Goal: Communication & Community: Answer question/provide support

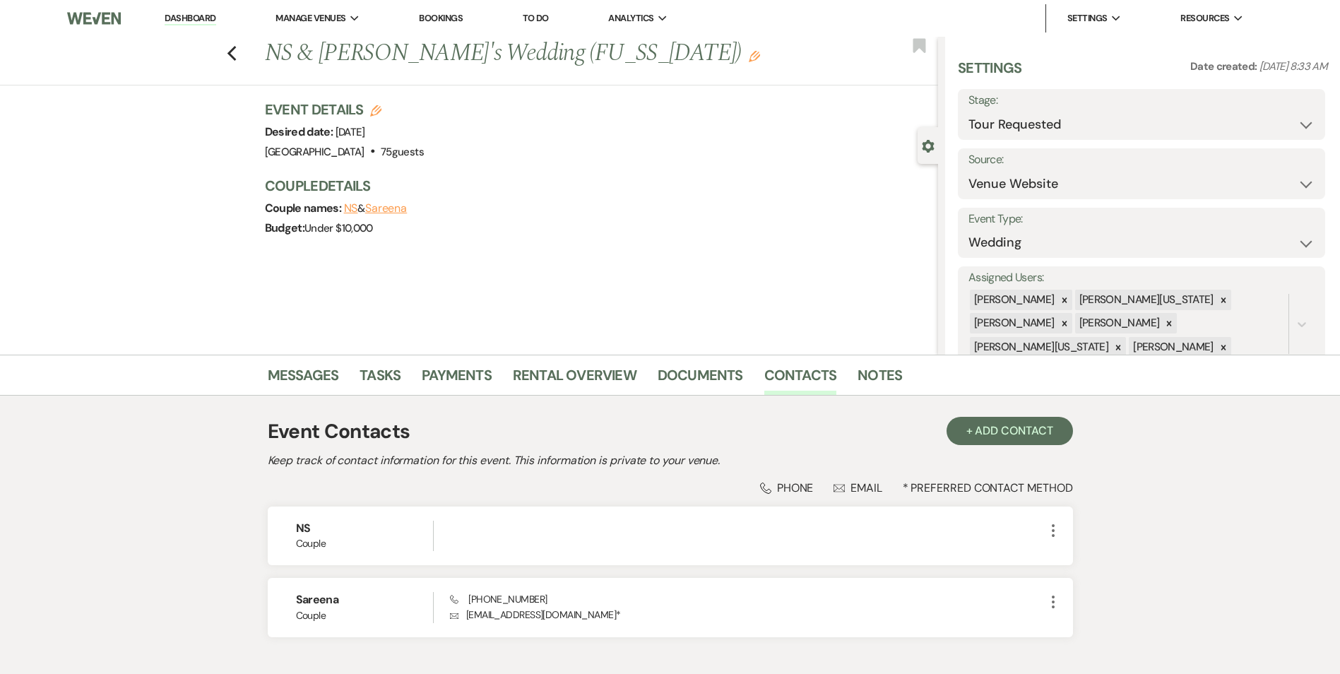
select select "2"
select select "5"
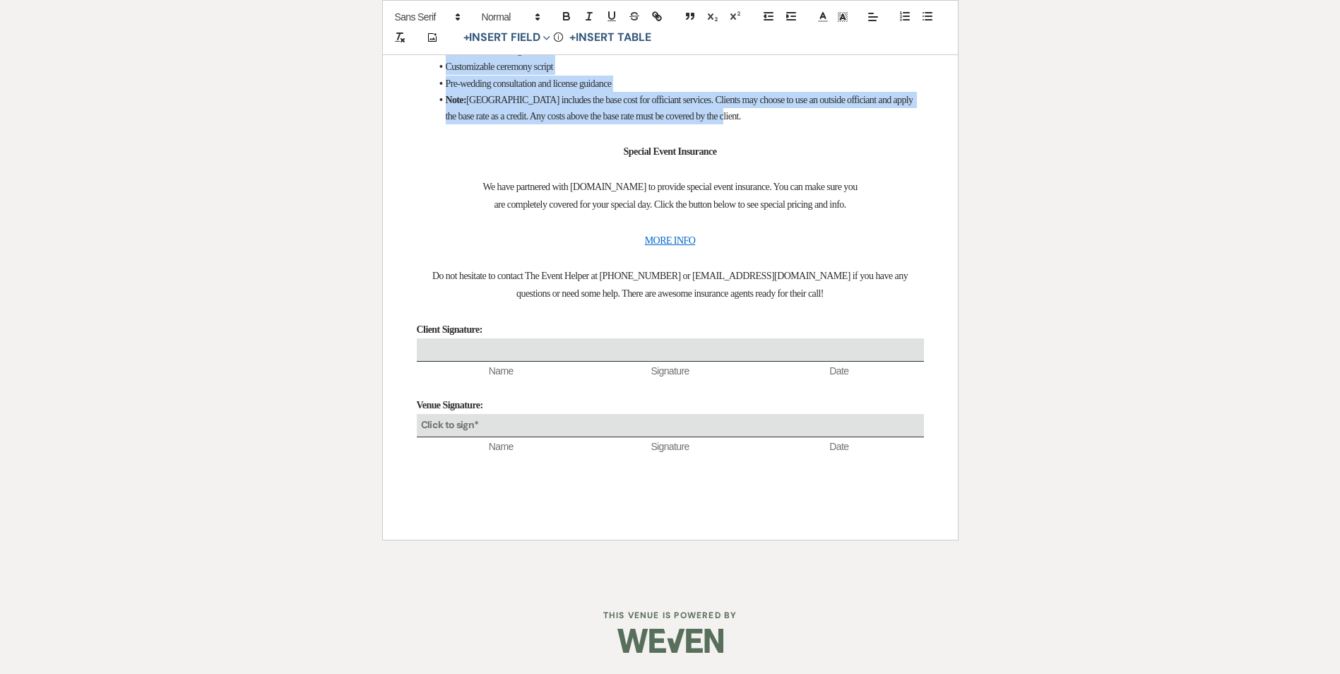
scroll to position [6267, 0]
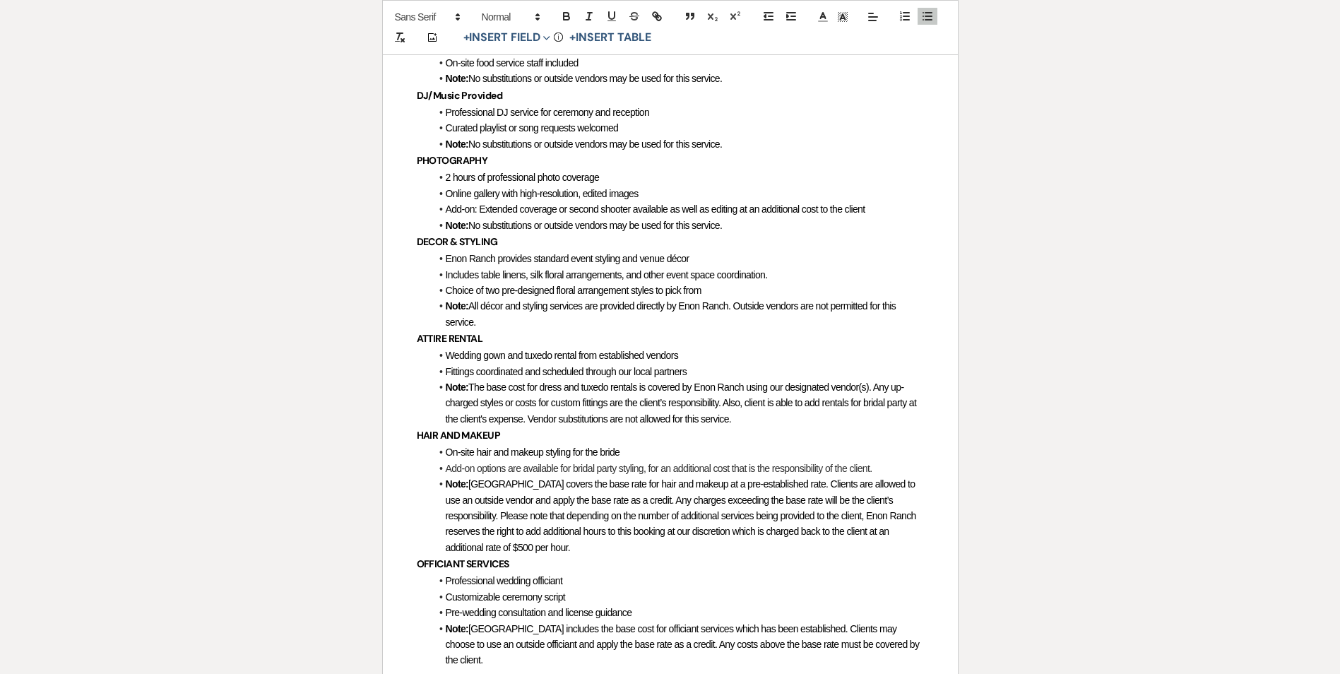
scroll to position [5699, 0]
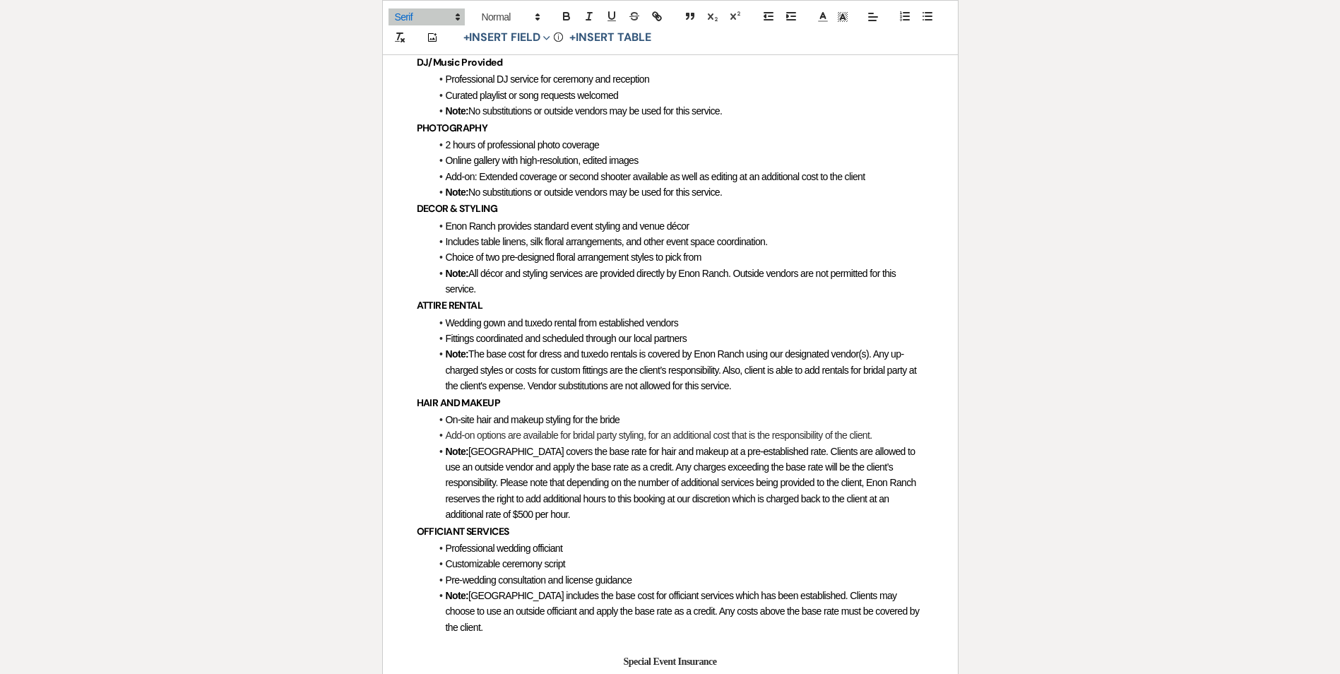
scroll to position [5769, 0]
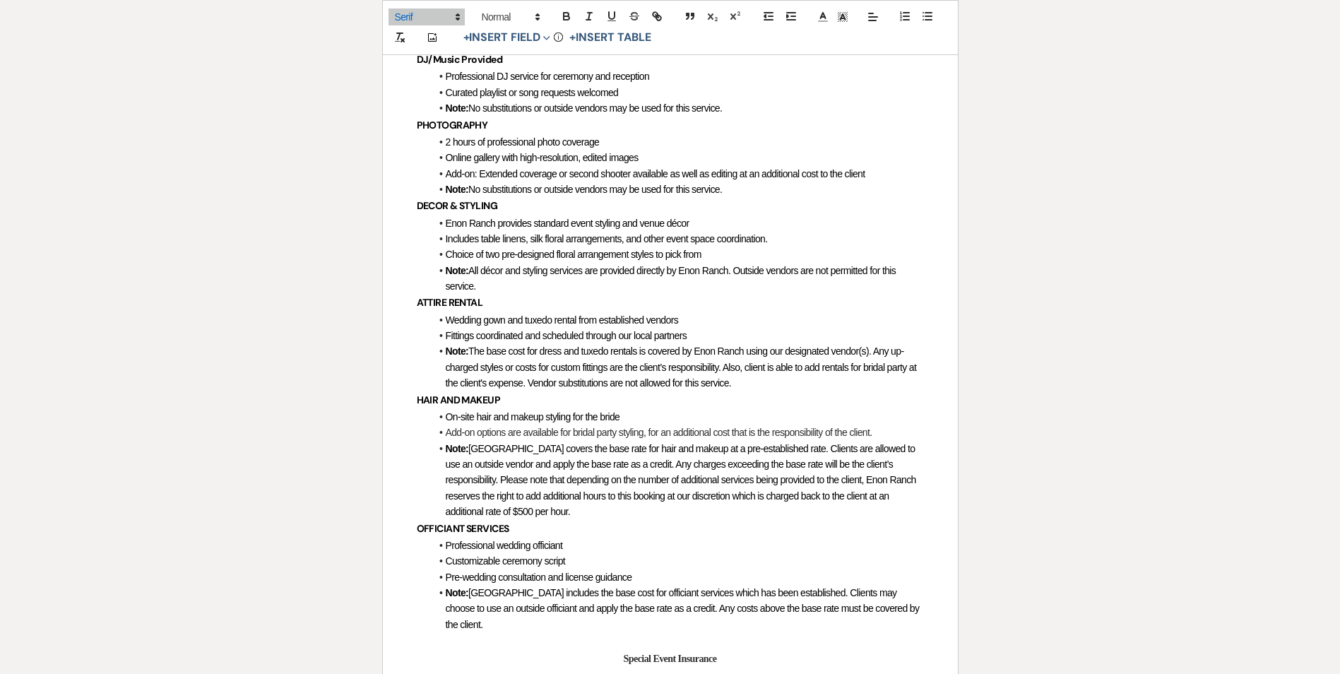
drag, startPoint x: 453, startPoint y: 194, endPoint x: 537, endPoint y: 188, distance: 84.3
click at [564, 17] on icon "button" at bounding box center [567, 18] width 6 height 4
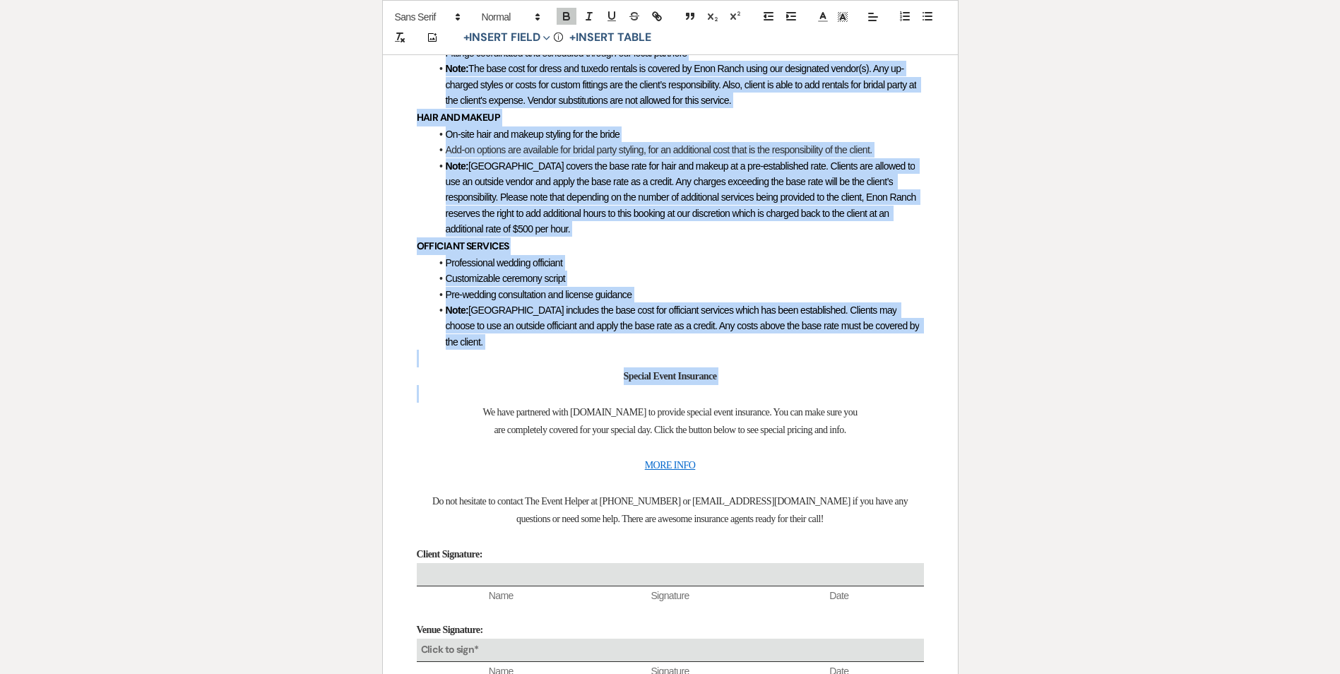
scroll to position [6123, 0]
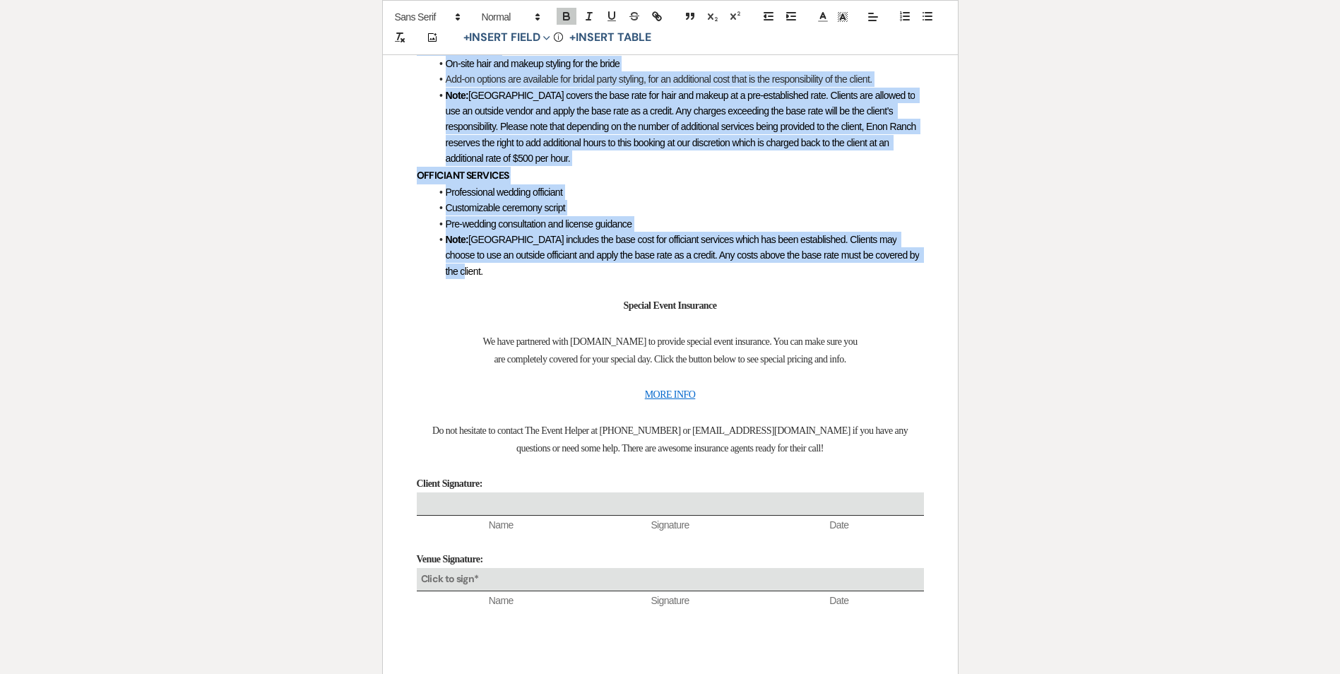
drag, startPoint x: 408, startPoint y: 192, endPoint x: 906, endPoint y: 549, distance: 612.8
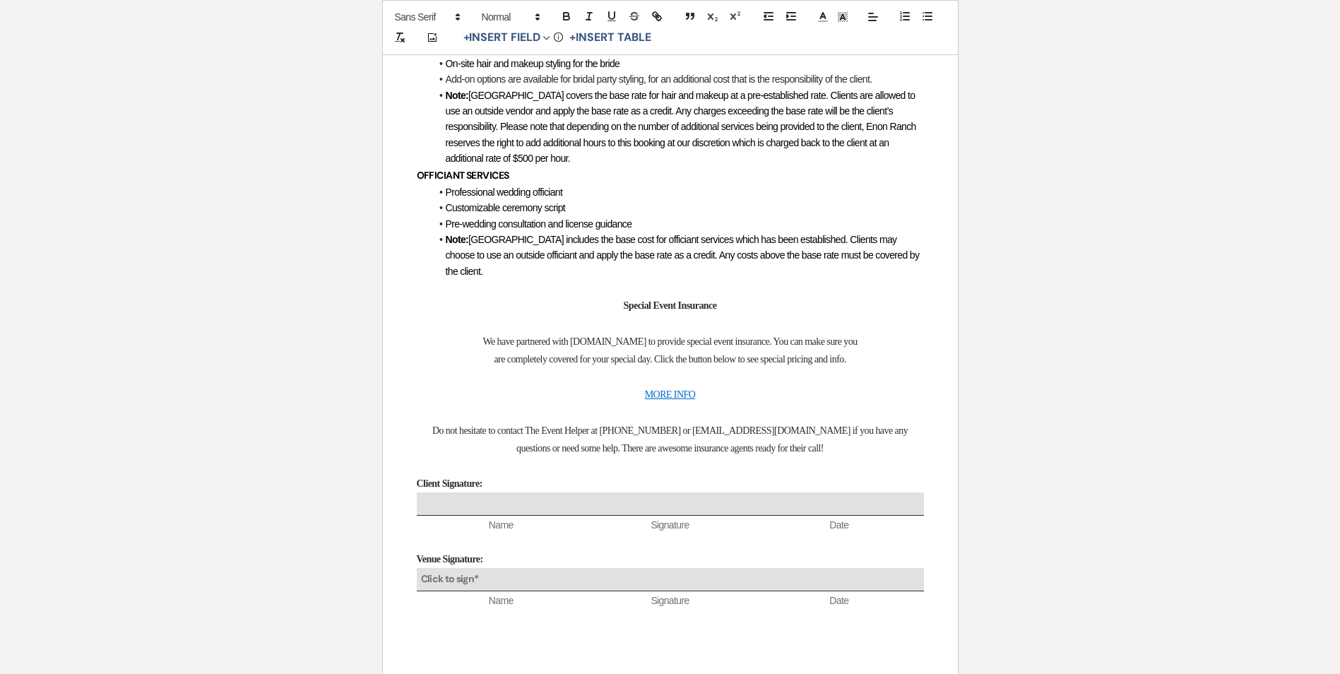
drag, startPoint x: 890, startPoint y: 547, endPoint x: 873, endPoint y: 547, distance: 16.9
click at [876, 277] on span "[GEOGRAPHIC_DATA] includes the base cost for officiant services which has been …" at bounding box center [684, 255] width 476 height 43
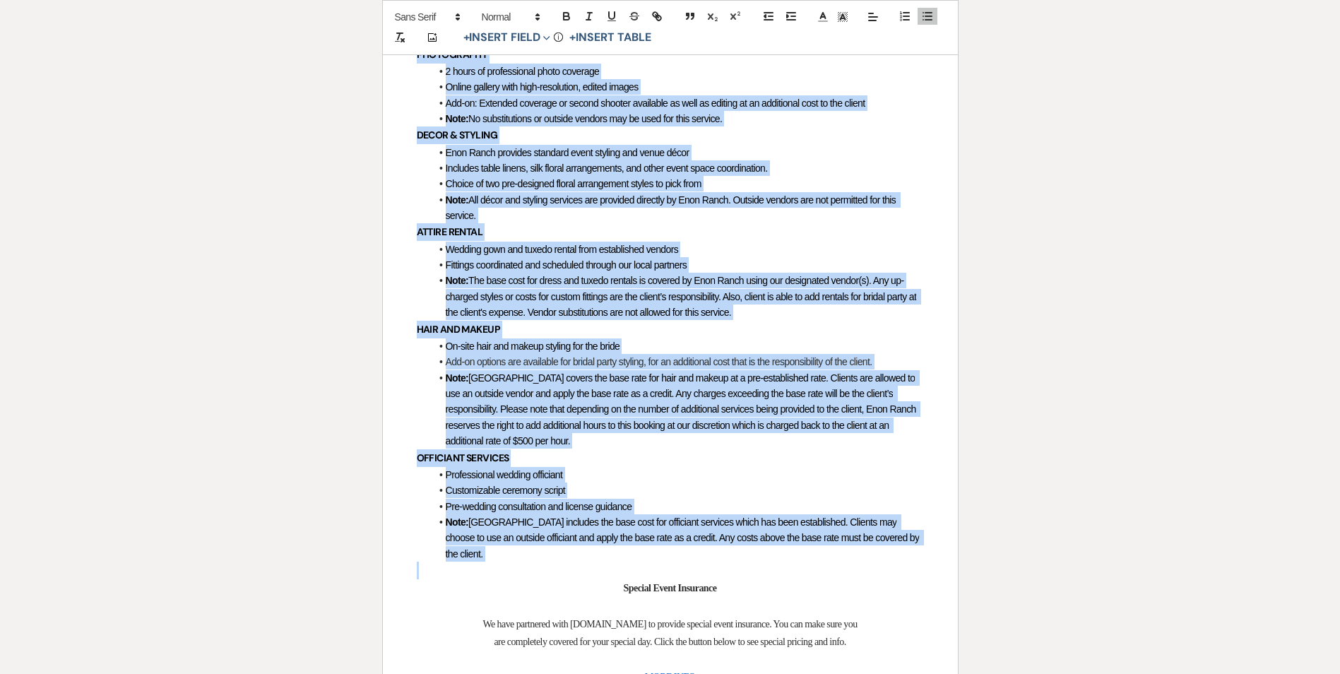
scroll to position [5769, 0]
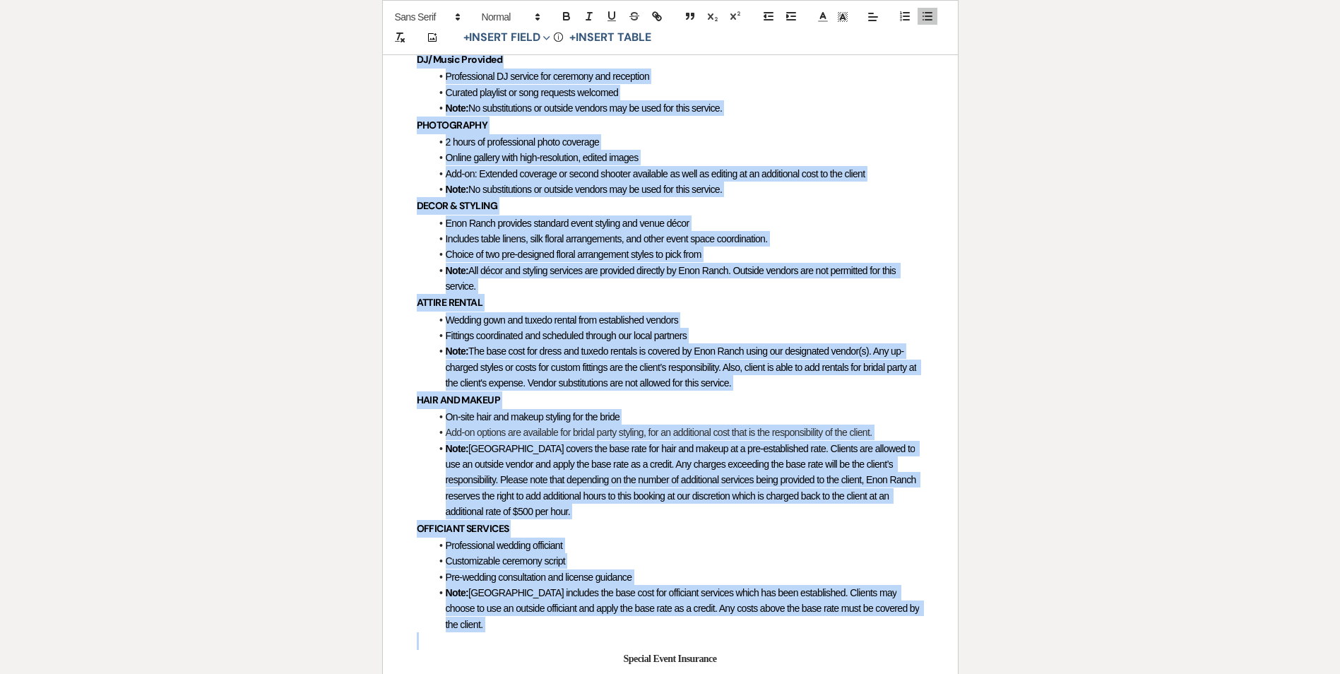
drag, startPoint x: 910, startPoint y: 570, endPoint x: 410, endPoint y: 266, distance: 585.0
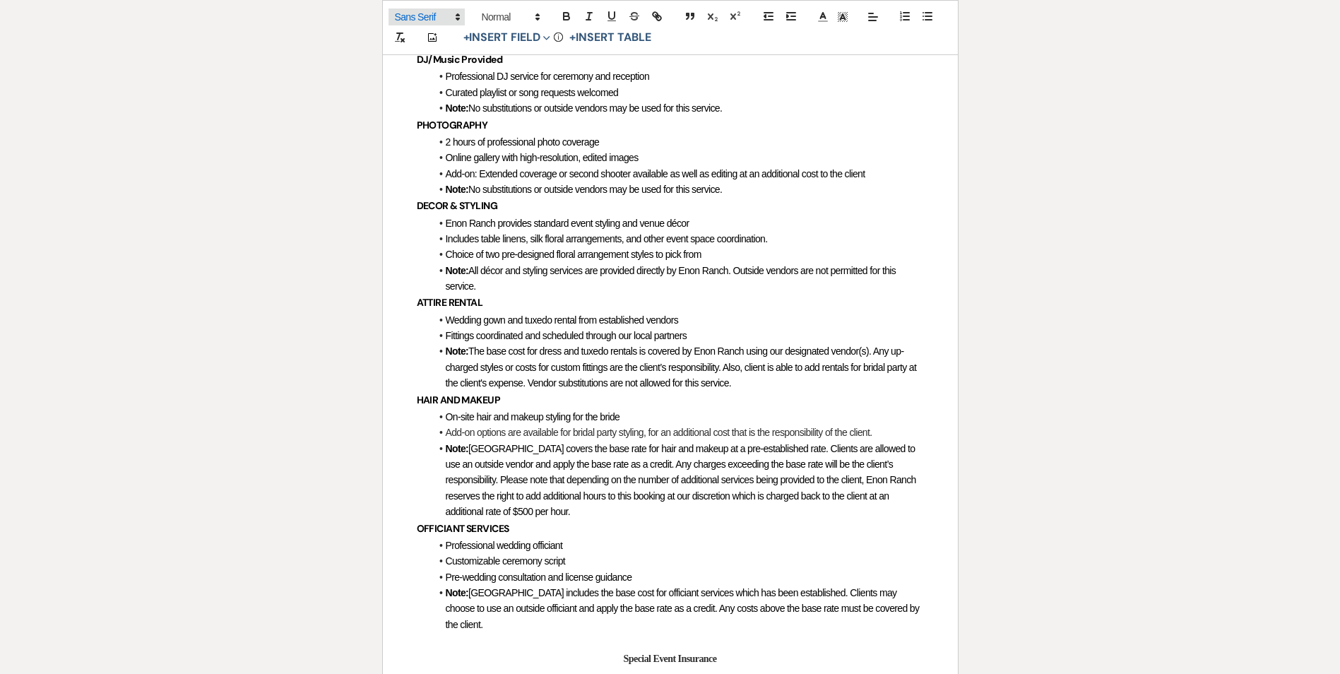
click at [440, 23] on span at bounding box center [426, 16] width 76 height 17
click at [438, 57] on span at bounding box center [427, 61] width 64 height 22
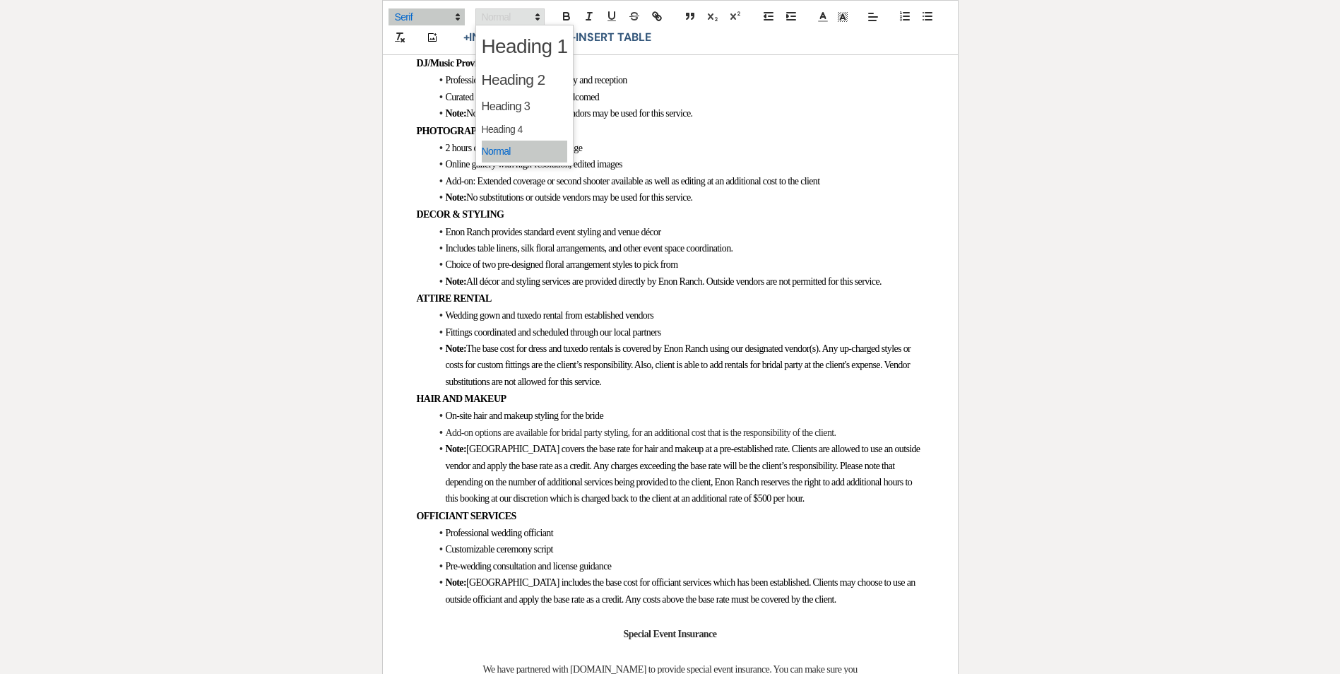
click at [489, 13] on span at bounding box center [509, 16] width 69 height 17
click at [482, 145] on span at bounding box center [525, 152] width 86 height 22
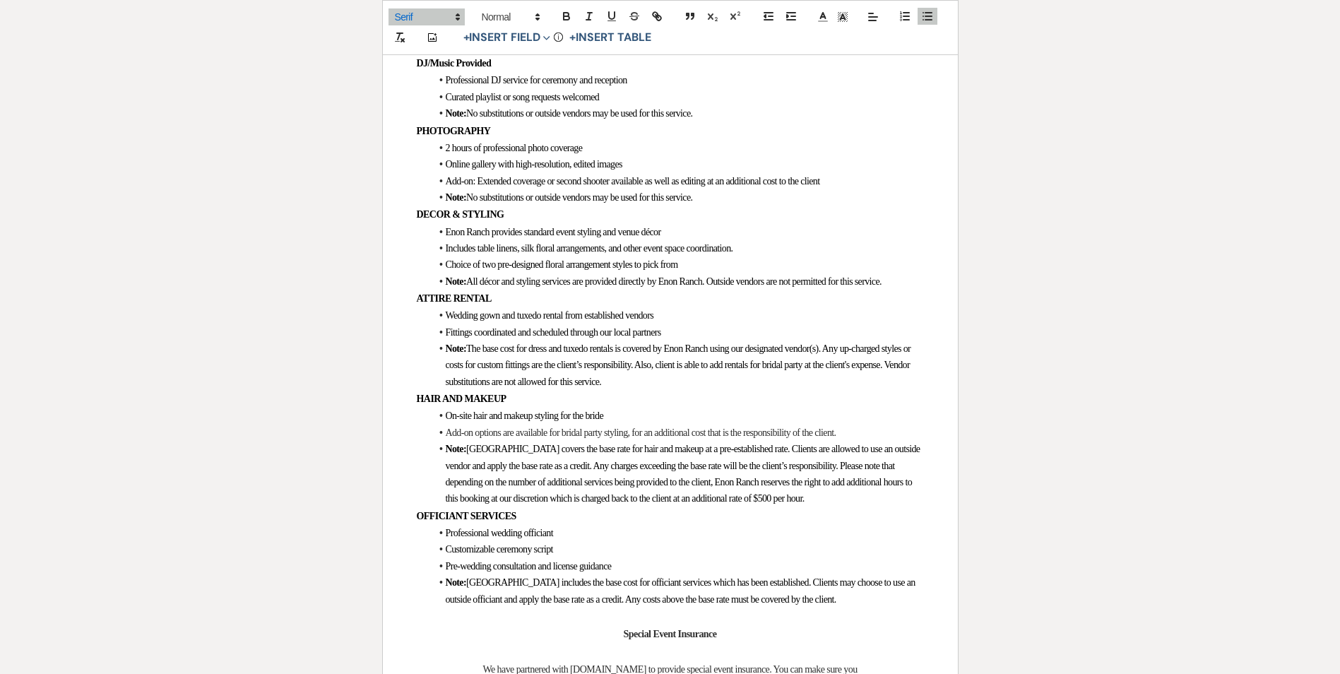
drag, startPoint x: 447, startPoint y: 278, endPoint x: 637, endPoint y: 282, distance: 190.0
drag, startPoint x: 661, startPoint y: 284, endPoint x: 734, endPoint y: 292, distance: 73.9
click at [489, 18] on span "Beverage included" at bounding box center [479, 13] width 66 height 11
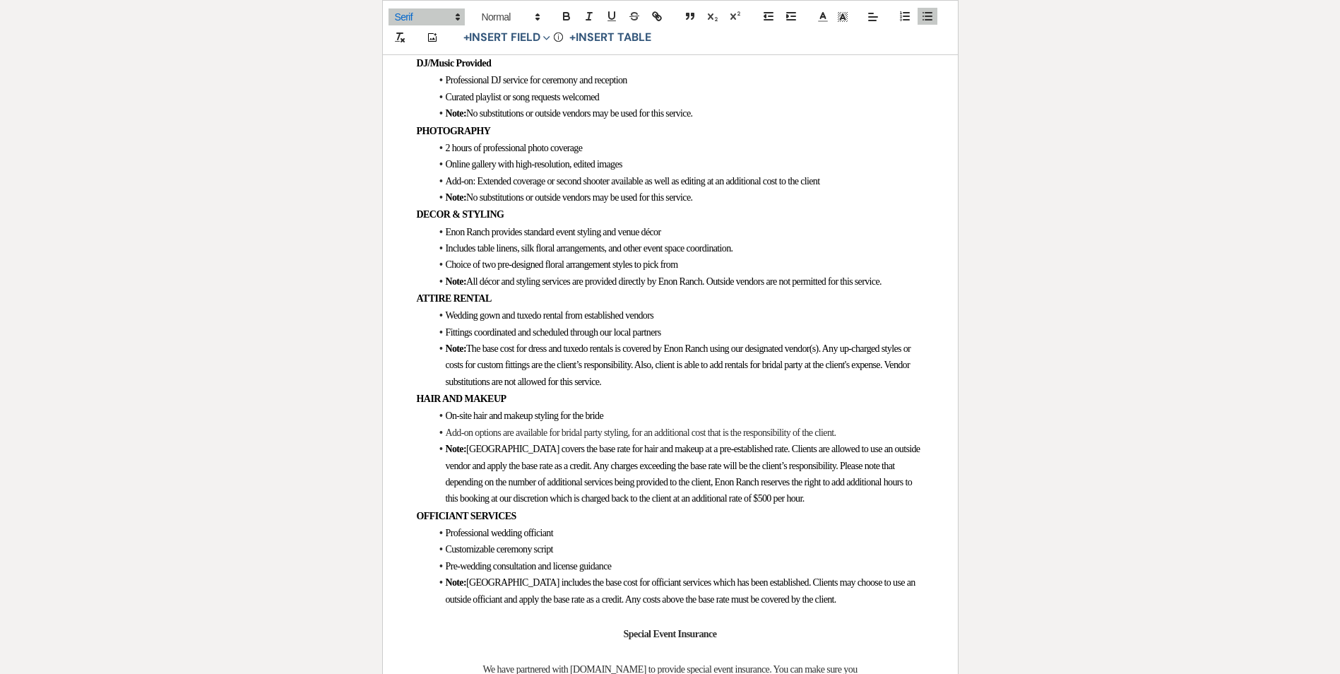
drag, startPoint x: 447, startPoint y: 327, endPoint x: 592, endPoint y: 328, distance: 145.5
click at [592, 37] on li "On-site food service staff included" at bounding box center [677, 29] width 493 height 16
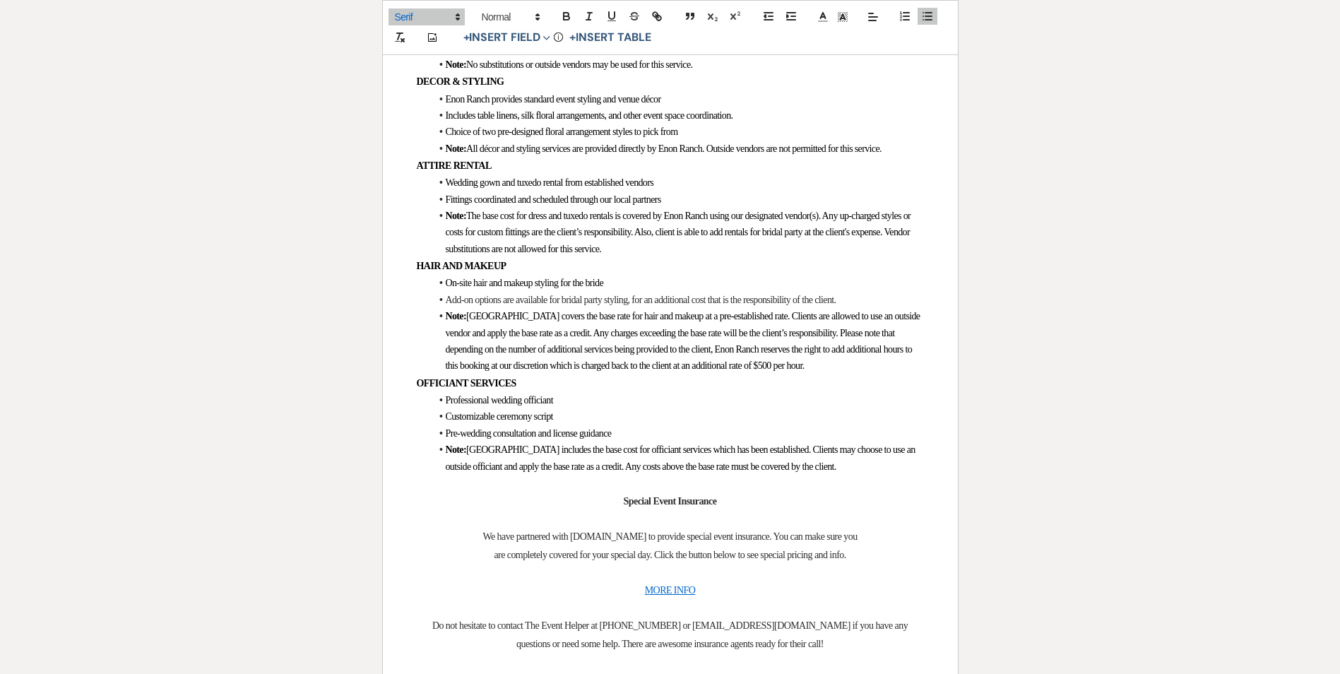
scroll to position [5911, 0]
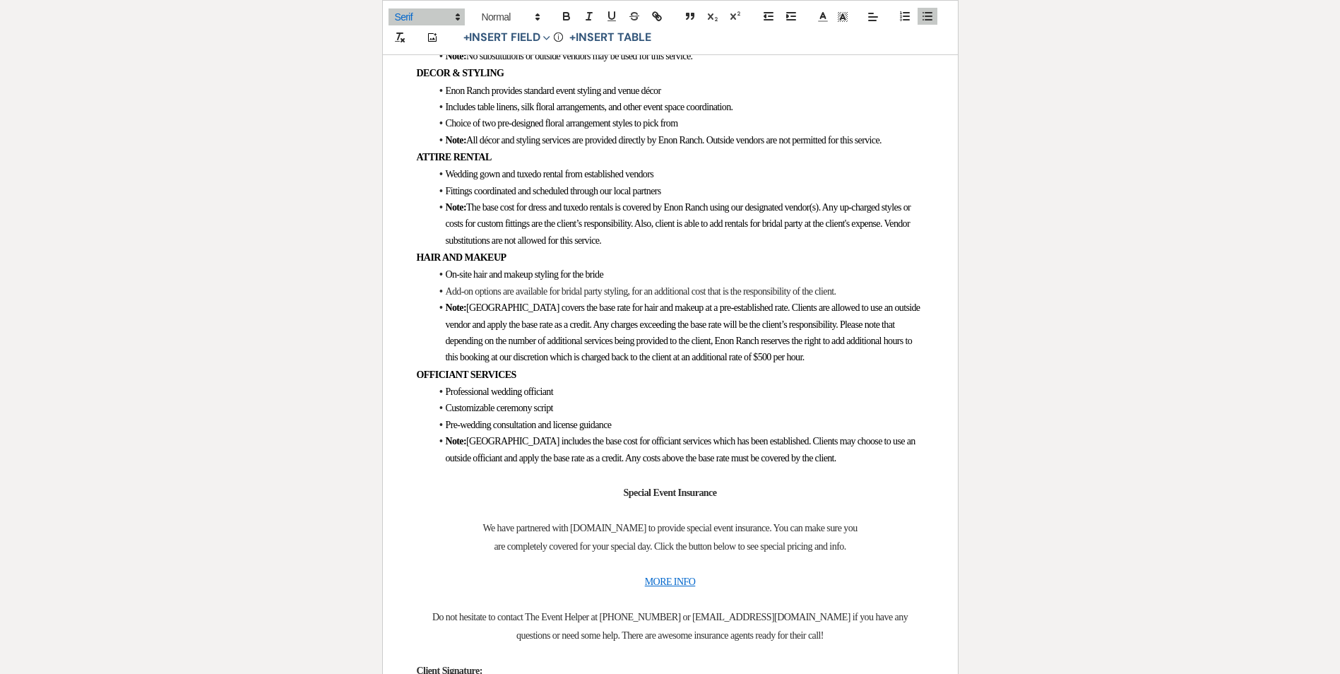
drag, startPoint x: 451, startPoint y: 236, endPoint x: 634, endPoint y: 237, distance: 182.9
drag, startPoint x: 464, startPoint y: 254, endPoint x: 614, endPoint y: 254, distance: 150.4
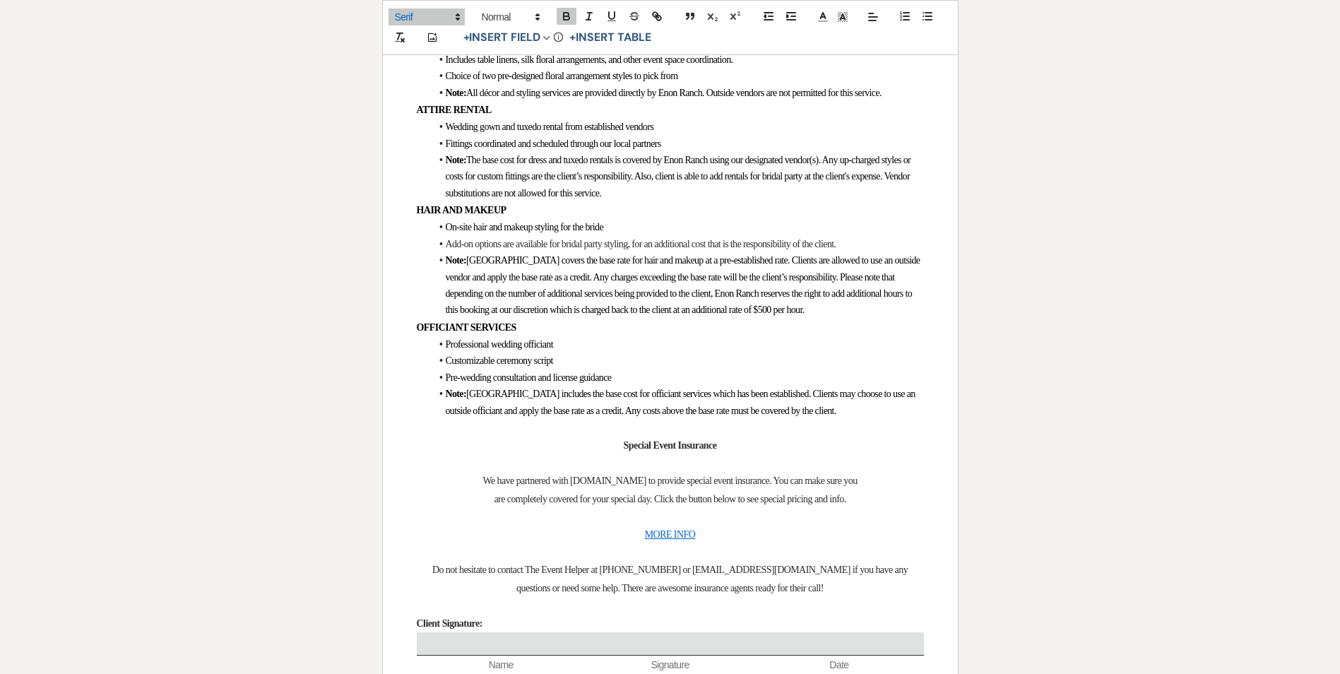
scroll to position [5981, 0]
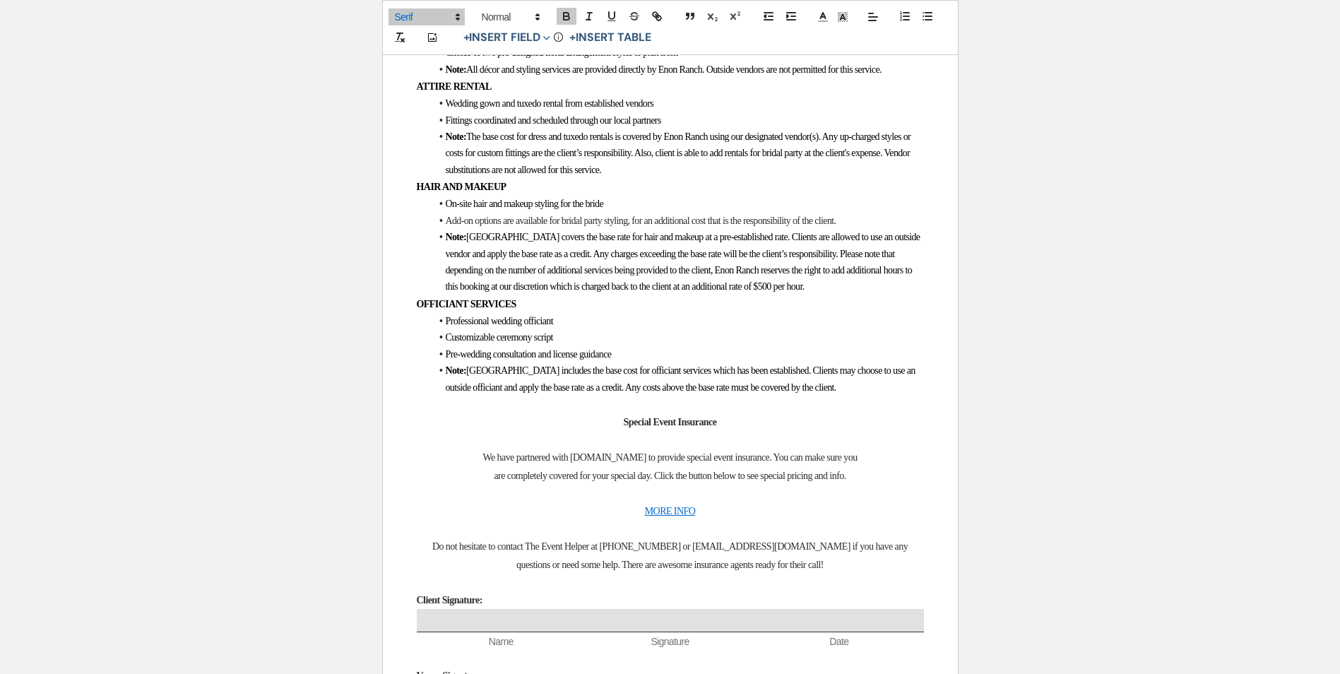
drag, startPoint x: 445, startPoint y: 231, endPoint x: 601, endPoint y: 229, distance: 156.1
drag, startPoint x: 446, startPoint y: 252, endPoint x: 641, endPoint y: 247, distance: 195.0
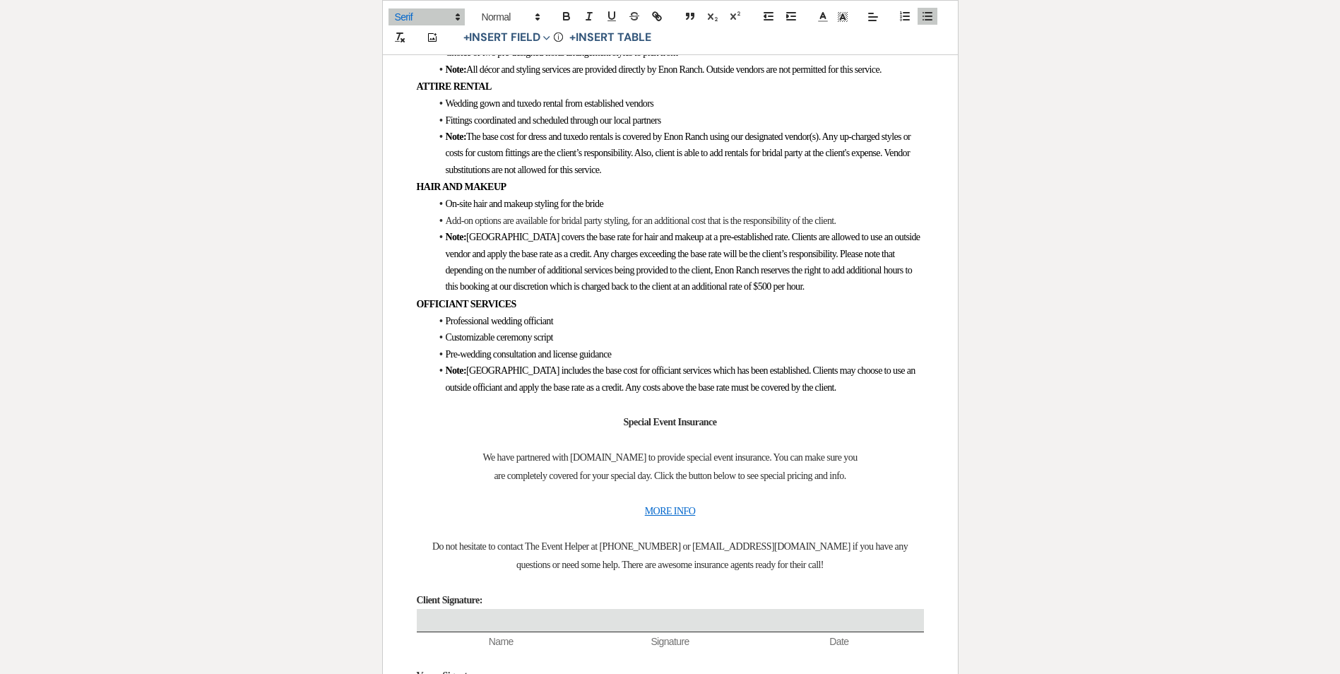
drag, startPoint x: 487, startPoint y: 263, endPoint x: 851, endPoint y: 269, distance: 364.4
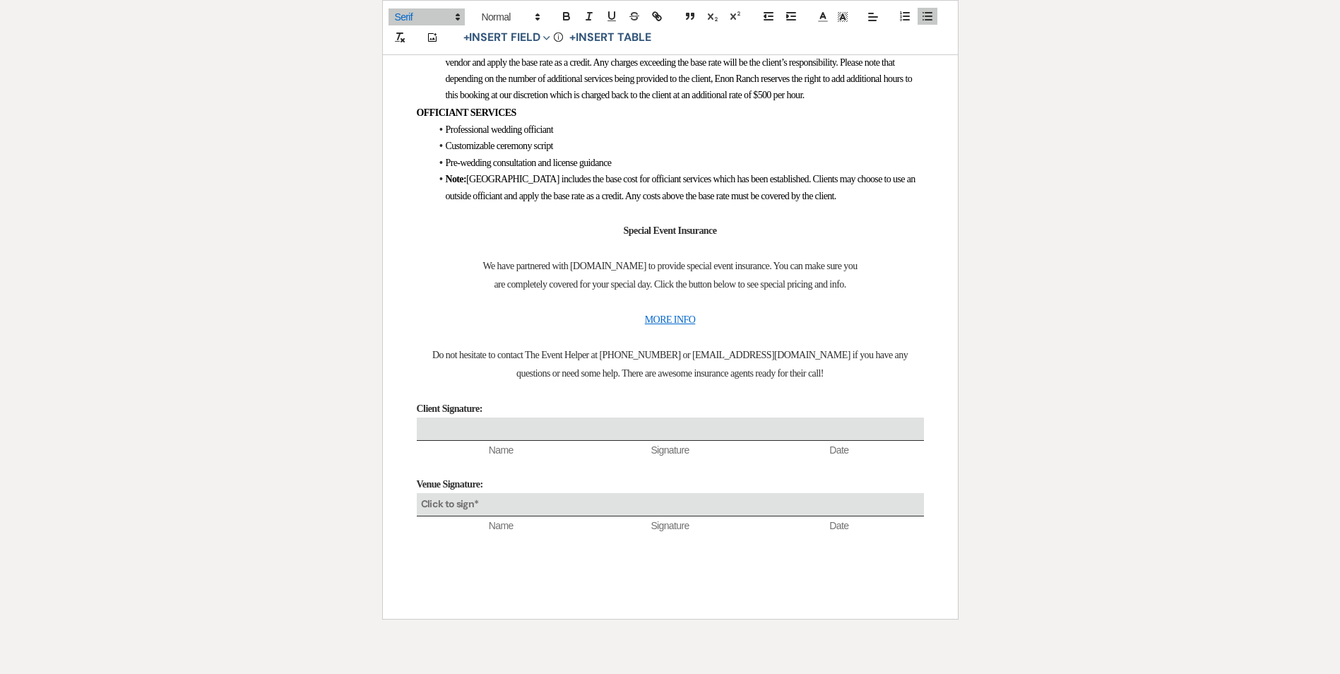
scroll to position [6193, 0]
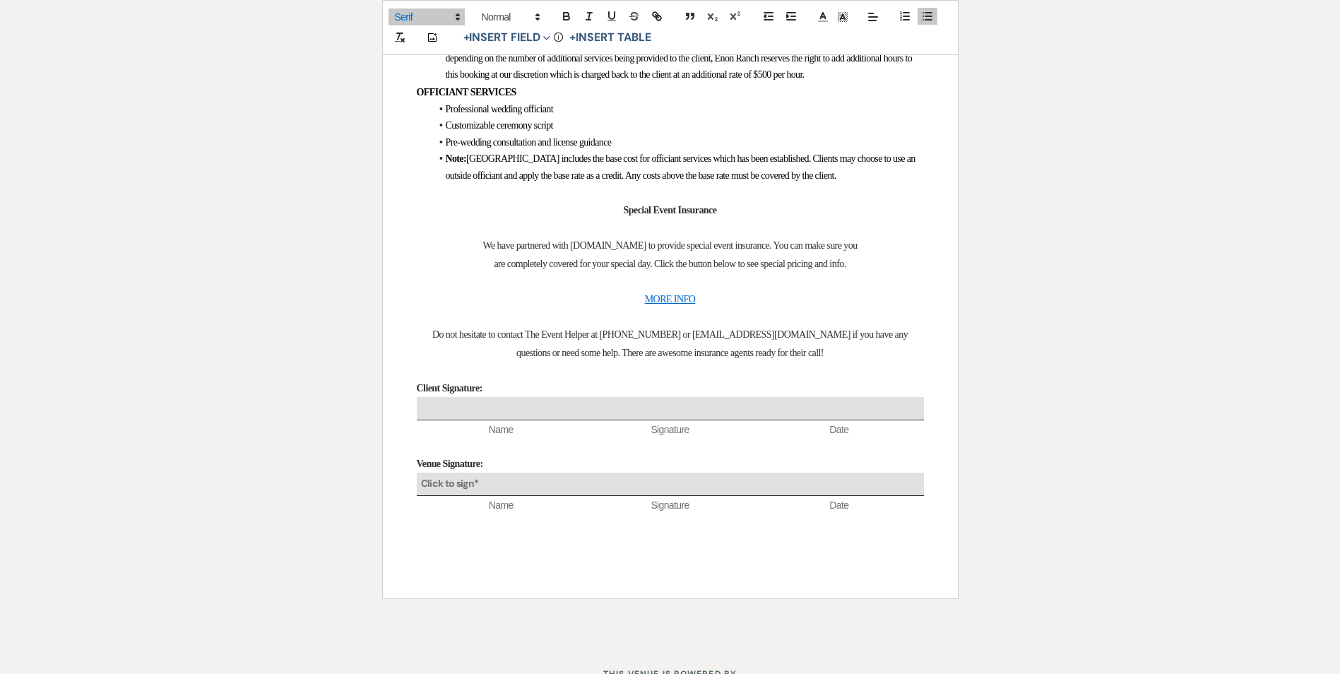
drag, startPoint x: 456, startPoint y: 110, endPoint x: 569, endPoint y: 107, distance: 113.0
drag, startPoint x: 491, startPoint y: 122, endPoint x: 546, endPoint y: 115, distance: 55.5
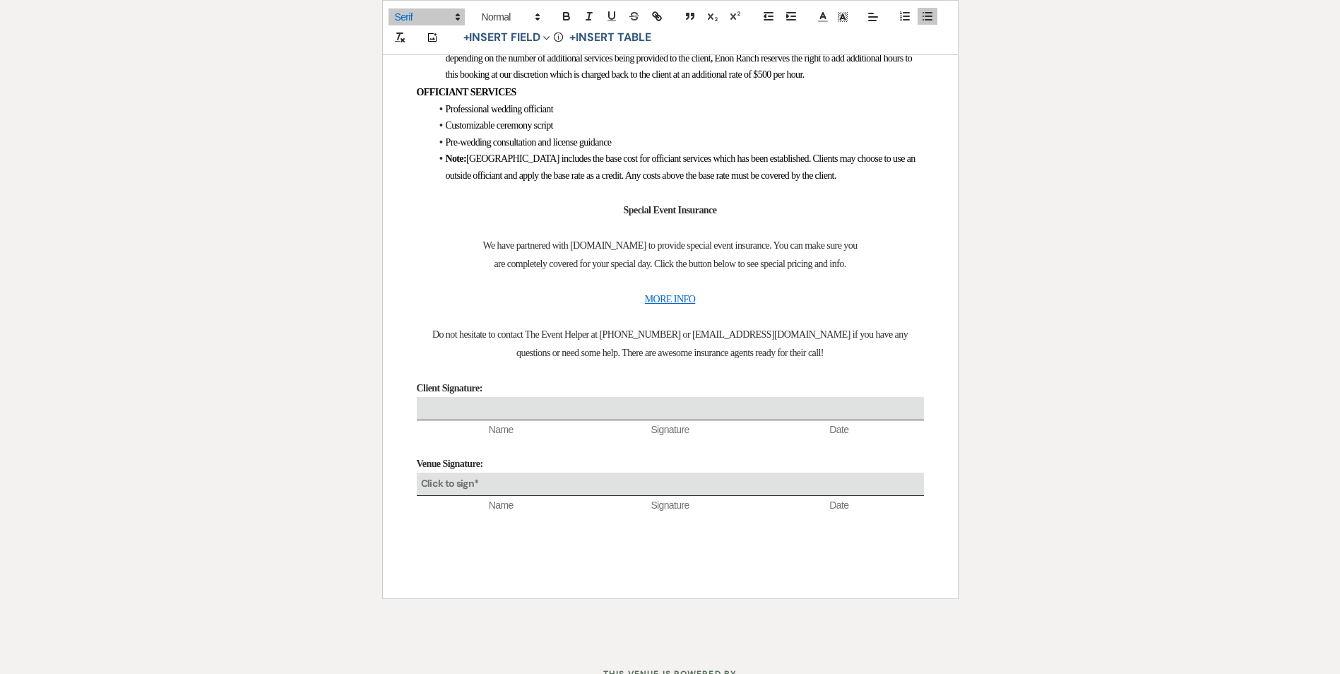
drag, startPoint x: 570, startPoint y: 115, endPoint x: 637, endPoint y: 115, distance: 67.1
drag, startPoint x: 673, startPoint y: 116, endPoint x: 688, endPoint y: 117, distance: 14.9
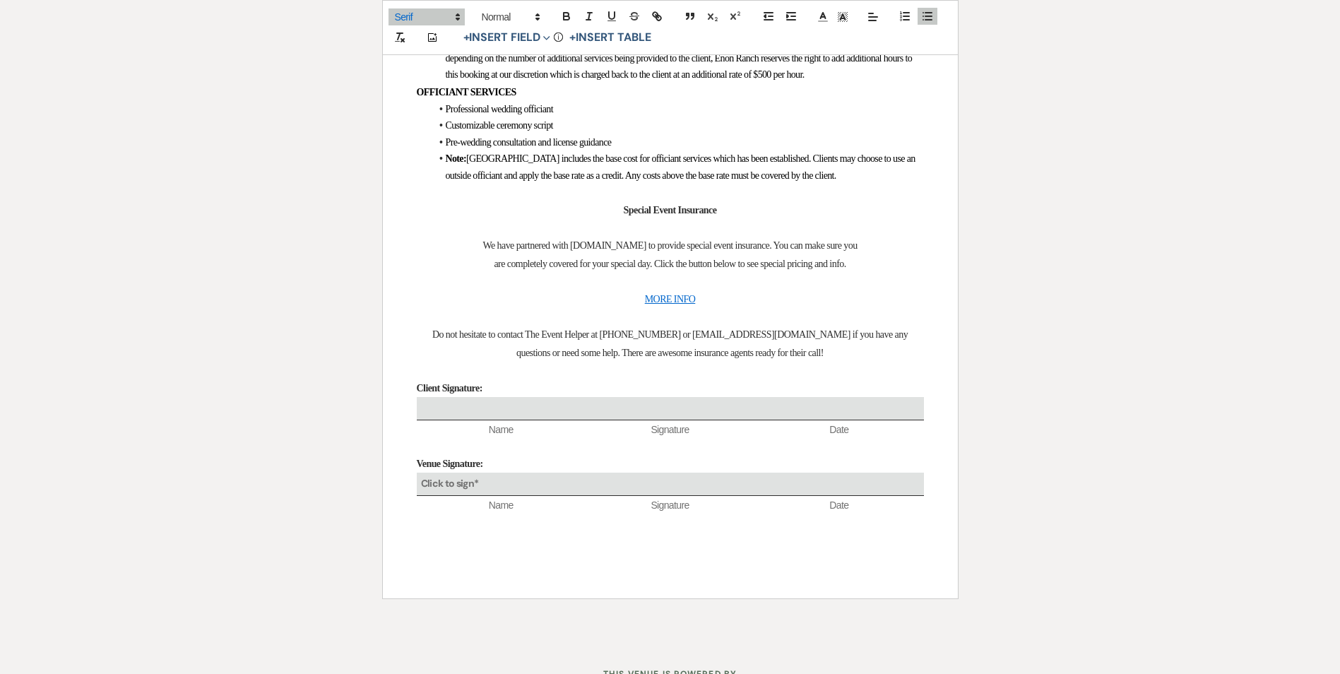
drag, startPoint x: 495, startPoint y: 131, endPoint x: 694, endPoint y: 133, distance: 199.1
drag, startPoint x: 448, startPoint y: 200, endPoint x: 653, endPoint y: 192, distance: 204.9
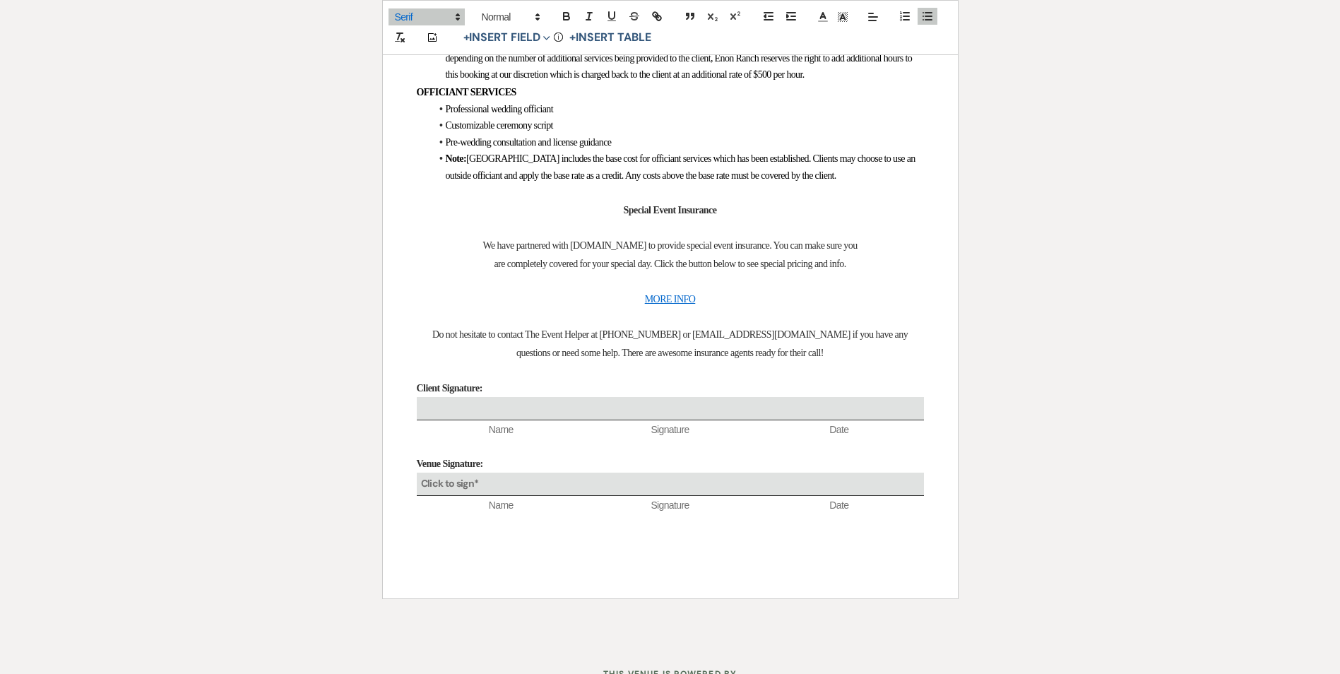
drag, startPoint x: 477, startPoint y: 230, endPoint x: 869, endPoint y: 227, distance: 391.9
drag, startPoint x: 530, startPoint y: 240, endPoint x: 720, endPoint y: 240, distance: 190.7
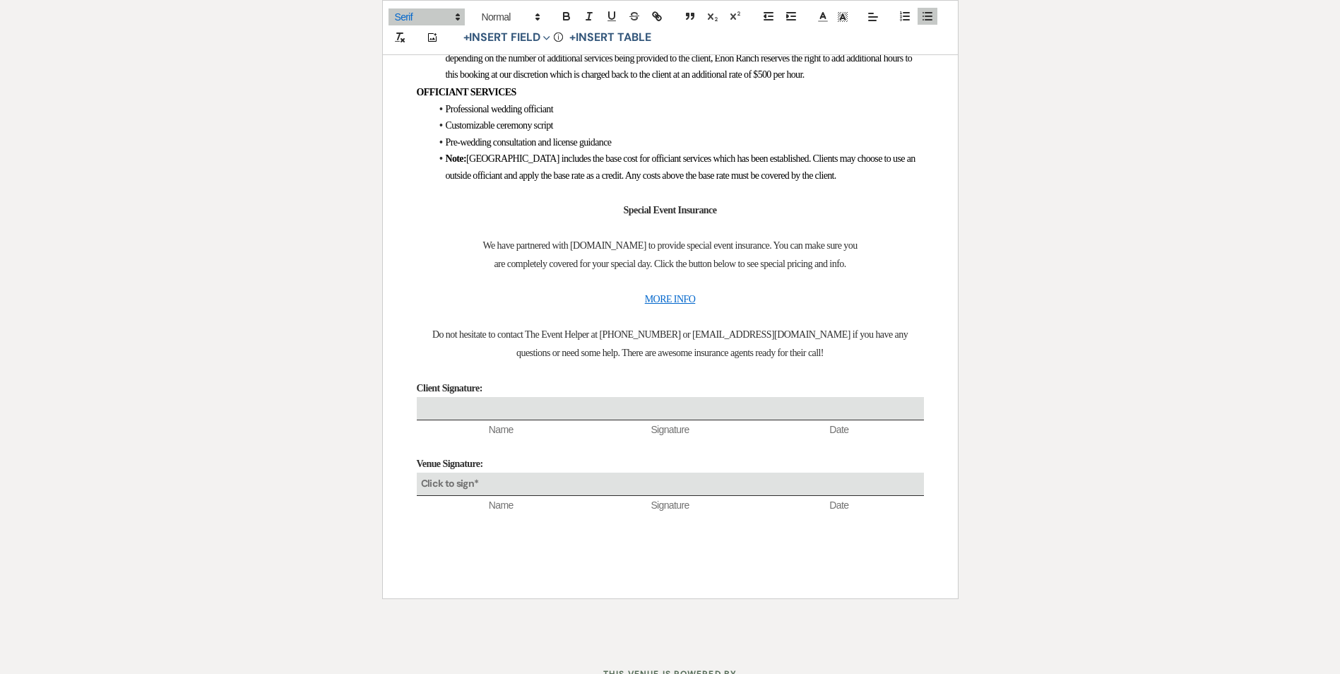
drag, startPoint x: 729, startPoint y: 244, endPoint x: 732, endPoint y: 260, distance: 15.9
click at [552, 14] on span "Add-on options are available for bridal party styling, for an additional cost t…" at bounding box center [641, 9] width 391 height 11
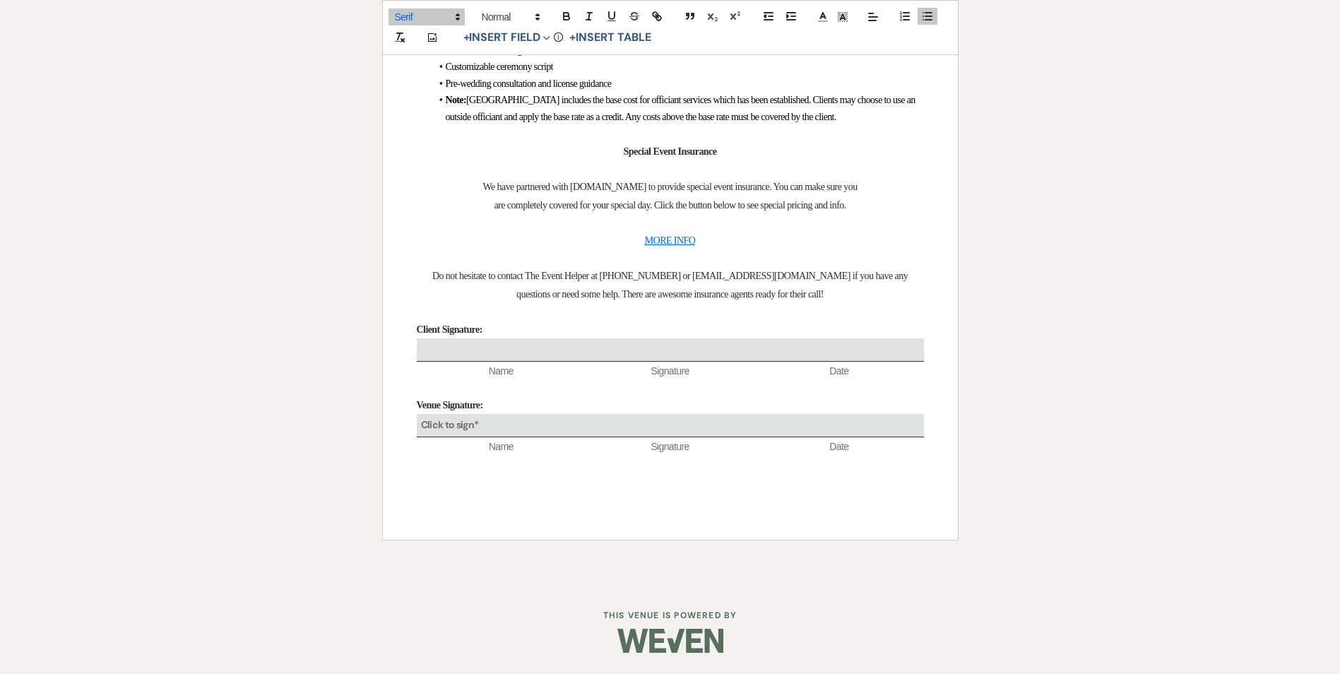
scroll to position [6334, 0]
drag, startPoint x: 443, startPoint y: 150, endPoint x: 620, endPoint y: 155, distance: 177.3
drag, startPoint x: 448, startPoint y: 153, endPoint x: 624, endPoint y: 152, distance: 176.6
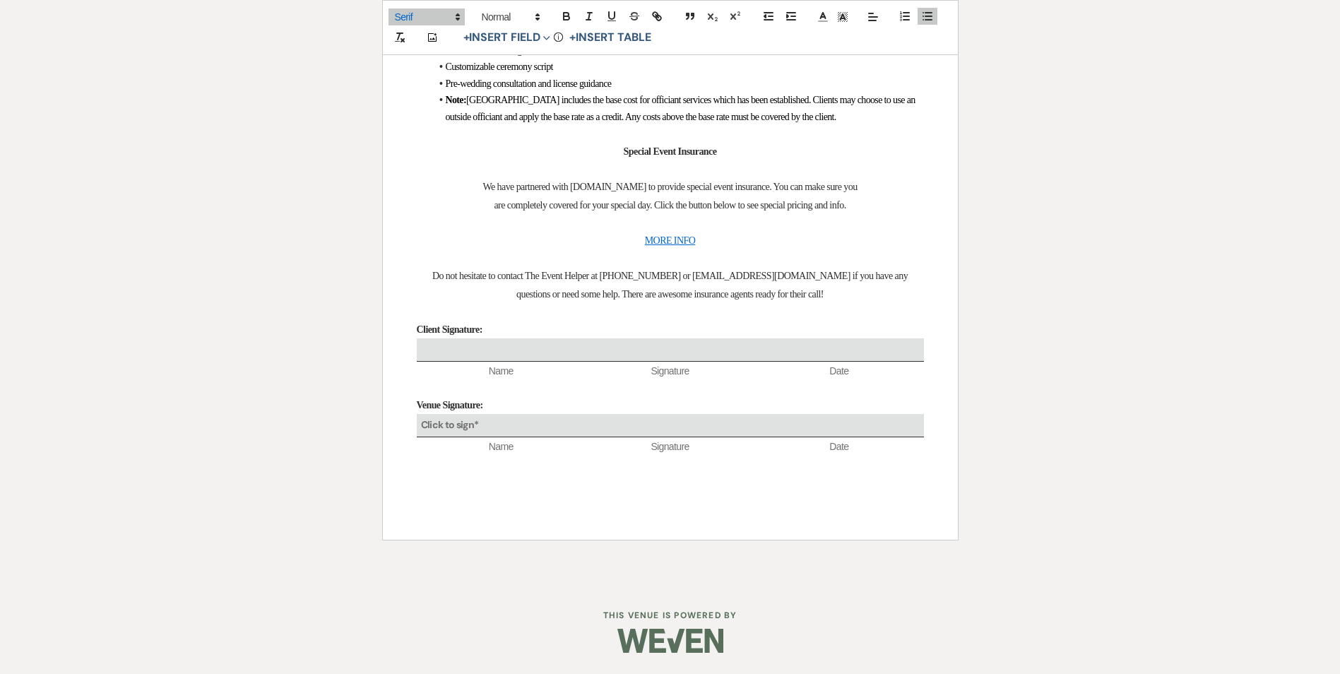
drag, startPoint x: 445, startPoint y: 170, endPoint x: 661, endPoint y: 173, distance: 216.1
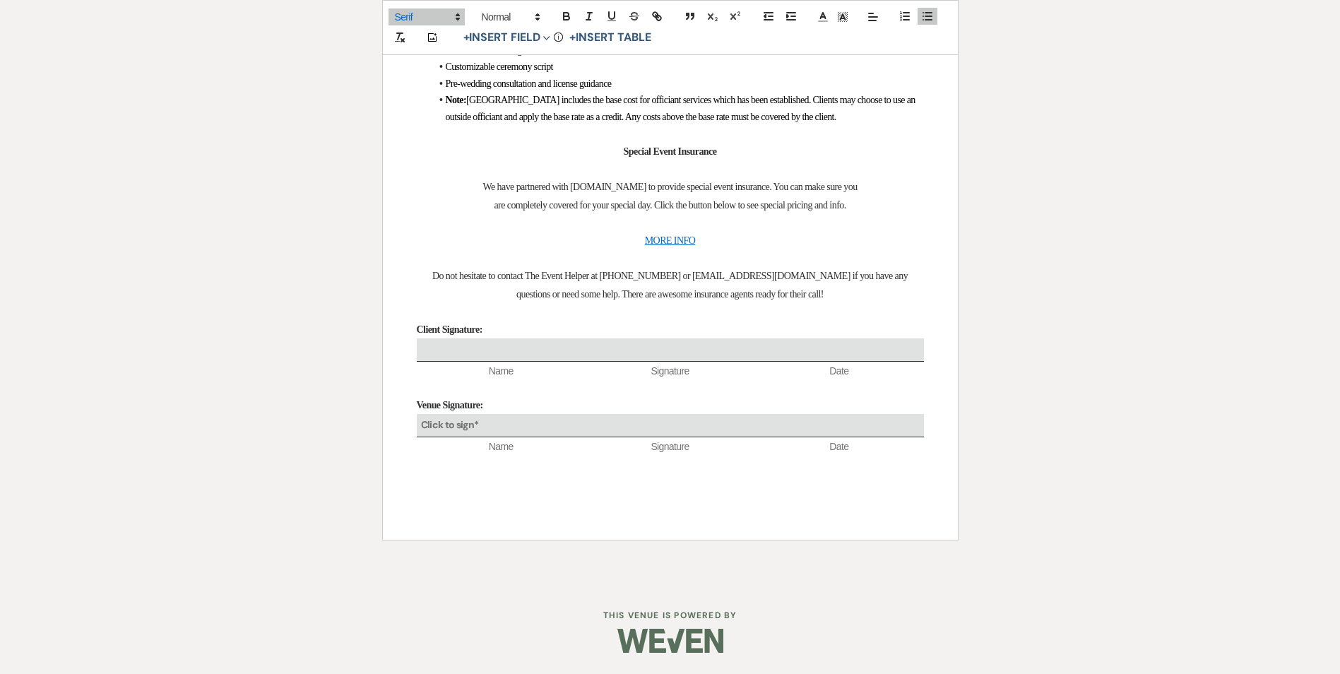
drag, startPoint x: 447, startPoint y: 166, endPoint x: 565, endPoint y: 156, distance: 118.3
drag, startPoint x: 446, startPoint y: 167, endPoint x: 518, endPoint y: 169, distance: 72.1
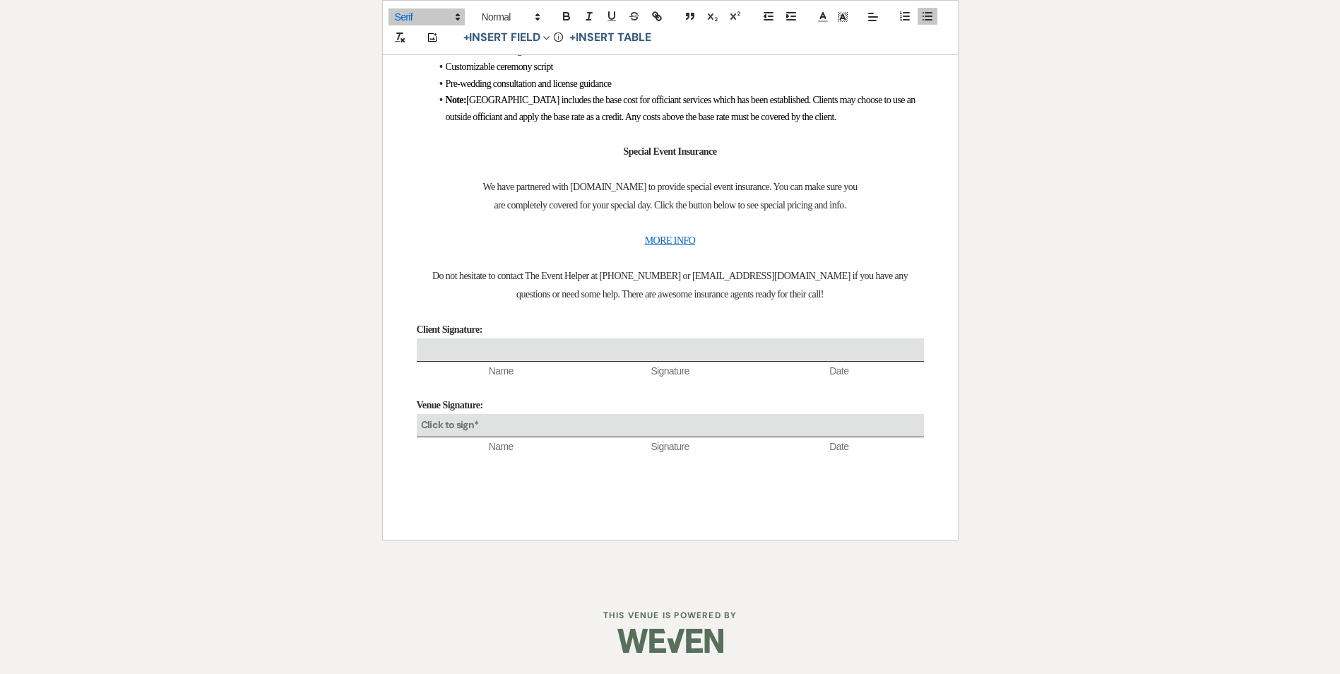
drag, startPoint x: 452, startPoint y: 147, endPoint x: 549, endPoint y: 157, distance: 98.0
click at [540, 125] on ul "Professional wedding officiant Customizable ceremony script Pre-wedding consult…" at bounding box center [677, 83] width 493 height 83
click at [567, 75] on li "Customizable ceremony script" at bounding box center [677, 67] width 493 height 16
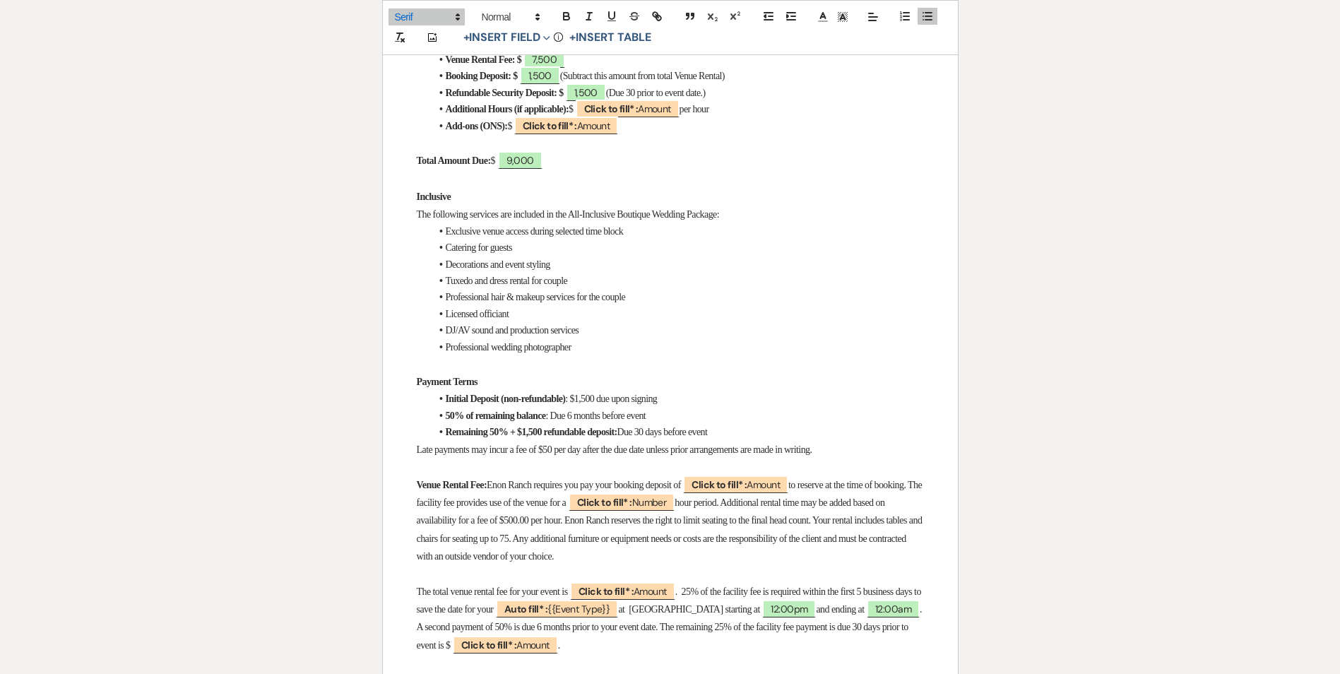
scroll to position [847, 0]
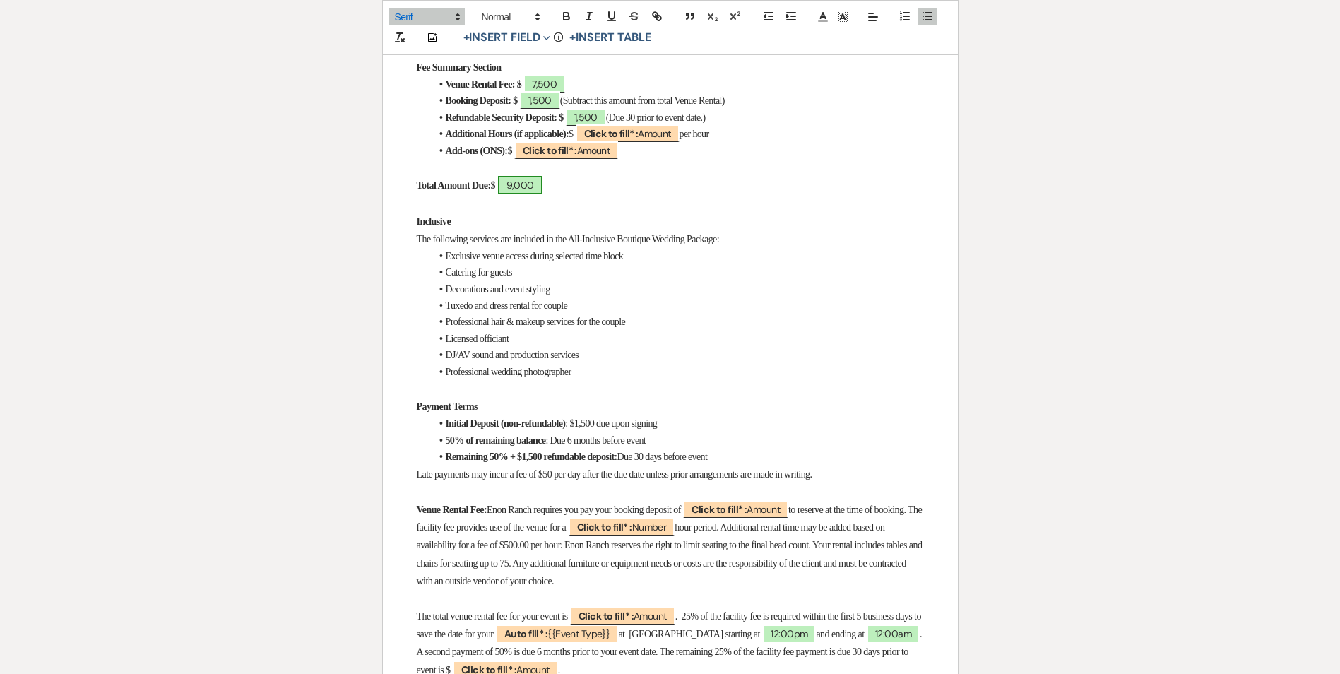
click at [532, 176] on span "9,000" at bounding box center [520, 185] width 44 height 18
select select "owner"
select select "Amount"
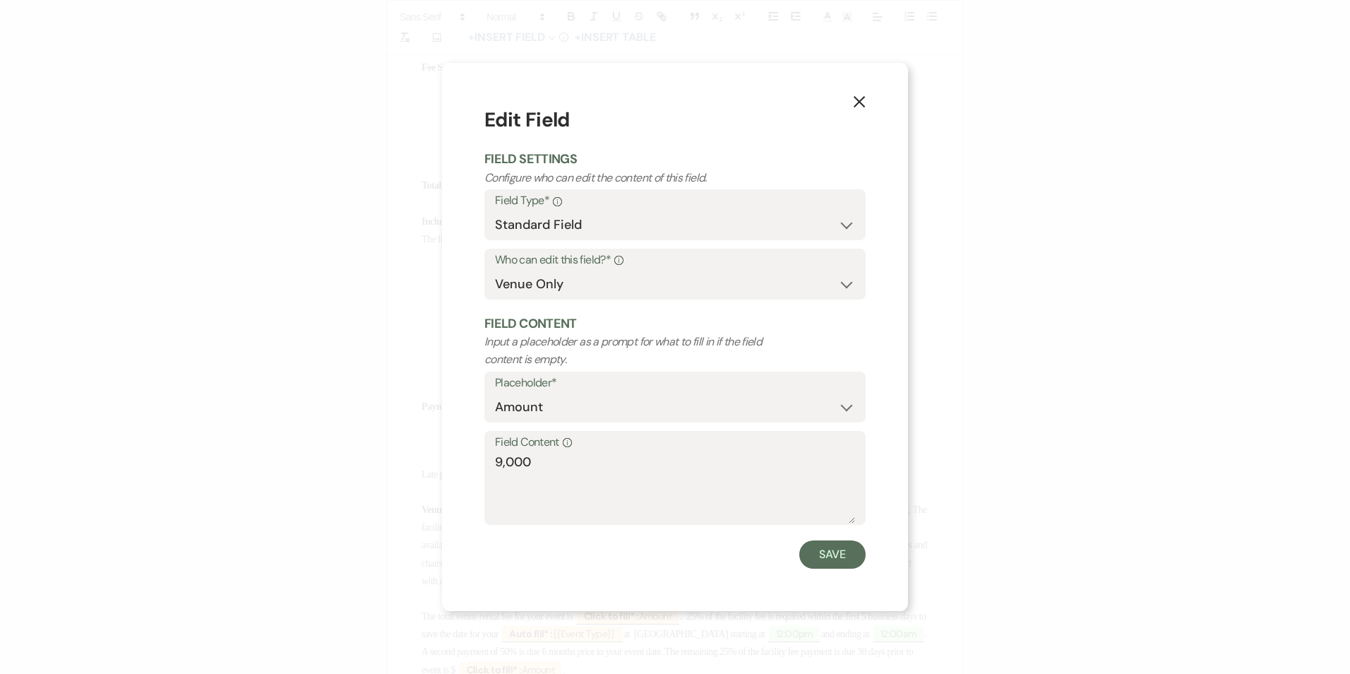
click at [859, 105] on icon "X" at bounding box center [859, 101] width 13 height 13
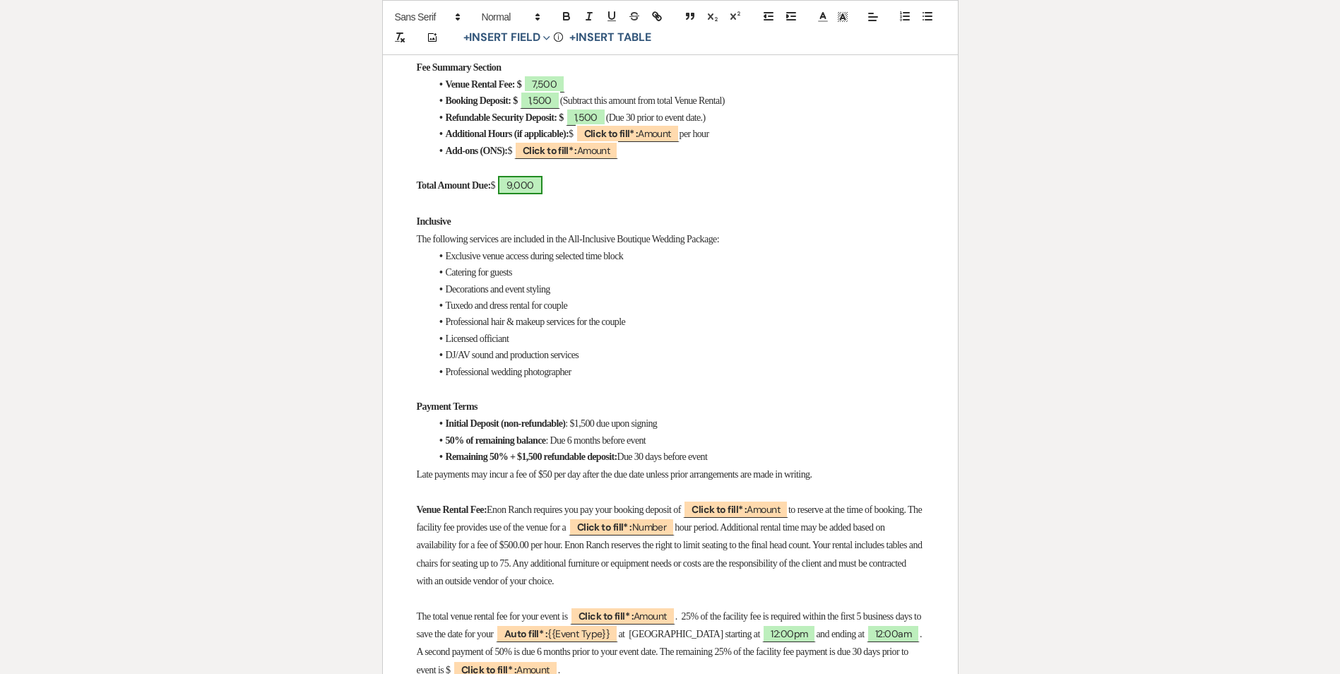
click at [542, 176] on span "9,000" at bounding box center [520, 185] width 44 height 18
select select "owner"
select select "Amount"
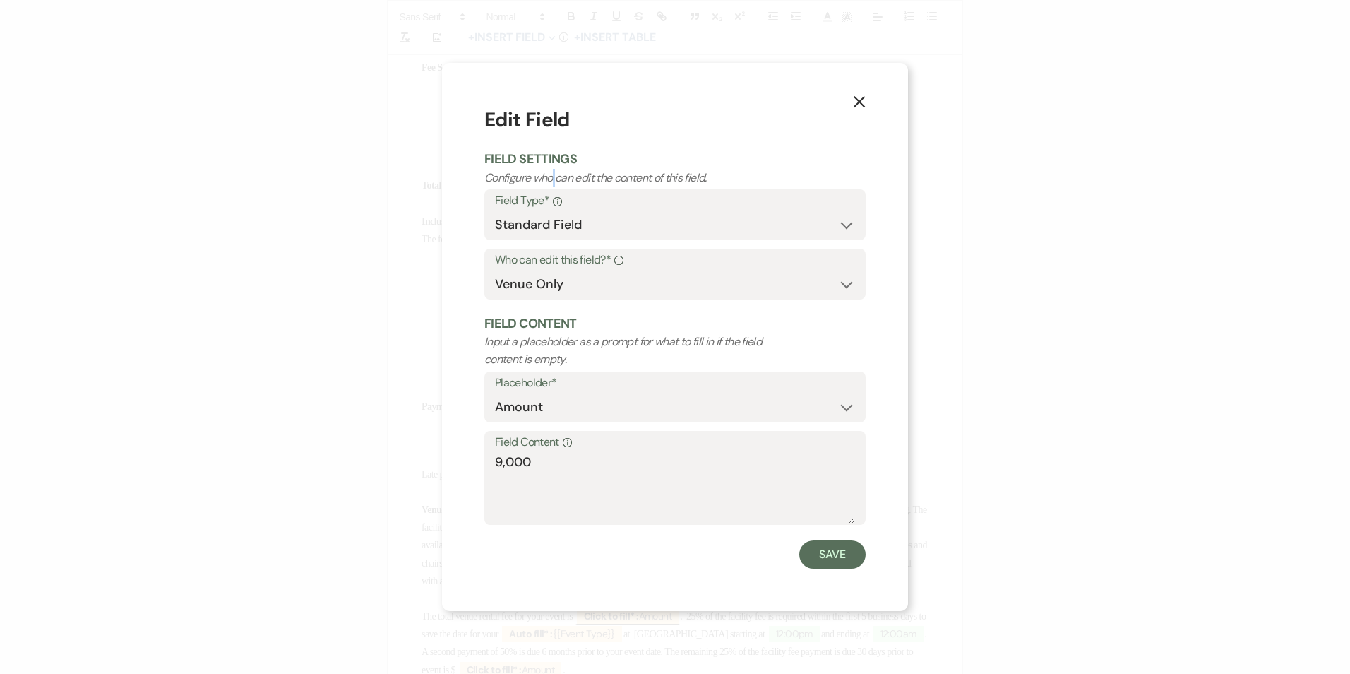
click at [554, 174] on p "Configure who can edit the content of this field." at bounding box center [636, 178] width 305 height 18
drag, startPoint x: 532, startPoint y: 457, endPoint x: 479, endPoint y: 446, distance: 54.7
click at [479, 446] on div "X Edit Field Field Settings Configure who can edit the content of this field. F…" at bounding box center [675, 336] width 466 height 547
click at [838, 548] on button "Save" at bounding box center [832, 554] width 66 height 28
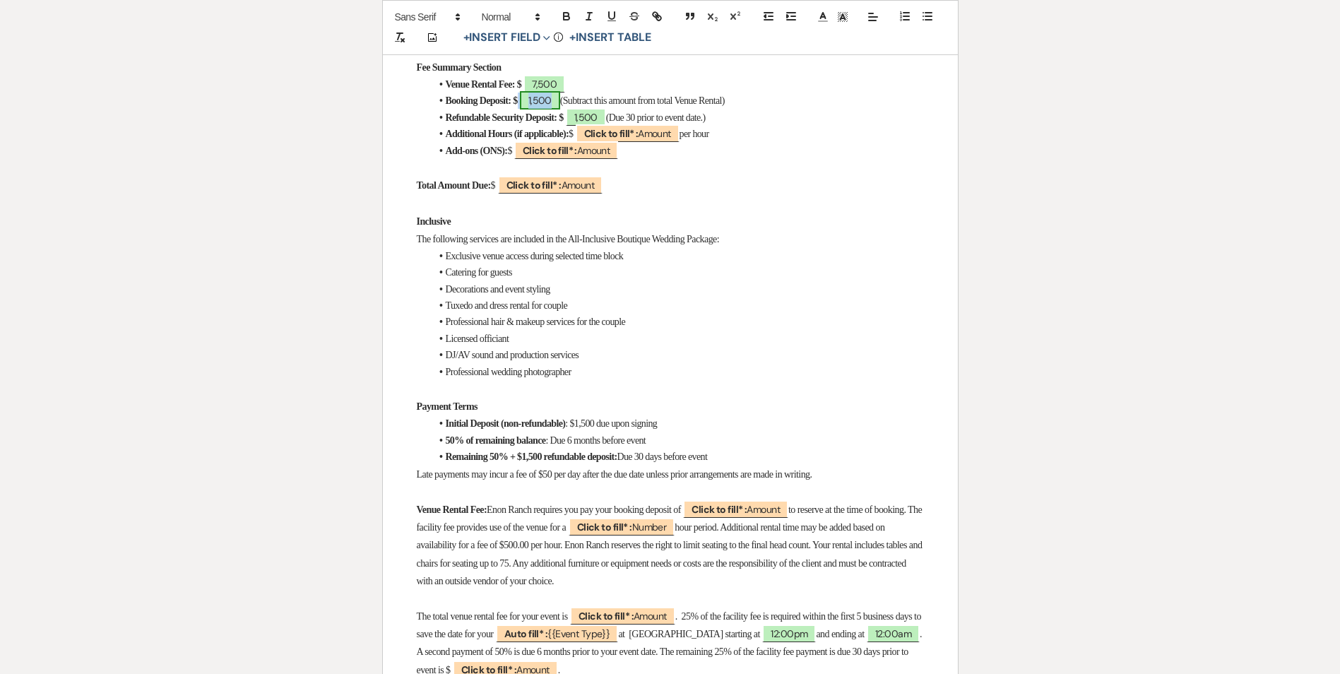
click at [556, 92] on span "1,500" at bounding box center [540, 100] width 40 height 18
select select "owner"
select select "Amount"
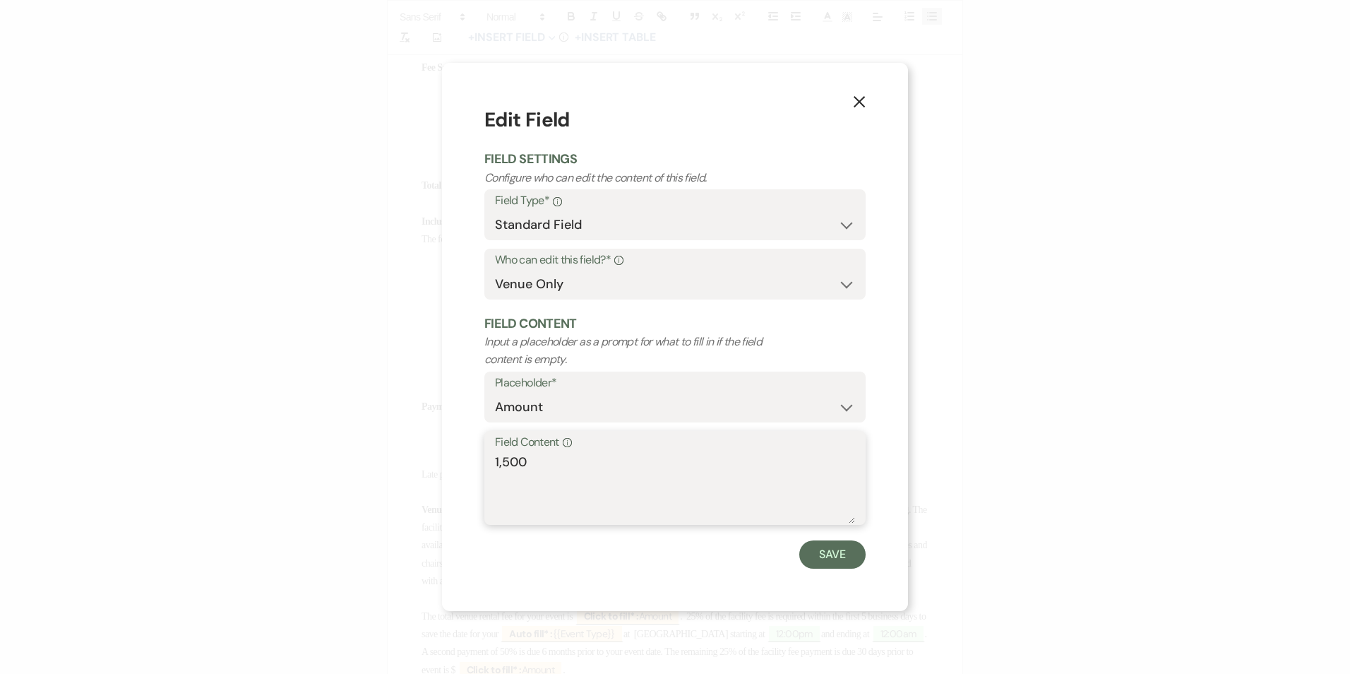
click at [528, 453] on textarea "1,500" at bounding box center [675, 488] width 360 height 71
drag, startPoint x: 528, startPoint y: 461, endPoint x: 489, endPoint y: 455, distance: 38.7
click at [489, 455] on div "Field Content Info 1,500" at bounding box center [674, 478] width 381 height 94
click at [832, 556] on button "Save" at bounding box center [832, 554] width 66 height 28
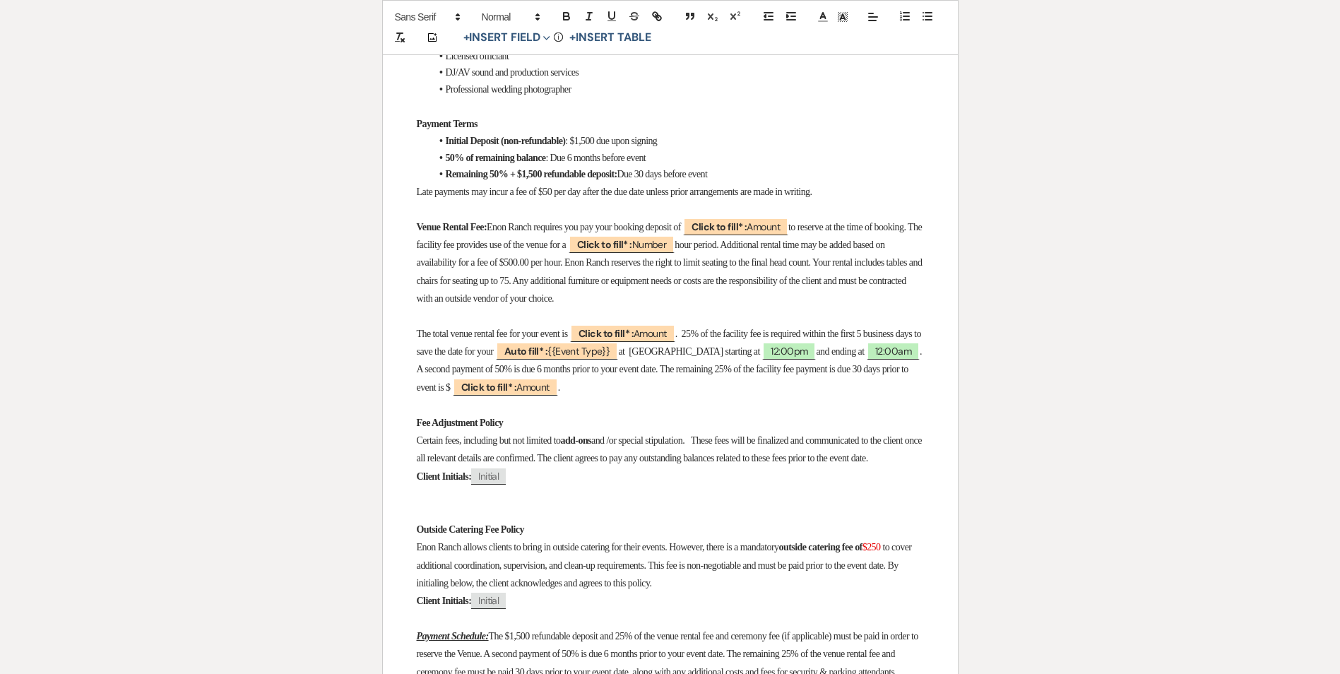
scroll to position [1201, 0]
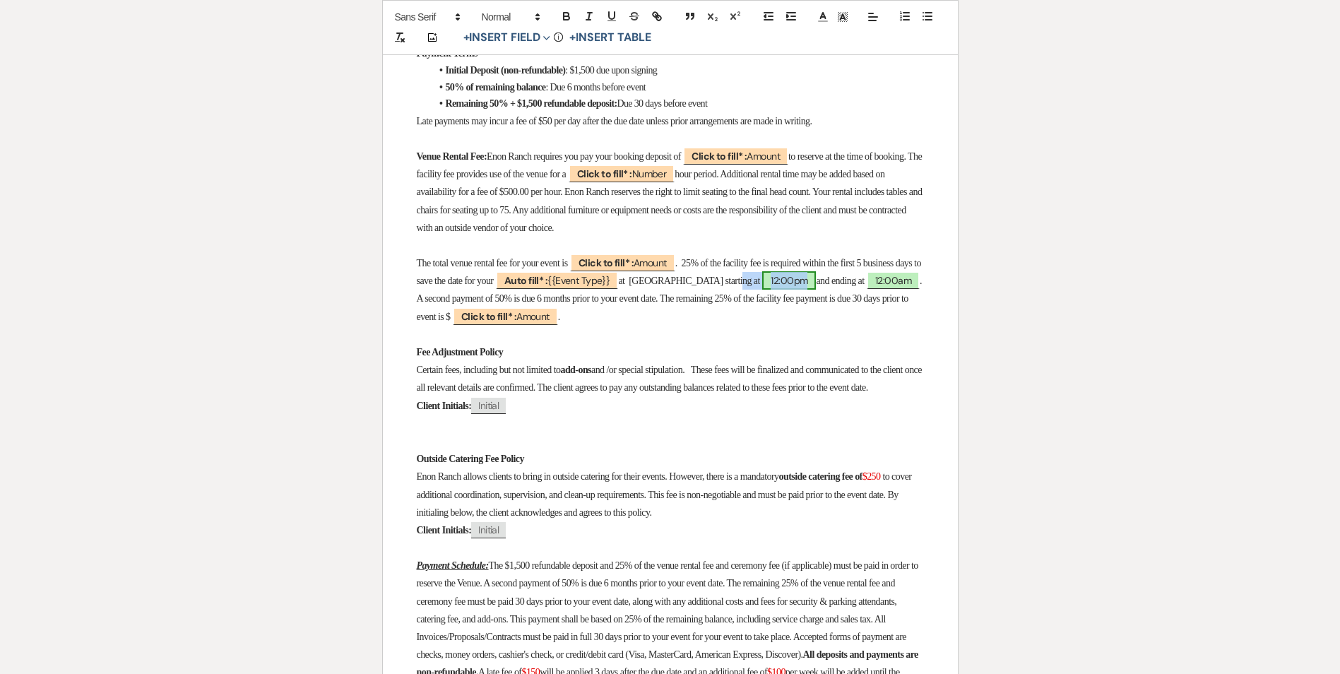
click at [816, 271] on span "12:00pm" at bounding box center [789, 280] width 54 height 18
select select "owner"
select select "Time"
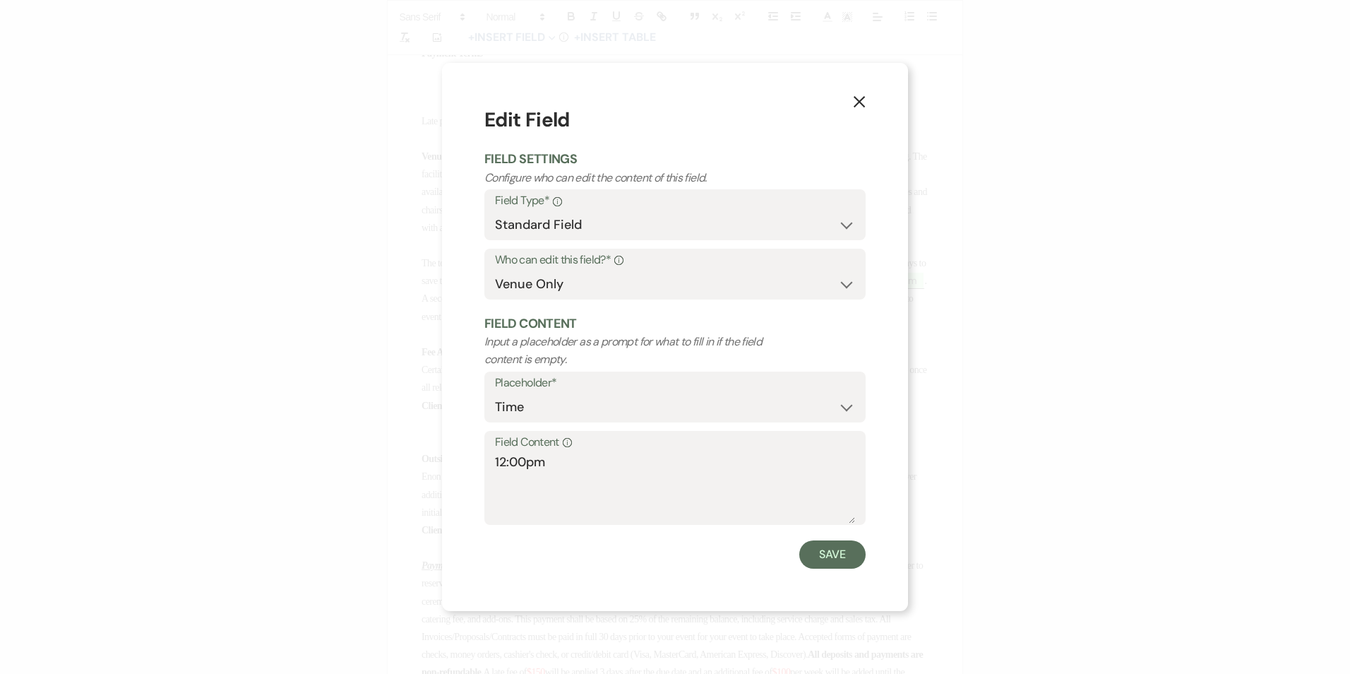
click at [823, 265] on label "Who can edit this field?* Info" at bounding box center [675, 260] width 360 height 20
drag, startPoint x: 592, startPoint y: 462, endPoint x: 416, endPoint y: 430, distance: 178.7
click at [424, 433] on div "X Edit Field Field Settings Configure who can edit the content of this field. F…" at bounding box center [675, 337] width 1350 height 674
click at [828, 564] on button "Save" at bounding box center [832, 554] width 66 height 28
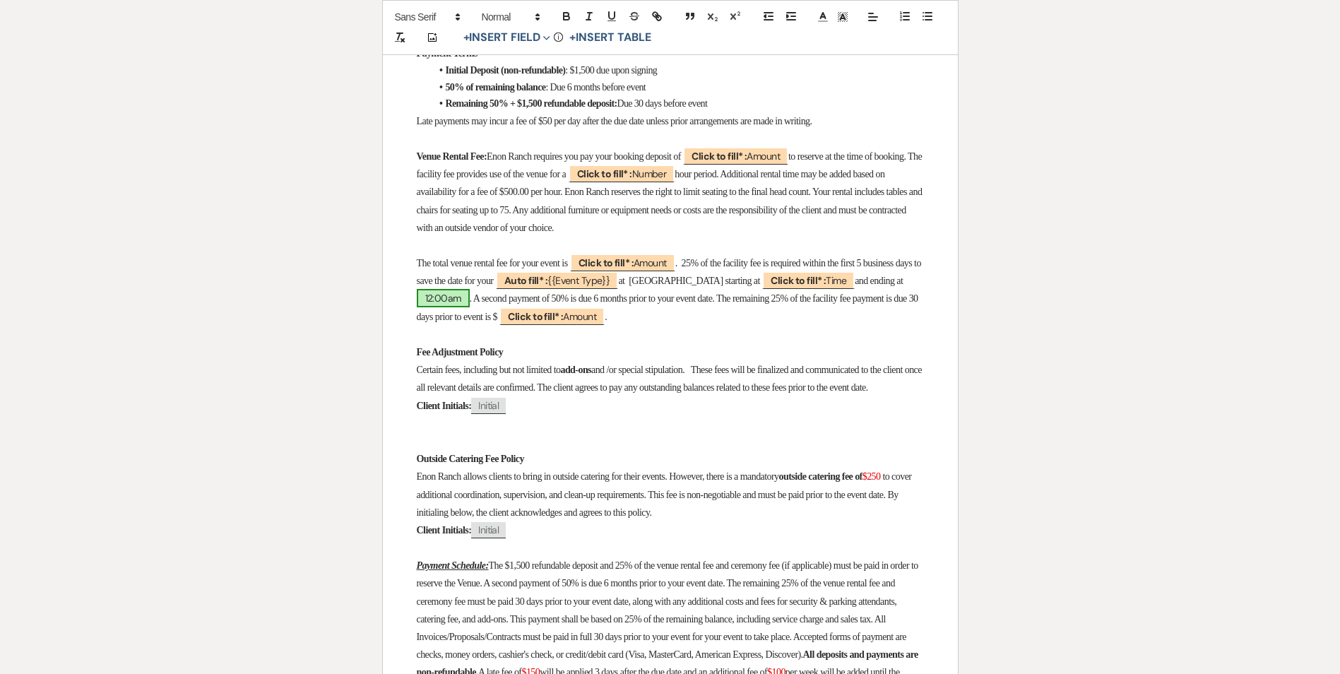
click at [470, 289] on span "12:00am" at bounding box center [443, 298] width 53 height 18
select select "owner"
select select "Time"
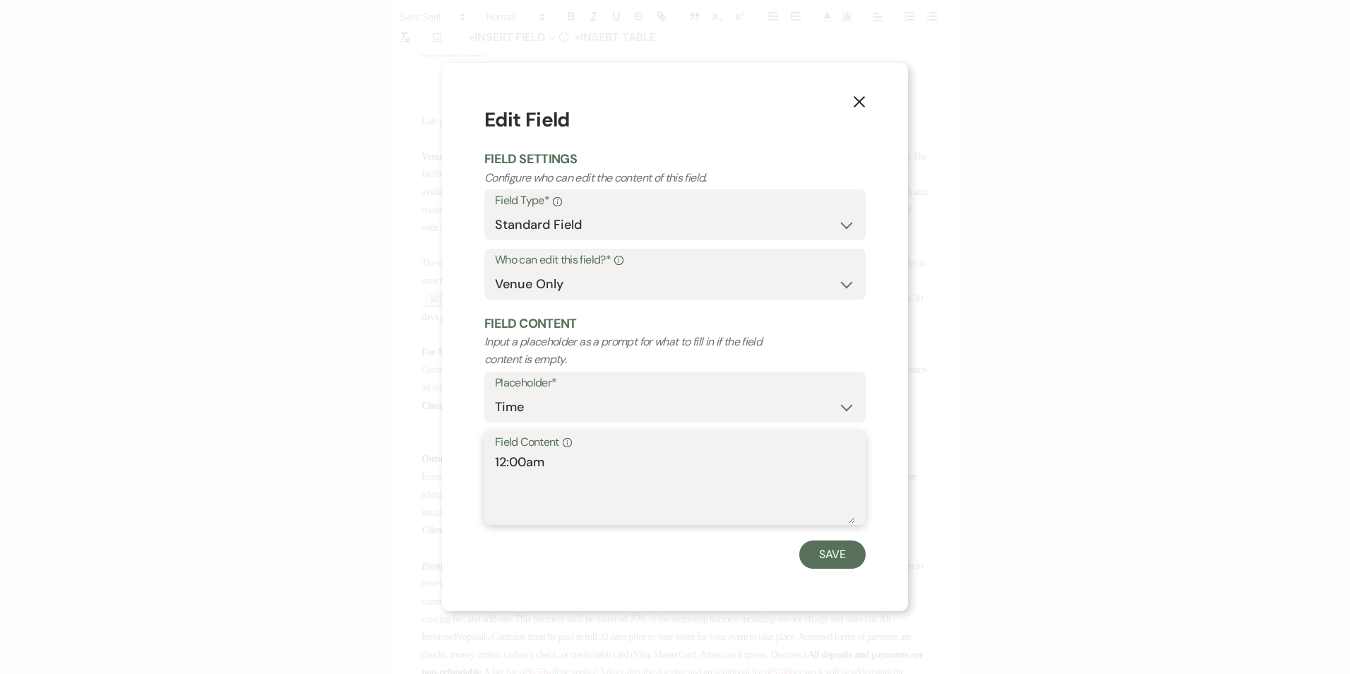
drag, startPoint x: 612, startPoint y: 479, endPoint x: 433, endPoint y: 472, distance: 178.8
click at [434, 472] on div "X Edit Field Field Settings Configure who can edit the content of this field. F…" at bounding box center [675, 337] width 1350 height 674
click at [835, 554] on button "Save" at bounding box center [832, 554] width 66 height 28
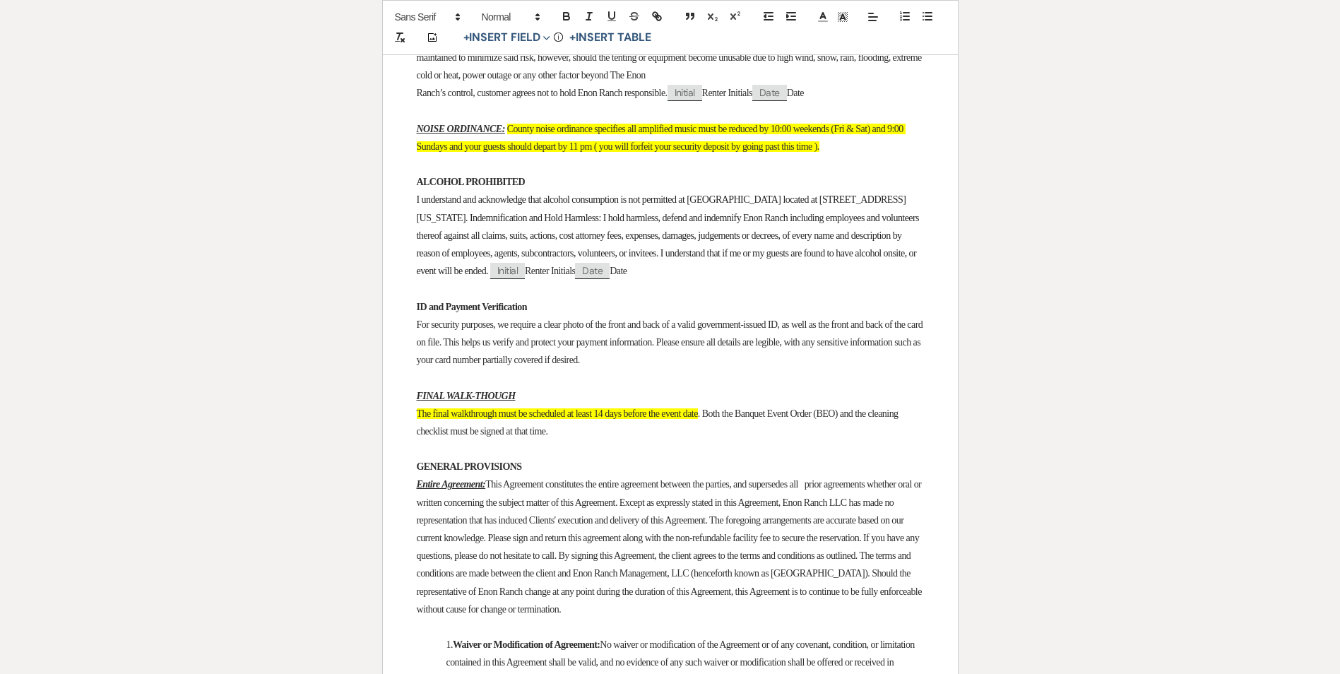
scroll to position [4734, 0]
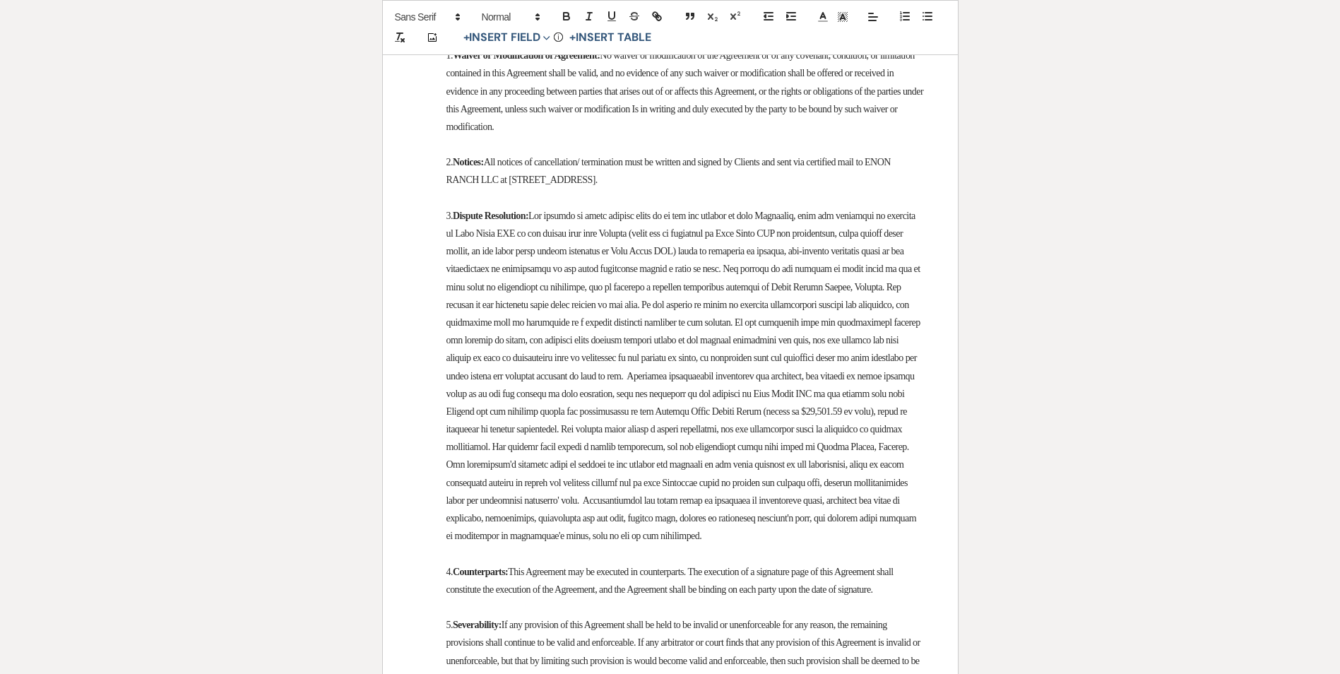
click at [823, 153] on p at bounding box center [670, 145] width 507 height 18
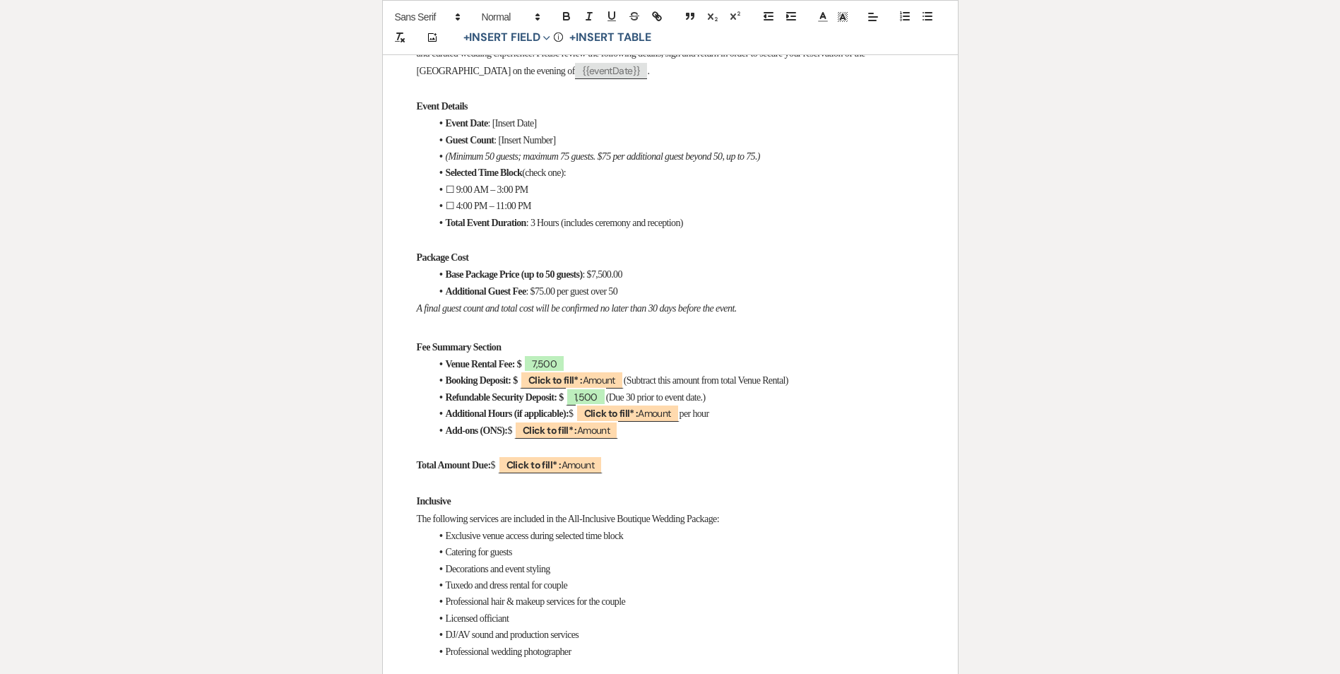
scroll to position [0, 0]
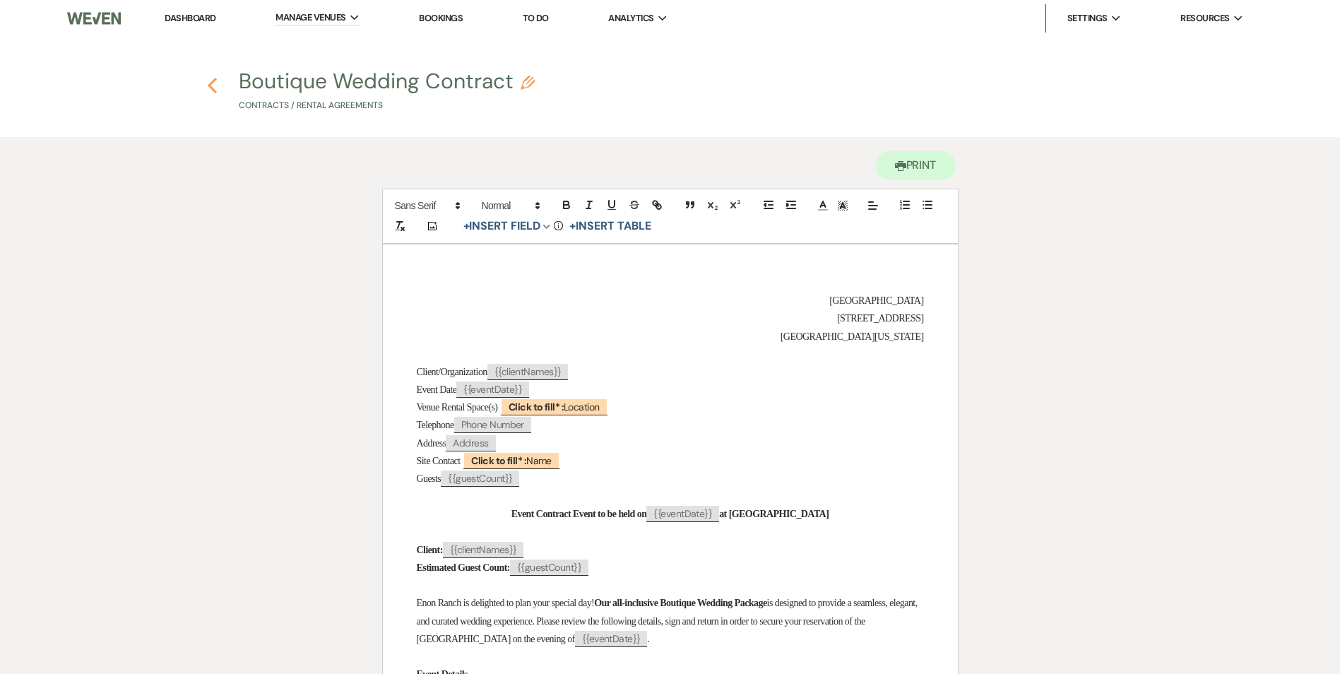
click at [213, 90] on icon "Previous" at bounding box center [212, 85] width 11 height 17
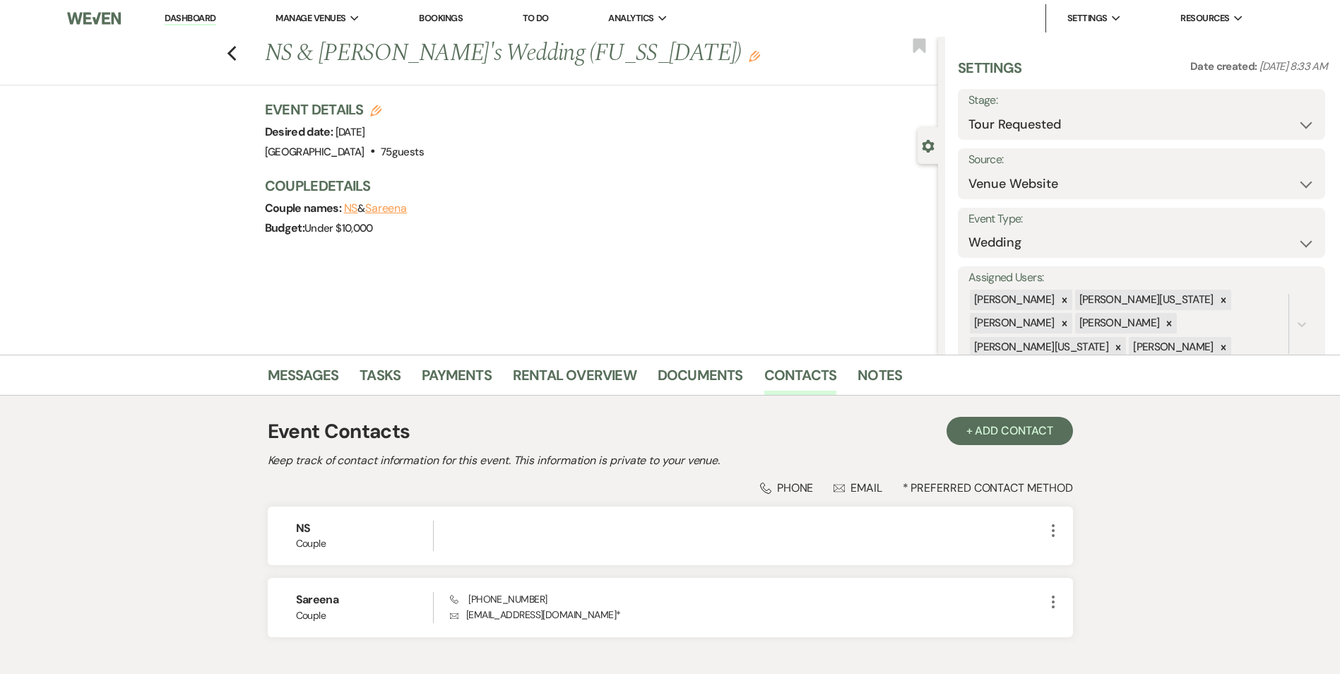
select select "2"
select select "5"
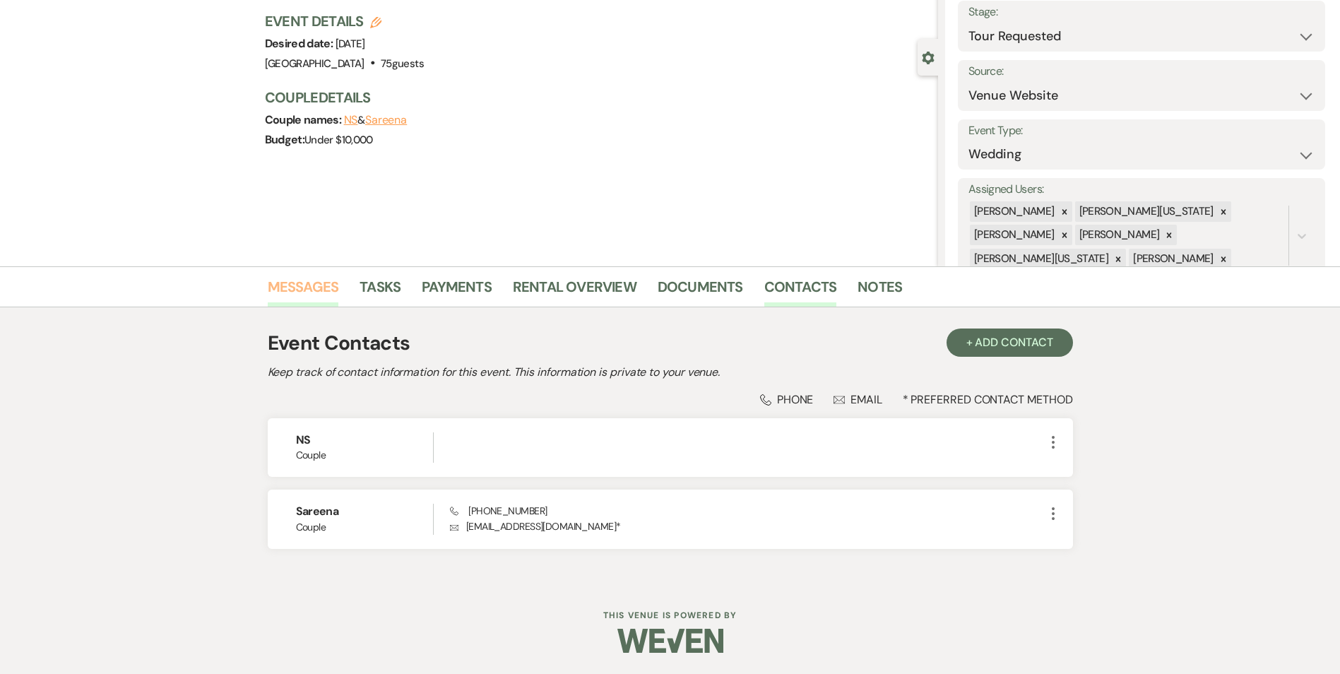
click at [292, 287] on link "Messages" at bounding box center [303, 290] width 71 height 31
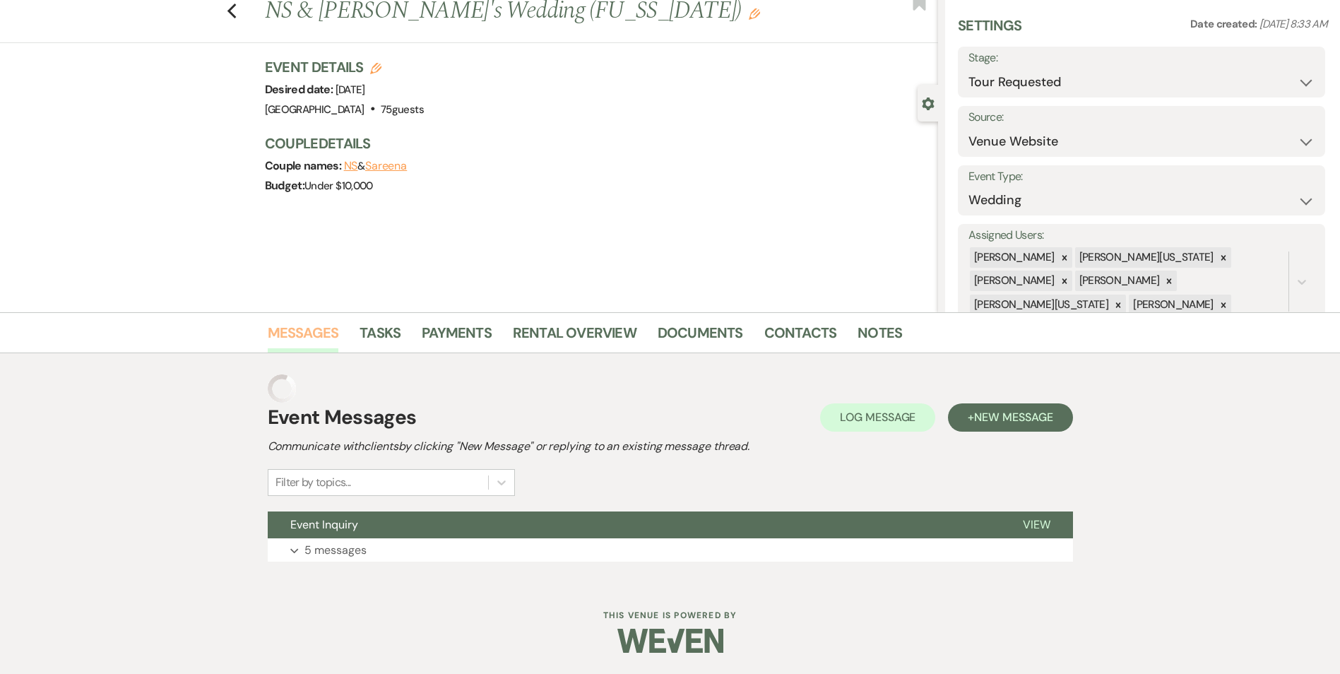
scroll to position [14, 0]
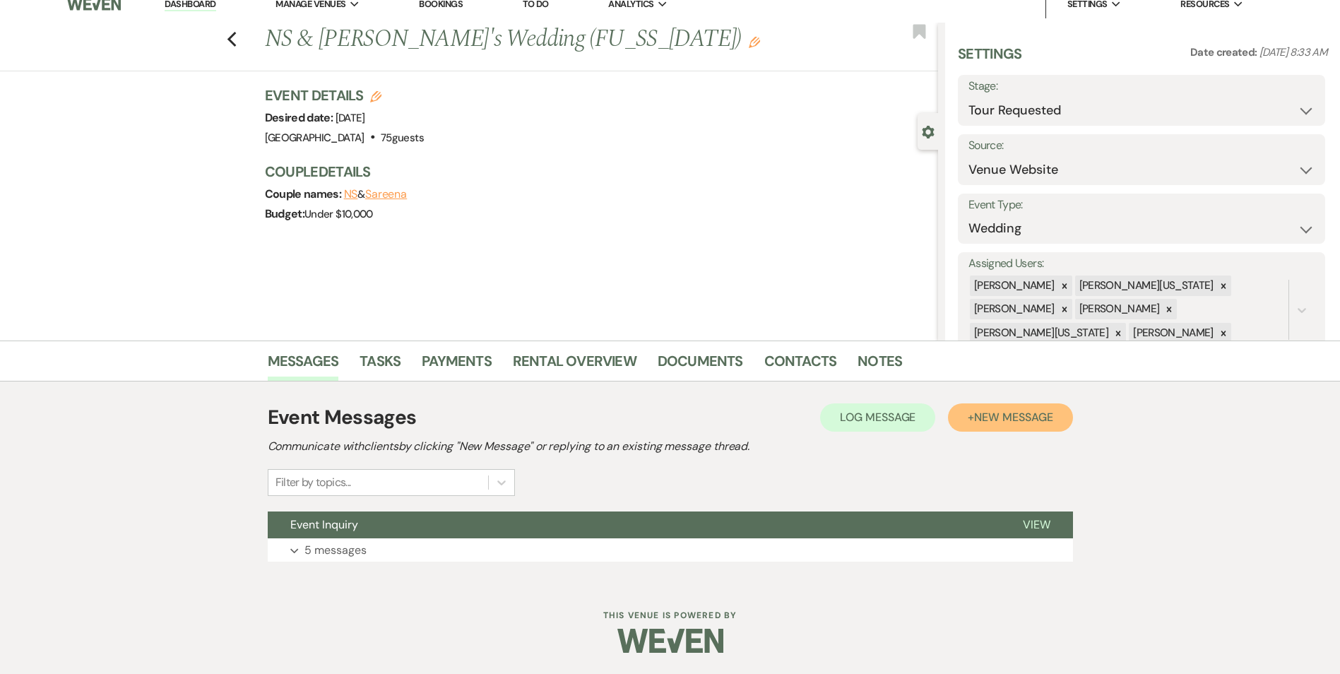
click at [984, 406] on button "+ New Message" at bounding box center [1010, 417] width 124 height 28
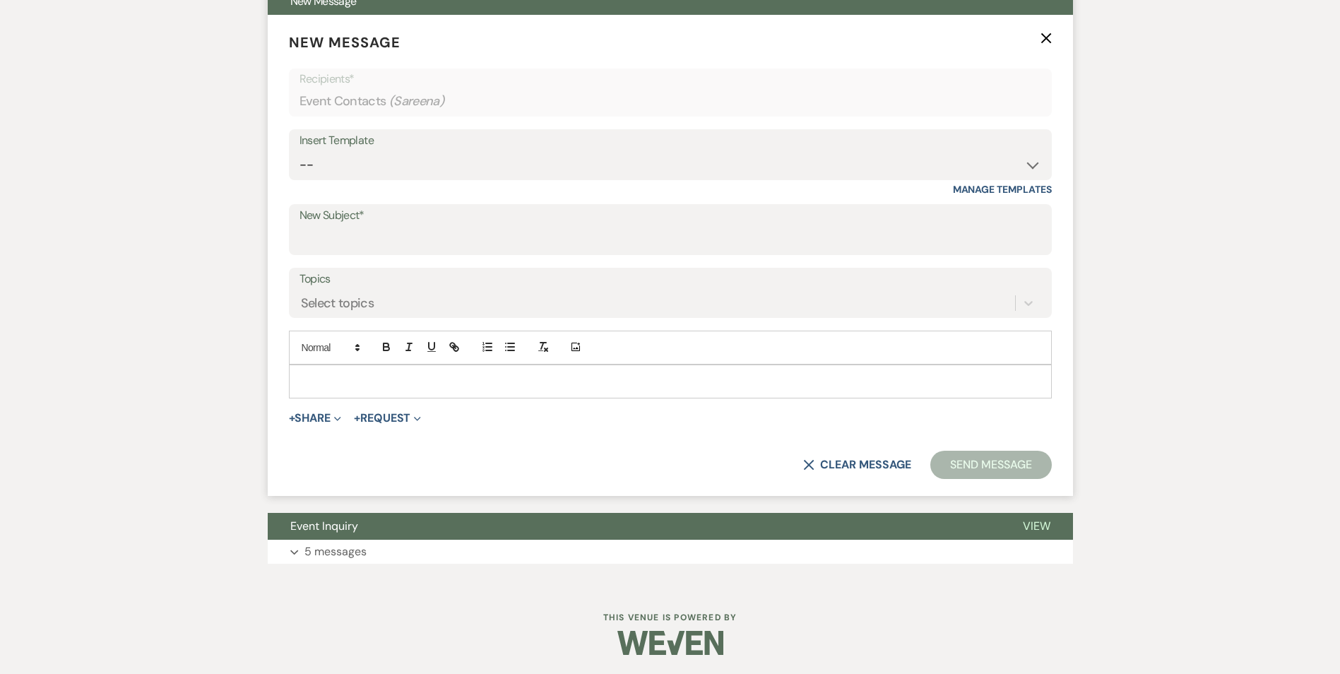
scroll to position [540, 0]
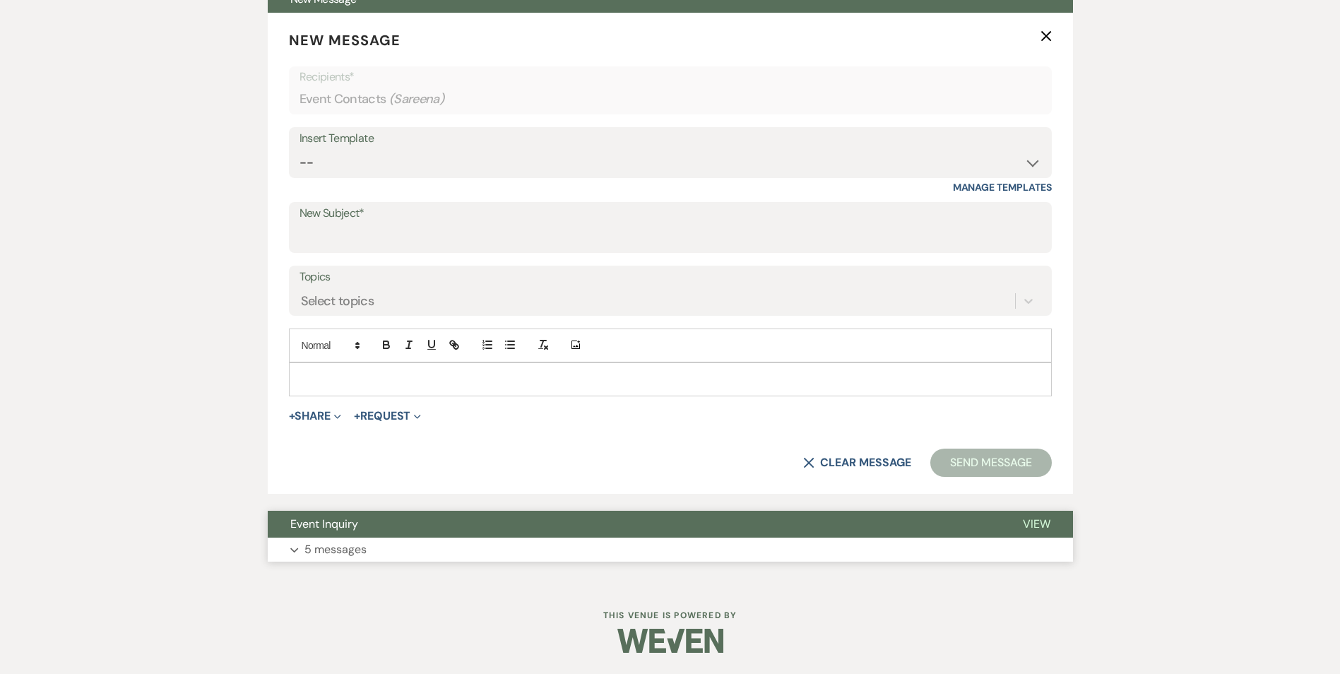
click at [326, 529] on span "Event Inquiry" at bounding box center [324, 523] width 68 height 15
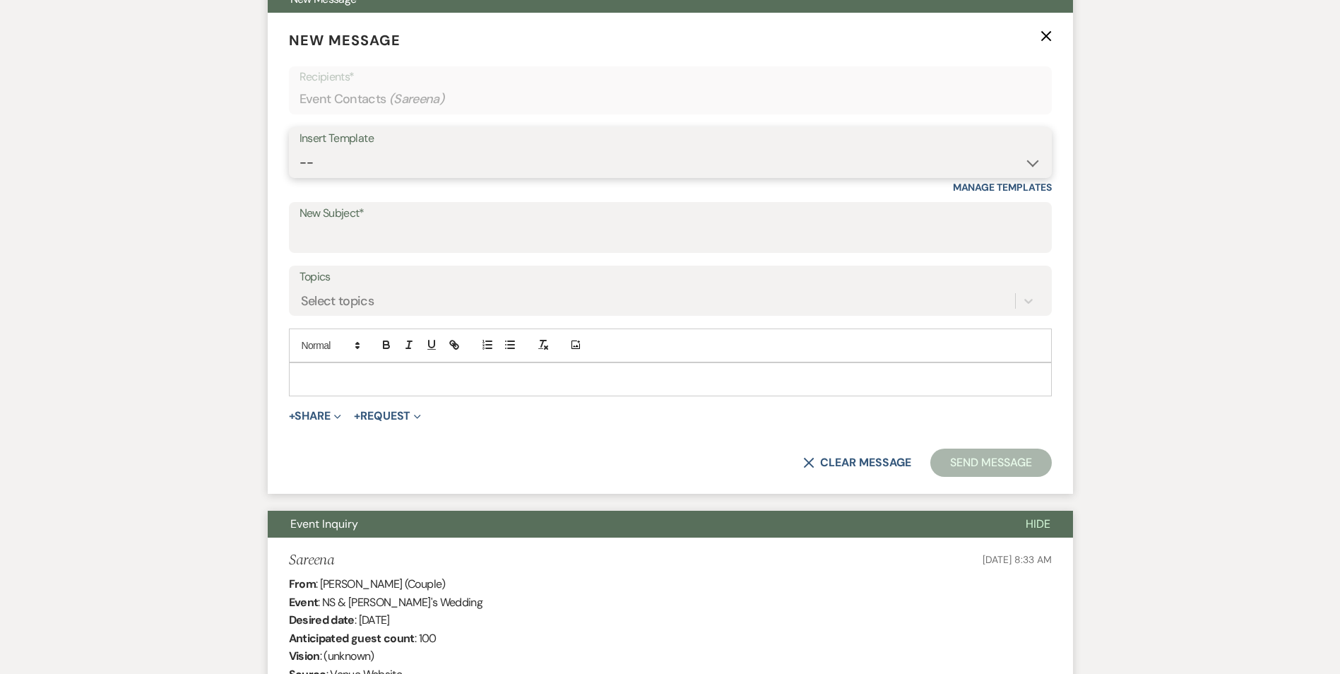
click at [358, 160] on select "-- Inquiry Follow Up Email #2 Contract Sending Template Payment Template Rental…" at bounding box center [669, 163] width 741 height 28
select select "1511"
click at [299, 149] on select "-- Inquiry Follow Up Email #2 Contract Sending Template Payment Template Rental…" at bounding box center [669, 163] width 741 height 28
type input "Booking your event!"
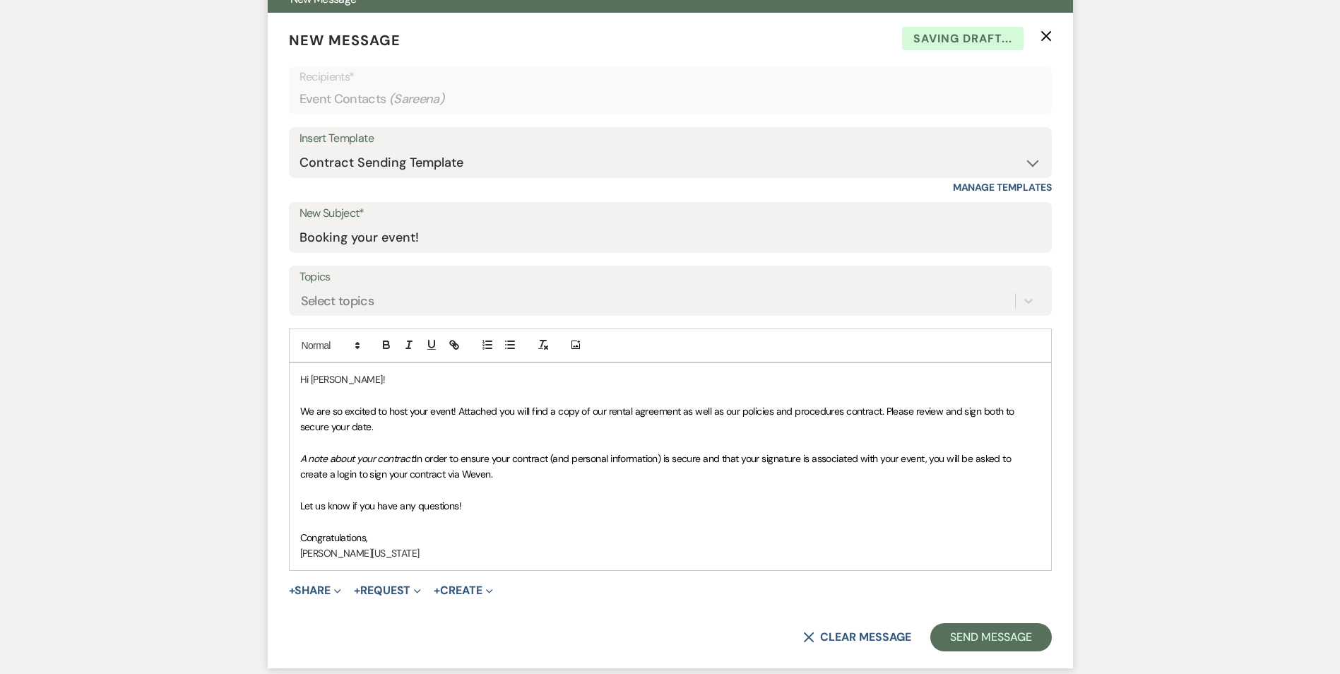
click at [302, 405] on span "We are so excited to host your event! Attached you will find a copy of our rent…" at bounding box center [658, 419] width 717 height 28
click at [298, 410] on div "Hi Sareena! We are so excited to host your event! Attached you will find a copy…" at bounding box center [670, 466] width 761 height 207
click at [301, 407] on span "We are so excited to host your event! Attached you will find a copy of our rent…" at bounding box center [658, 419] width 717 height 28
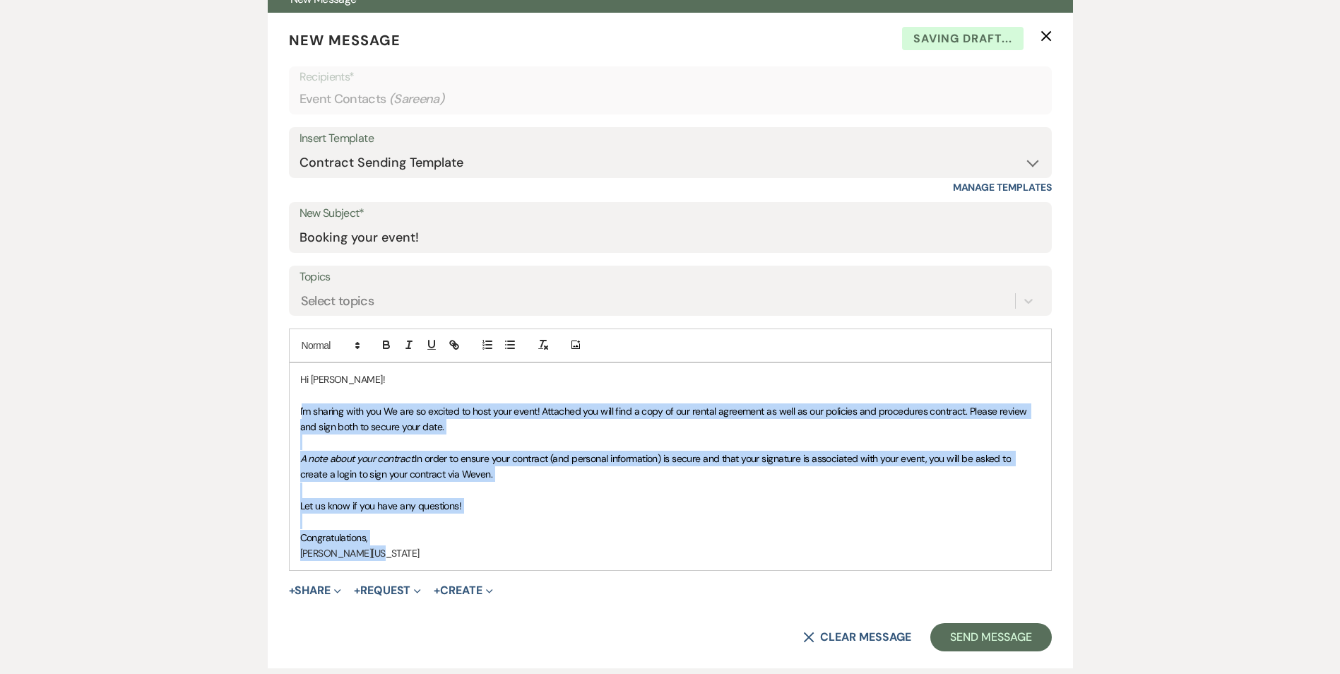
drag, startPoint x: 301, startPoint y: 407, endPoint x: 587, endPoint y: 710, distance: 416.6
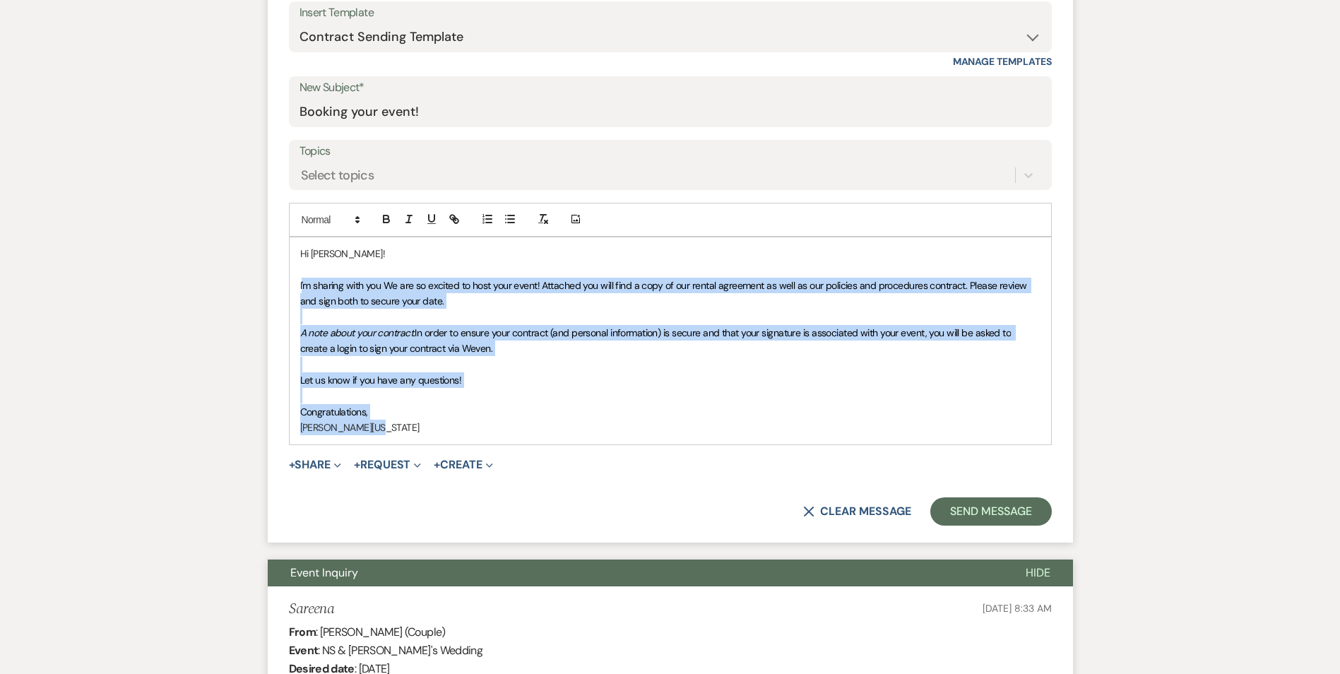
click at [391, 305] on span "I'm sharing with you We are so excited to host your event! Attached you will fi…" at bounding box center [664, 293] width 729 height 28
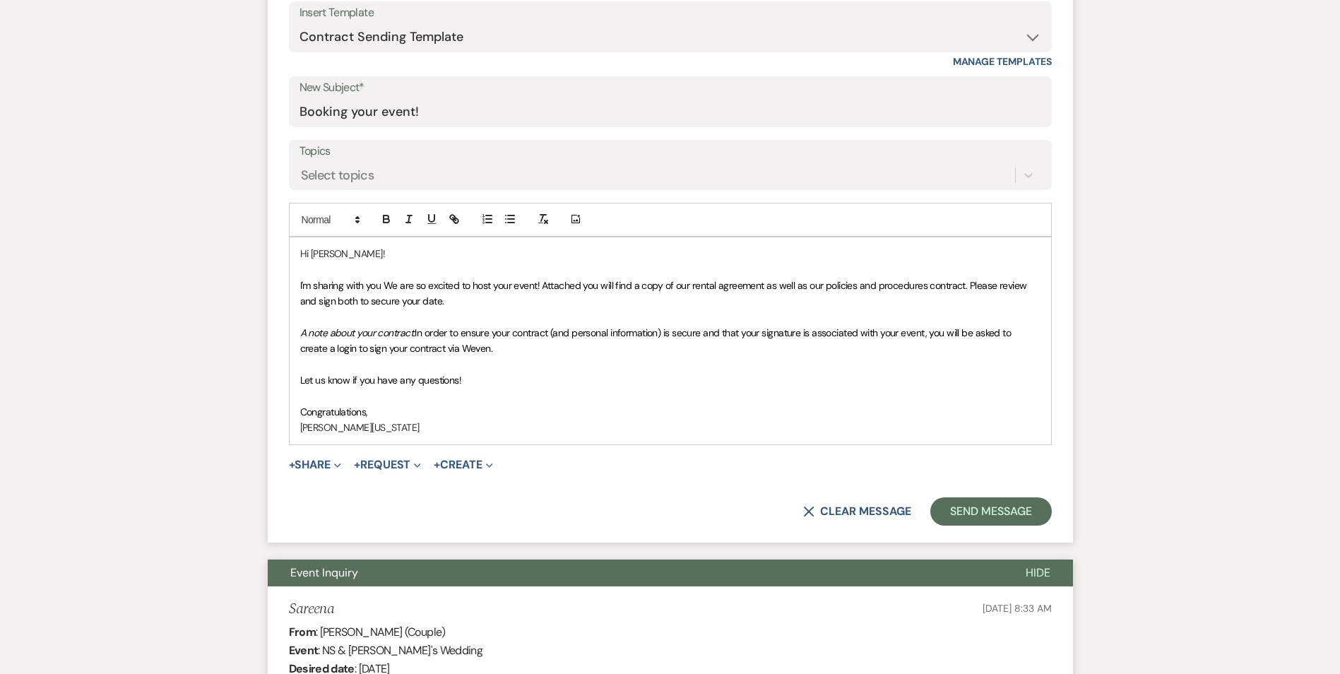
click at [383, 280] on span "I'm sharing with you We are so excited to host your event! Attached you will fi…" at bounding box center [664, 293] width 729 height 28
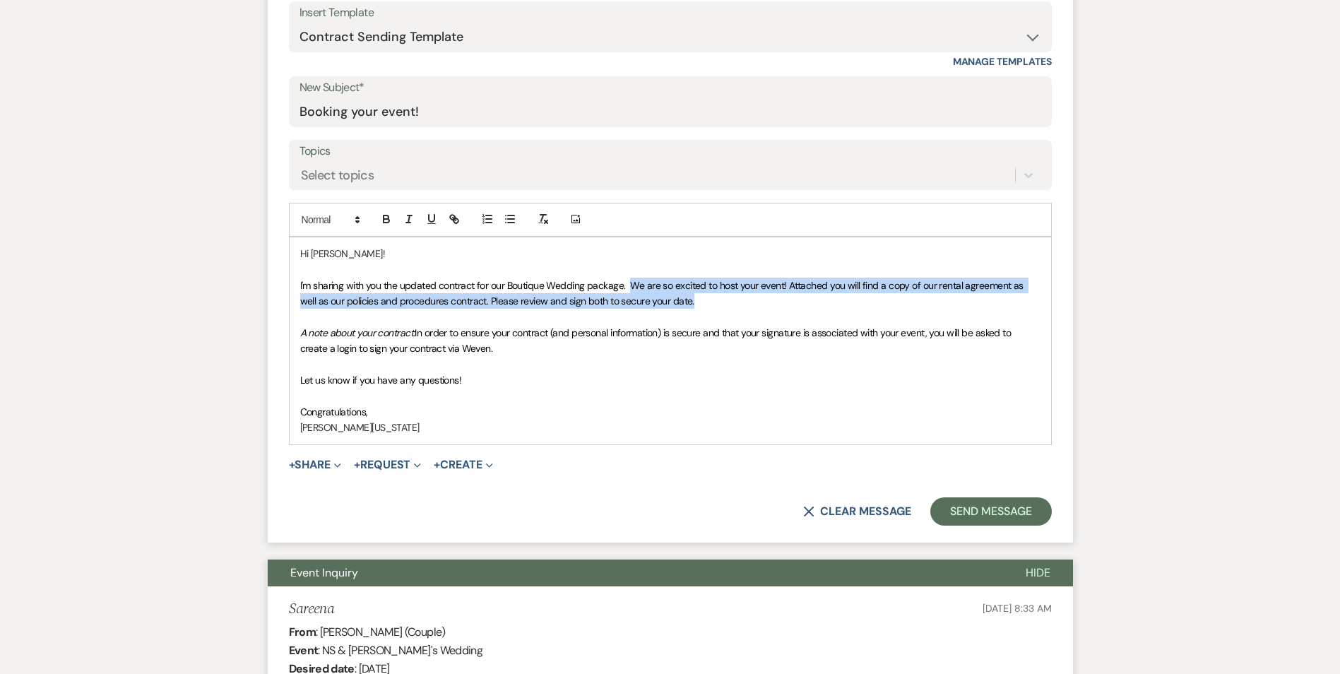
drag, startPoint x: 631, startPoint y: 287, endPoint x: 696, endPoint y: 305, distance: 66.8
click at [696, 305] on p "I'm sharing with you the updated contract for our Boutique Wedding package. We …" at bounding box center [670, 294] width 740 height 32
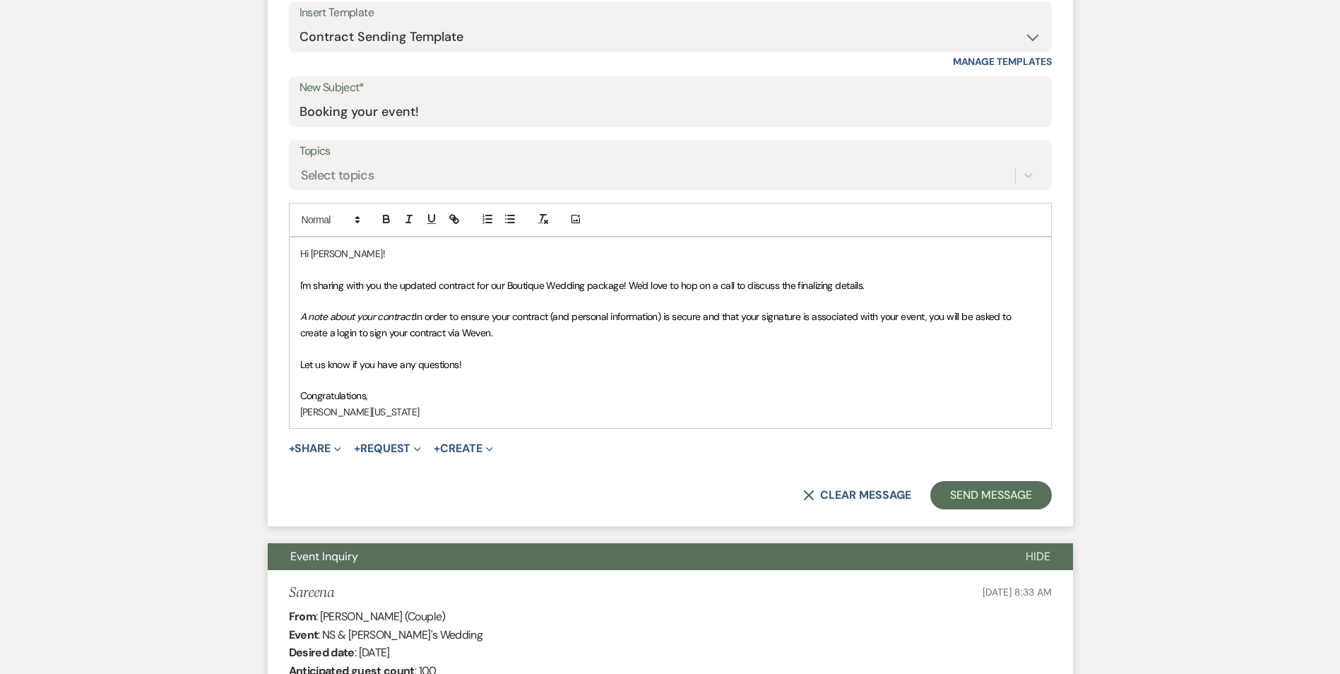
drag, startPoint x: 405, startPoint y: 270, endPoint x: 402, endPoint y: 258, distance: 12.5
click at [405, 269] on p at bounding box center [670, 269] width 740 height 16
drag, startPoint x: 301, startPoint y: 311, endPoint x: 503, endPoint y: 332, distance: 203.1
click at [503, 332] on p "A note about your contract: In order to ensure your contract (and personal info…" at bounding box center [670, 325] width 740 height 32
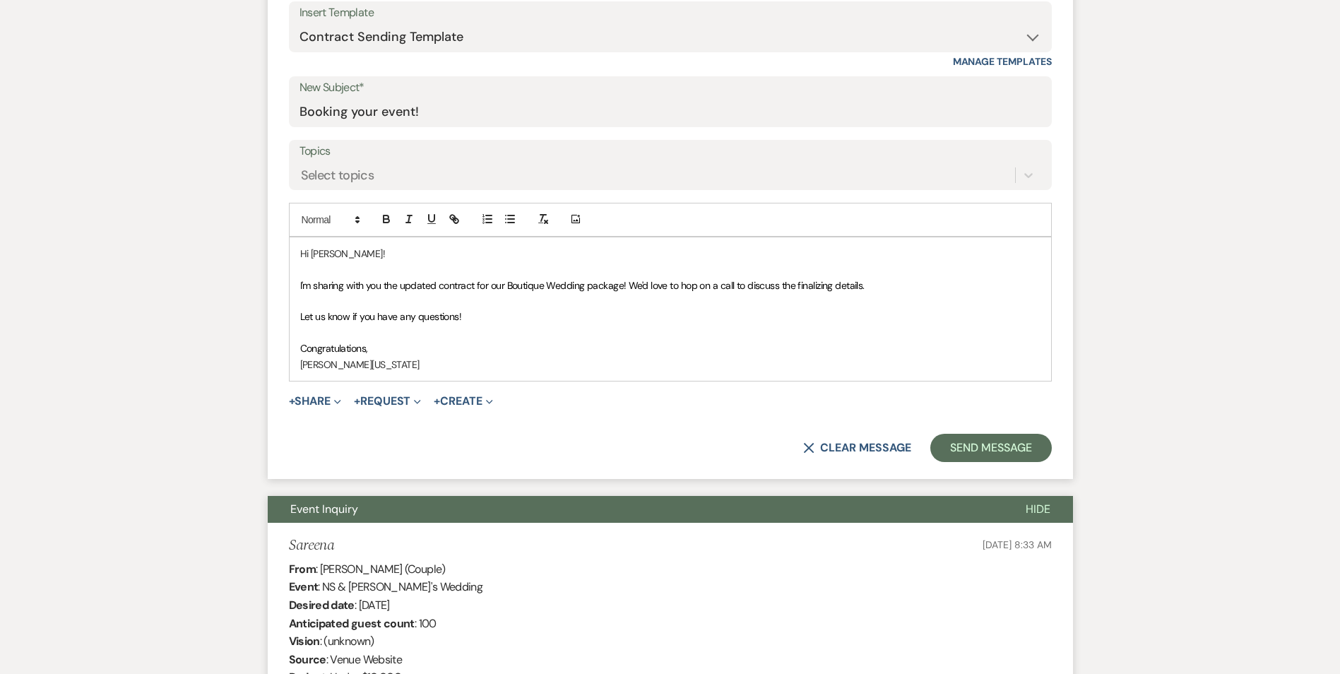
click at [300, 408] on span "+ Share Expand Doc Upload Documents Add Photo Images Pref Vendors Preferred ven…" at bounding box center [315, 401] width 53 height 17
click at [303, 397] on button "+ Share Expand" at bounding box center [315, 400] width 53 height 11
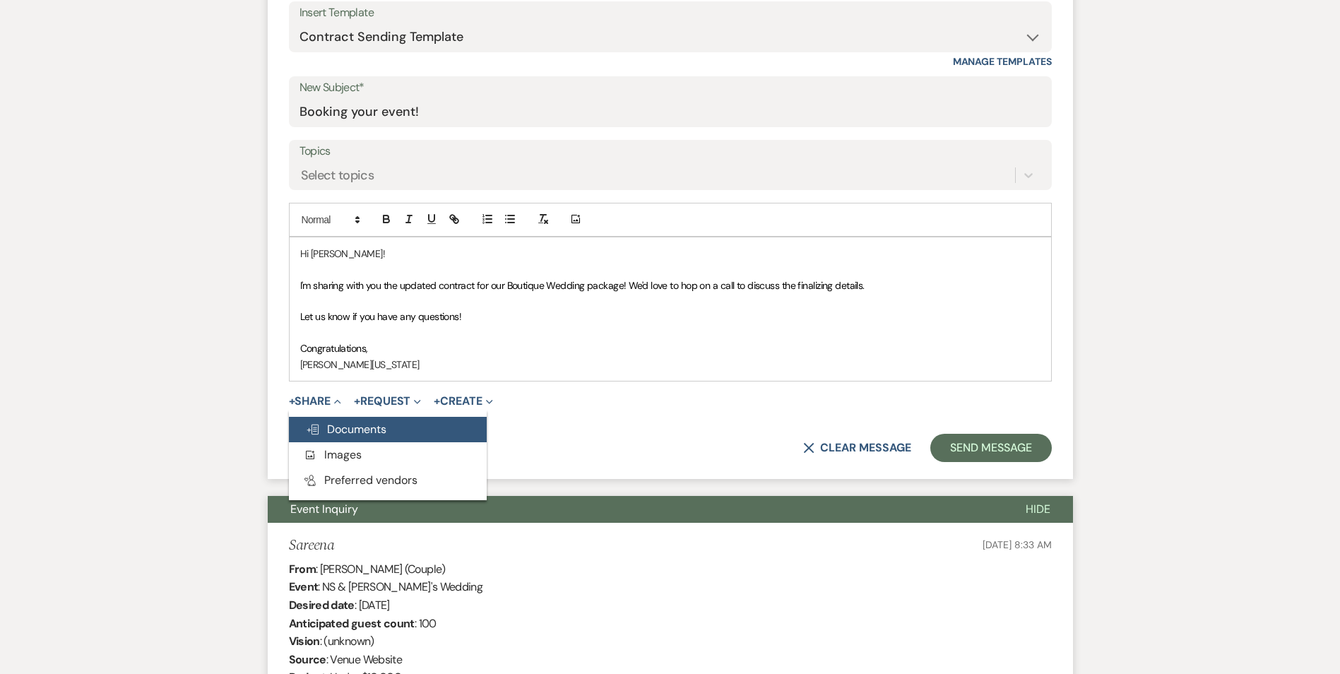
click at [347, 433] on span "Doc Upload Documents" at bounding box center [346, 429] width 81 height 15
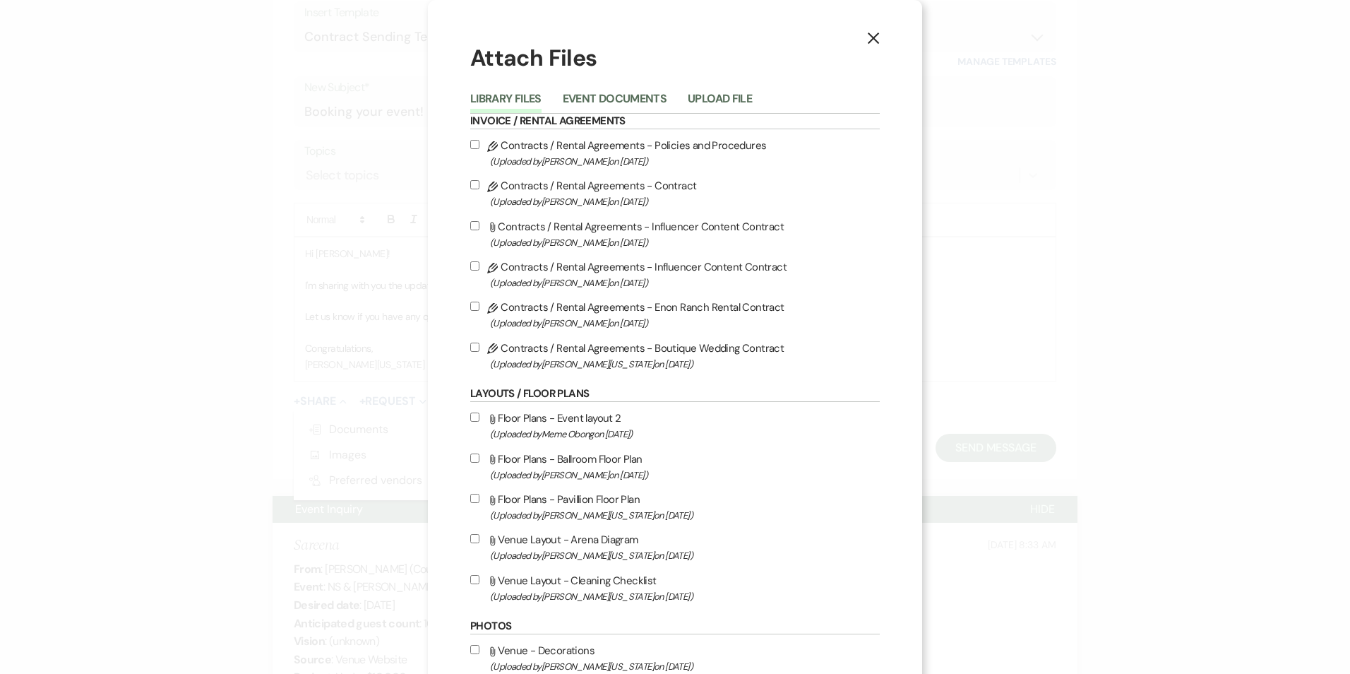
click at [548, 341] on label "Pencil Contracts / Rental Agreements - Boutique Wedding Contract (Uploaded by I…" at bounding box center [675, 355] width 410 height 33
click at [479, 342] on input "Pencil Contracts / Rental Agreements - Boutique Wedding Contract (Uploaded by I…" at bounding box center [474, 346] width 9 height 9
checkbox input "true"
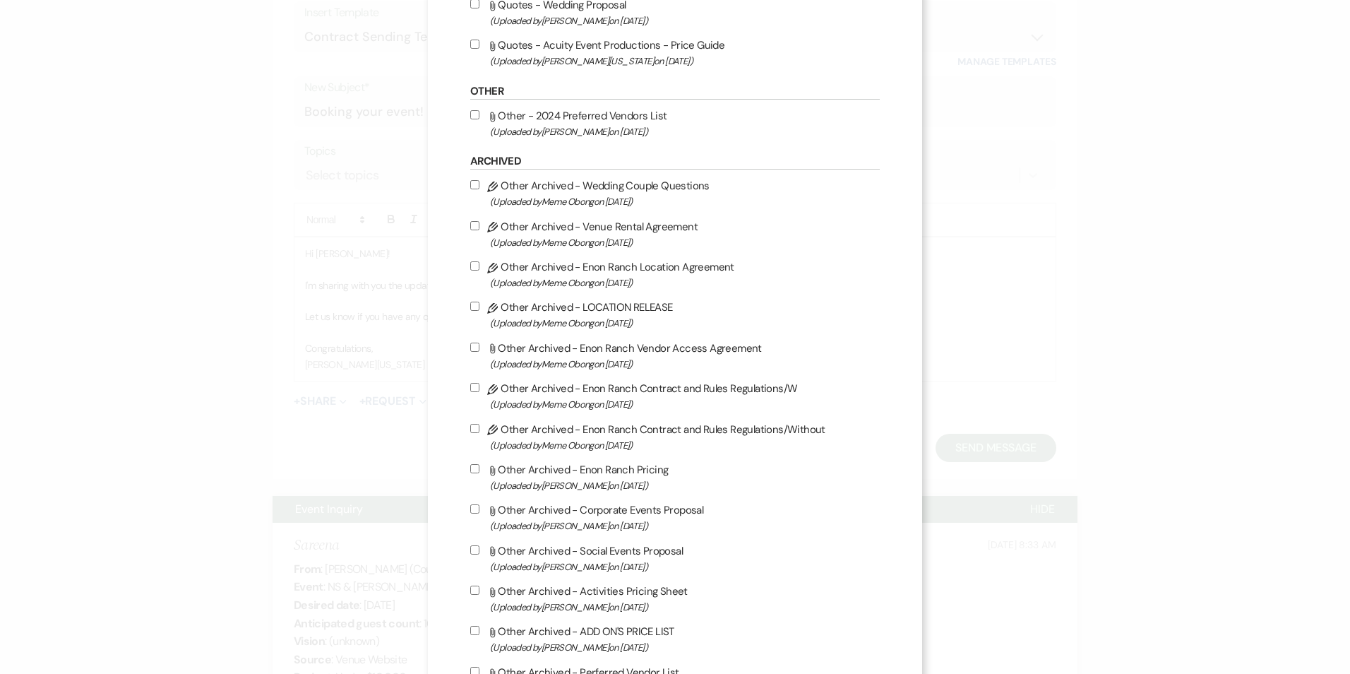
scroll to position [1217, 0]
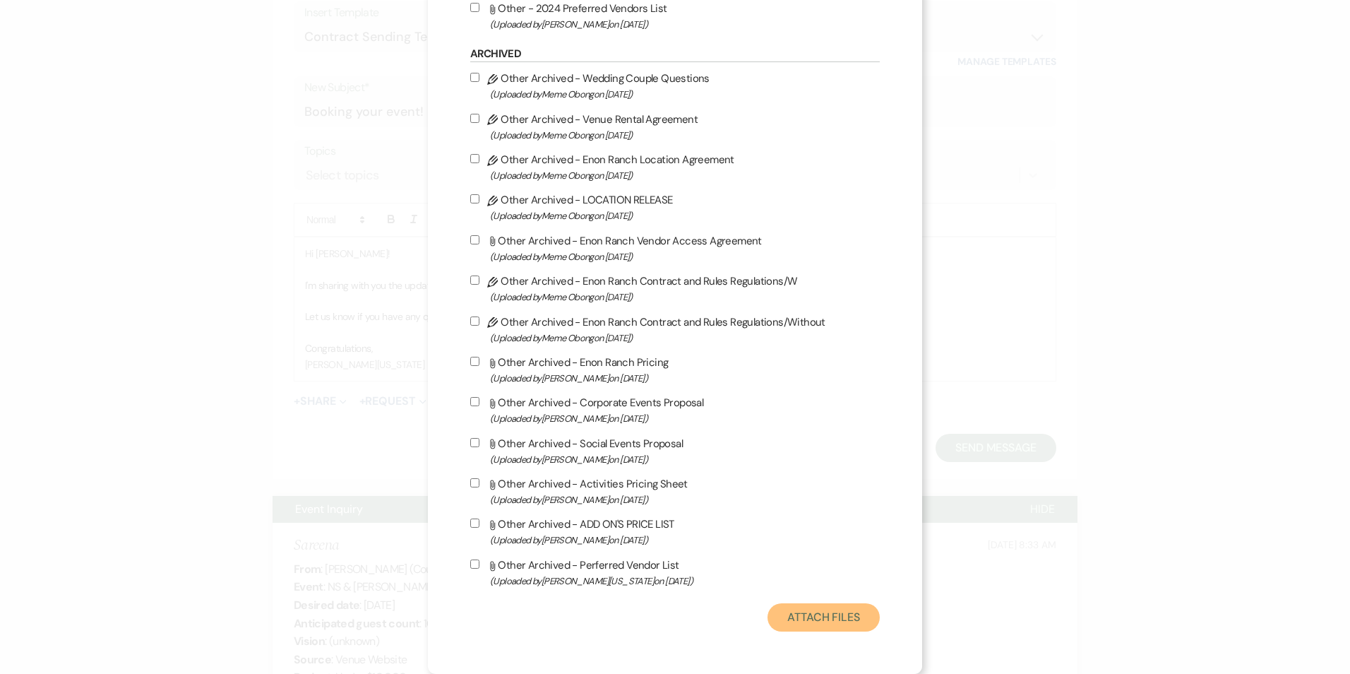
click at [828, 617] on button "Attach Files" at bounding box center [824, 617] width 112 height 28
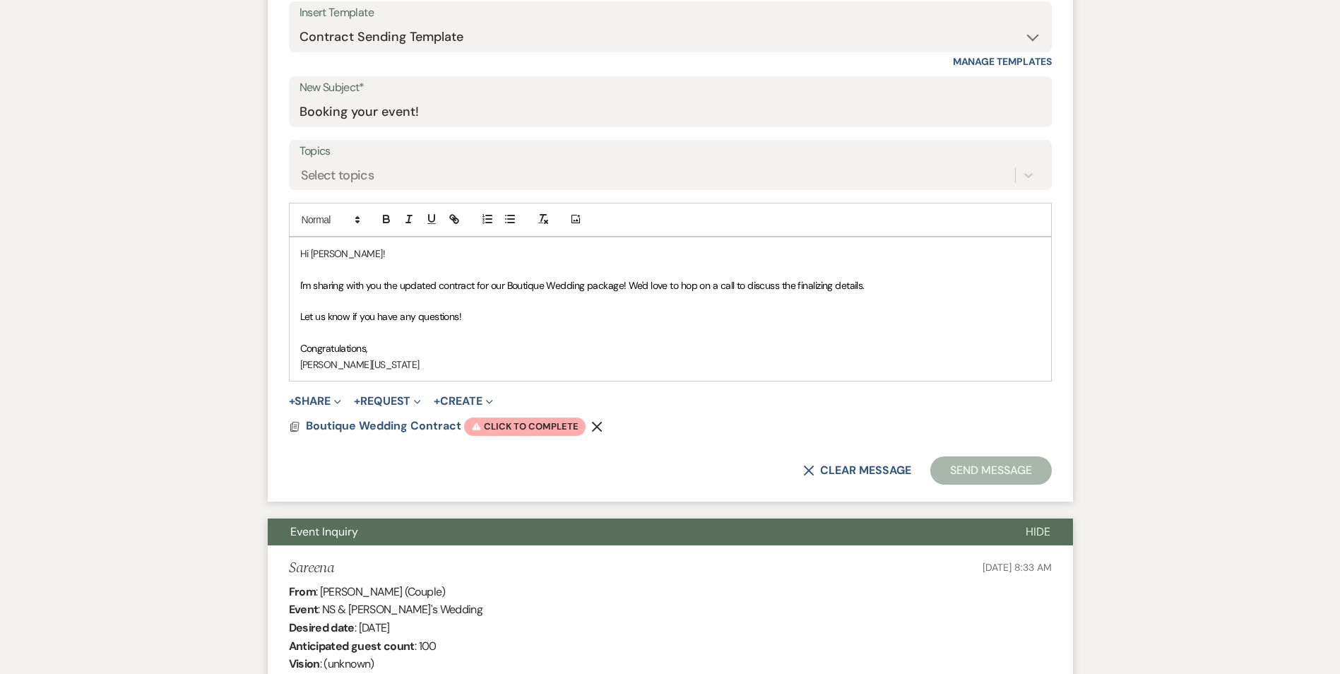
click at [511, 437] on form "New Message X Draft Recipients* Event Contacts ( Sareena ) Insert Template -- I…" at bounding box center [670, 194] width 805 height 615
click at [508, 417] on span "Warning Click to complete" at bounding box center [524, 426] width 121 height 18
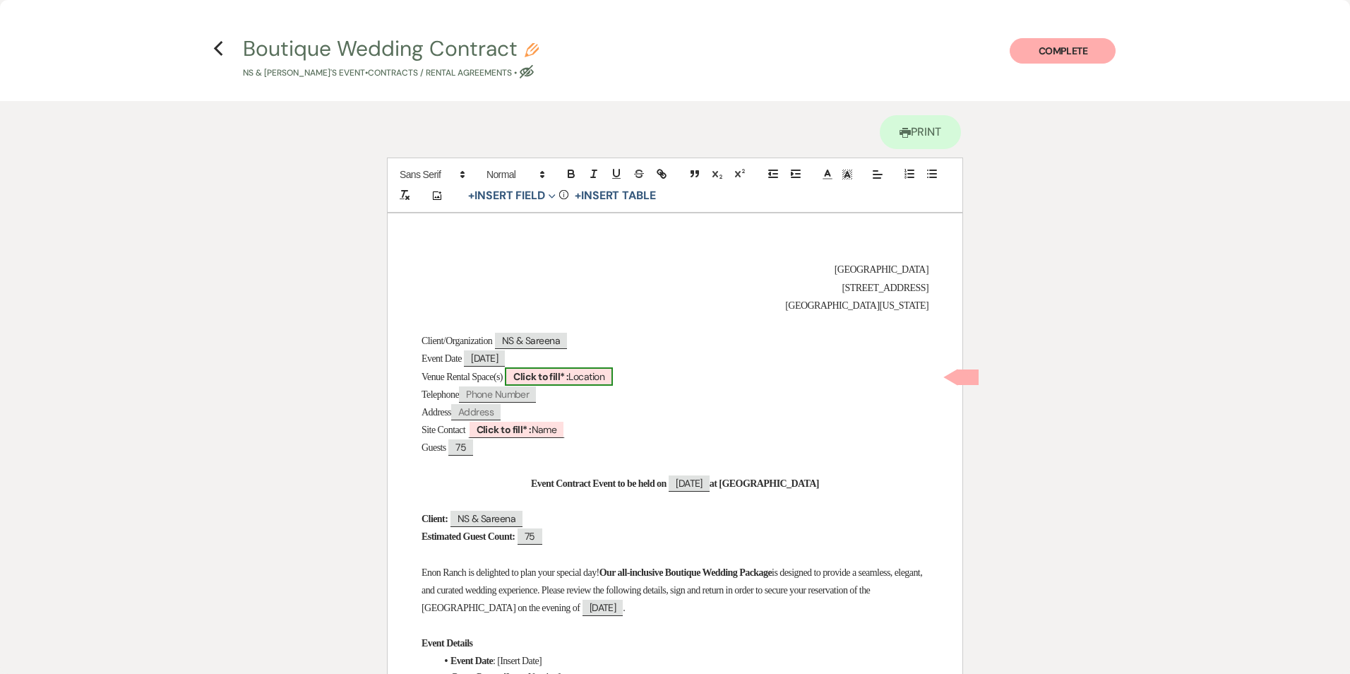
click at [600, 378] on span "Click to fill* : Location" at bounding box center [559, 376] width 108 height 18
select select "owner"
select select "Location"
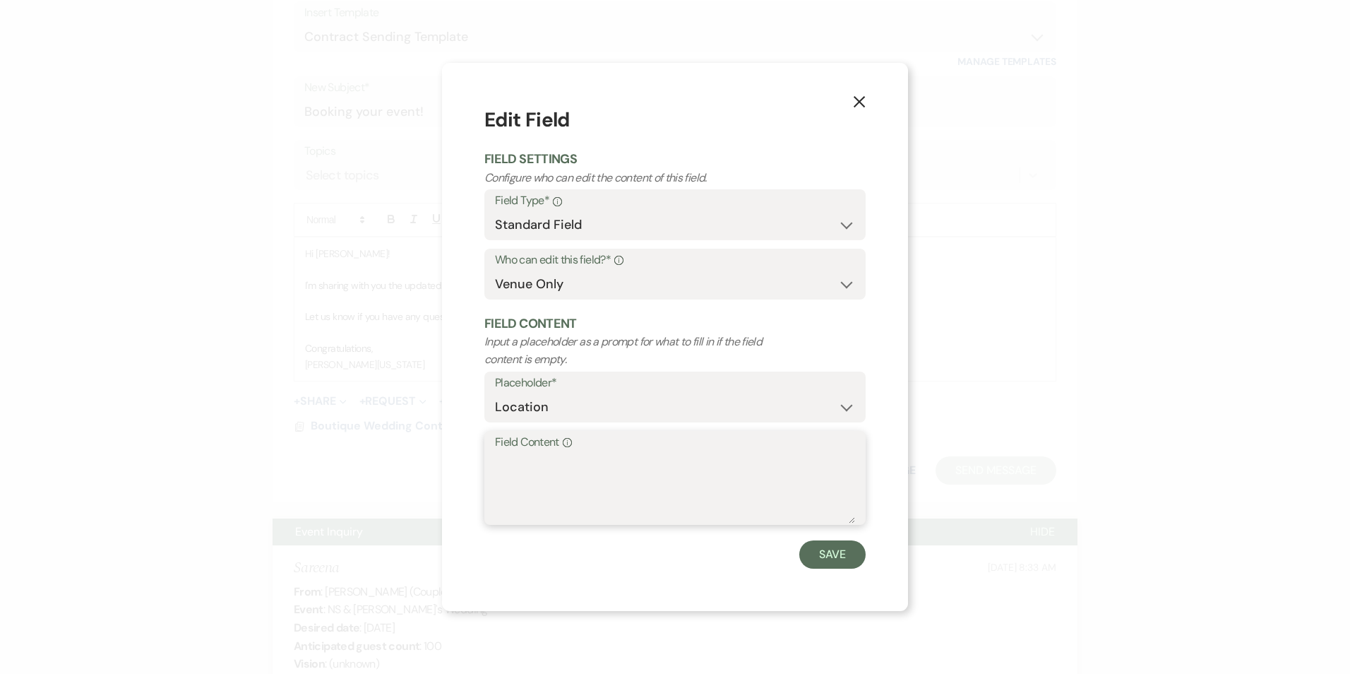
click at [546, 467] on textarea "Field Content Info" at bounding box center [675, 488] width 360 height 71
type textarea "TBA"
click at [822, 547] on button "Save" at bounding box center [832, 554] width 66 height 28
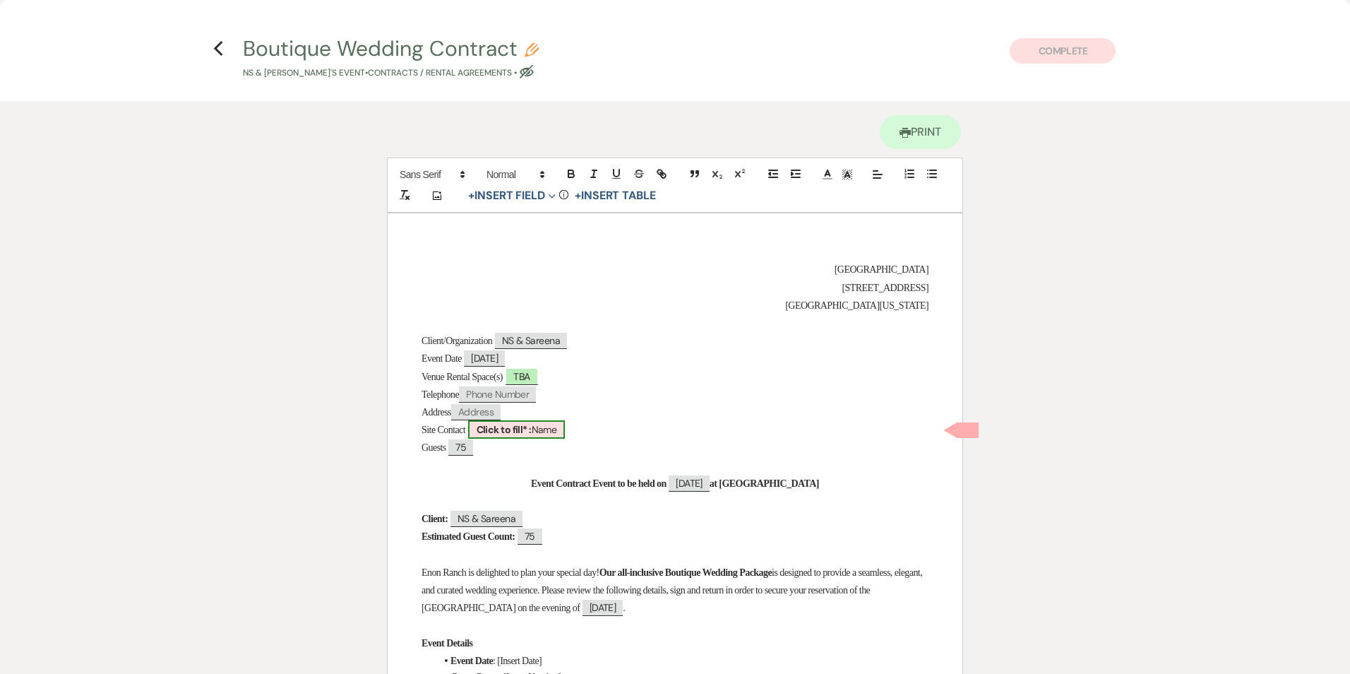
click at [509, 430] on b "Click to fill* :" at bounding box center [504, 429] width 55 height 13
select select "owner"
select select "Name"
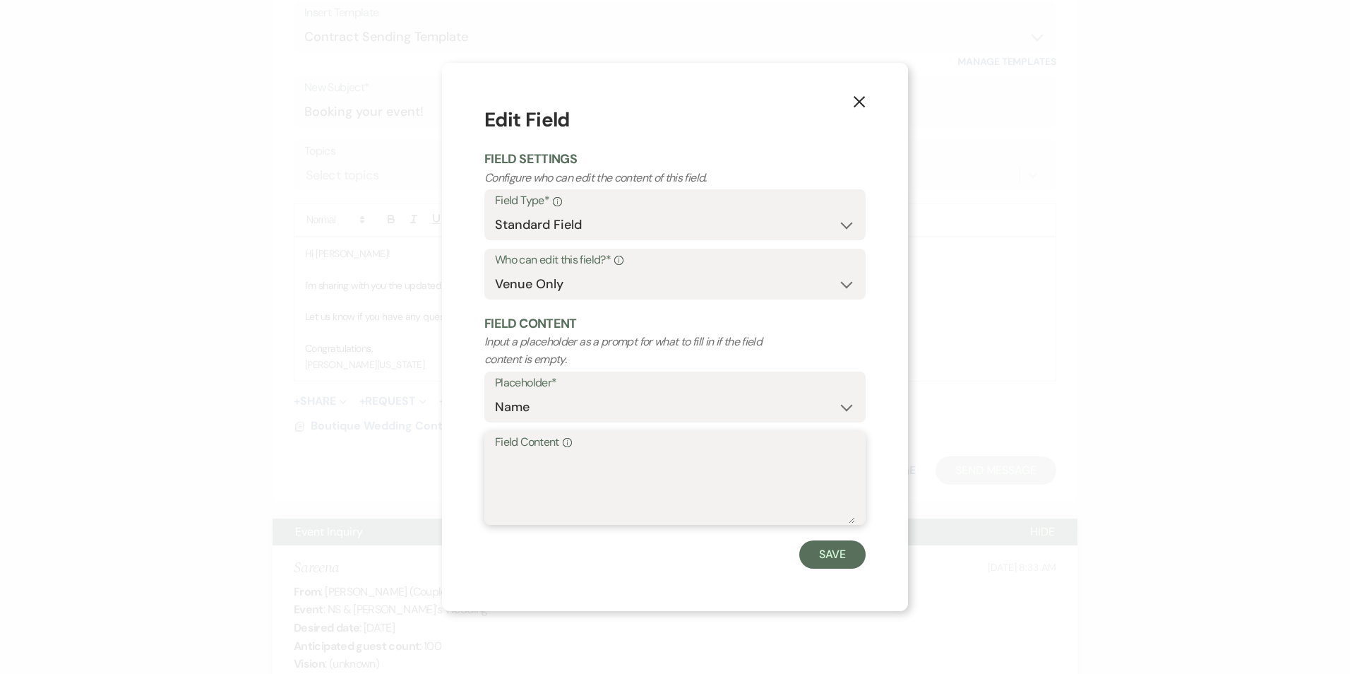
click at [527, 487] on textarea "Field Content Info" at bounding box center [675, 488] width 360 height 71
type textarea "i"
type textarea "Imani Washington"
click at [831, 547] on button "Save" at bounding box center [832, 554] width 66 height 28
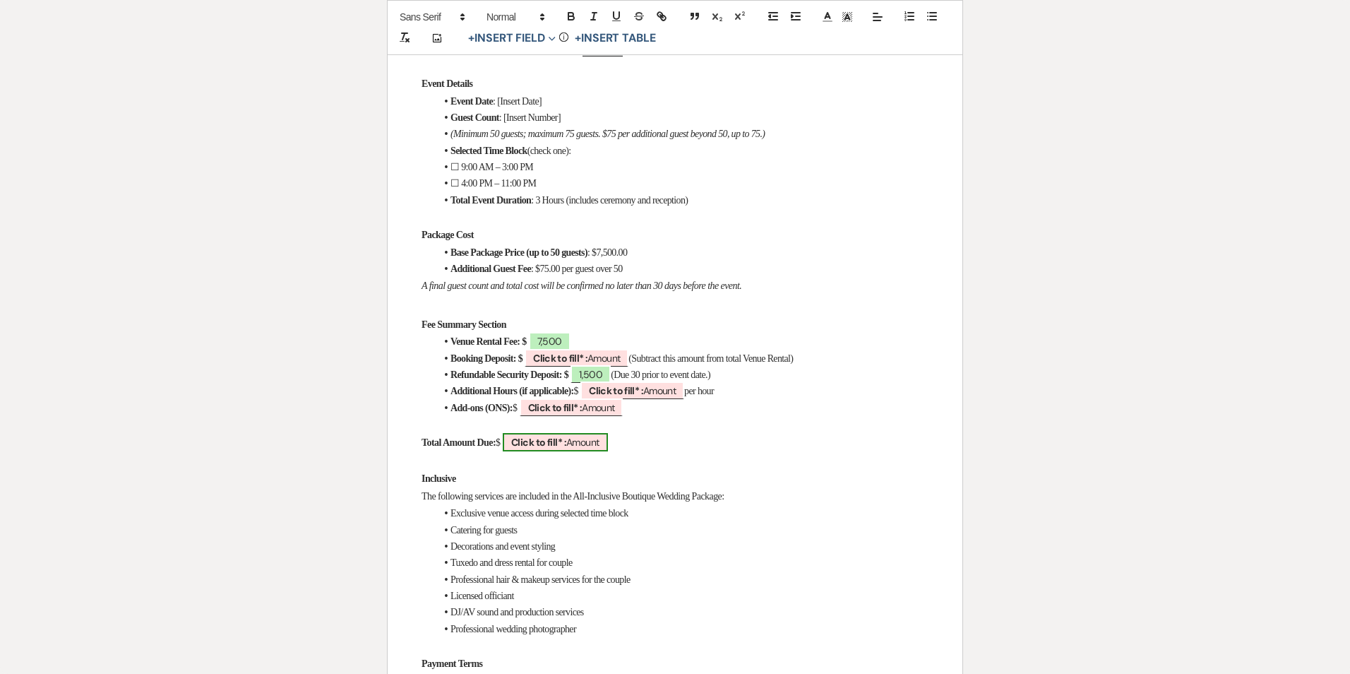
scroll to position [565, 0]
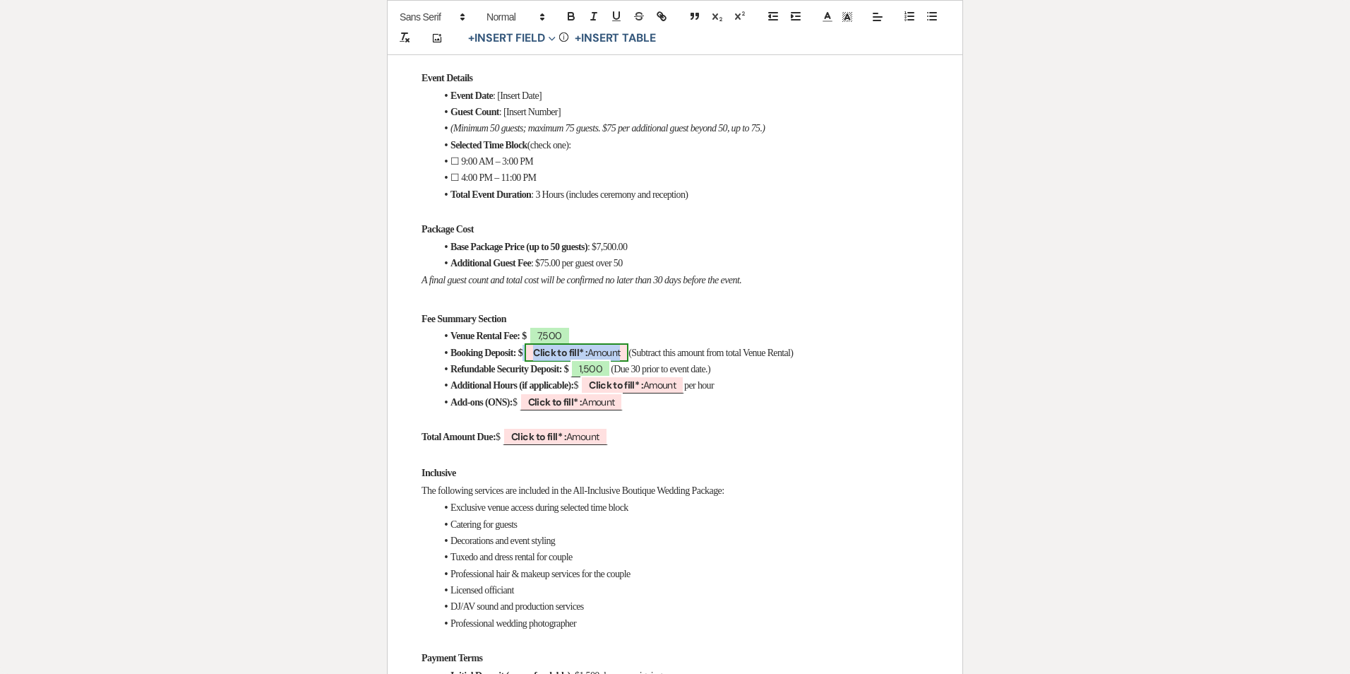
click at [576, 350] on b "Click to fill* :" at bounding box center [560, 352] width 54 height 13
select select "owner"
select select "Amount"
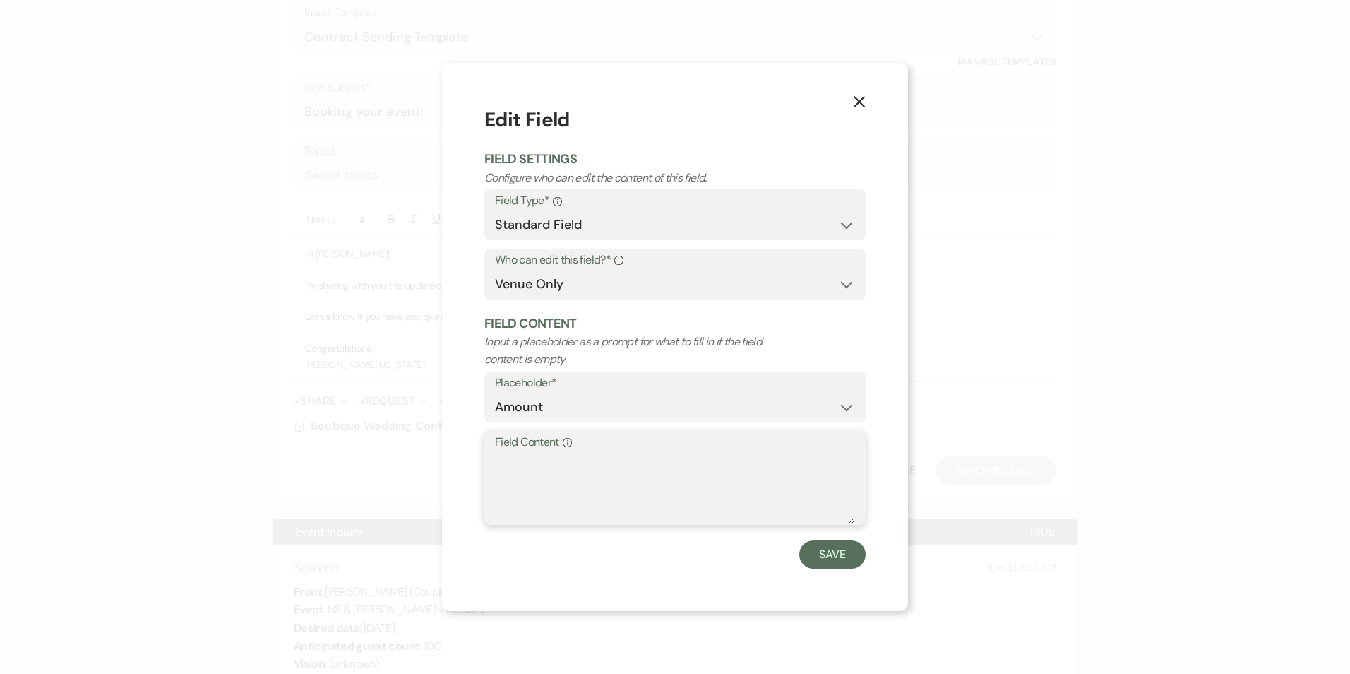
click at [542, 482] on textarea "Field Content Info" at bounding box center [675, 488] width 360 height 71
type textarea "1,500"
click at [852, 566] on button "Save" at bounding box center [832, 554] width 66 height 28
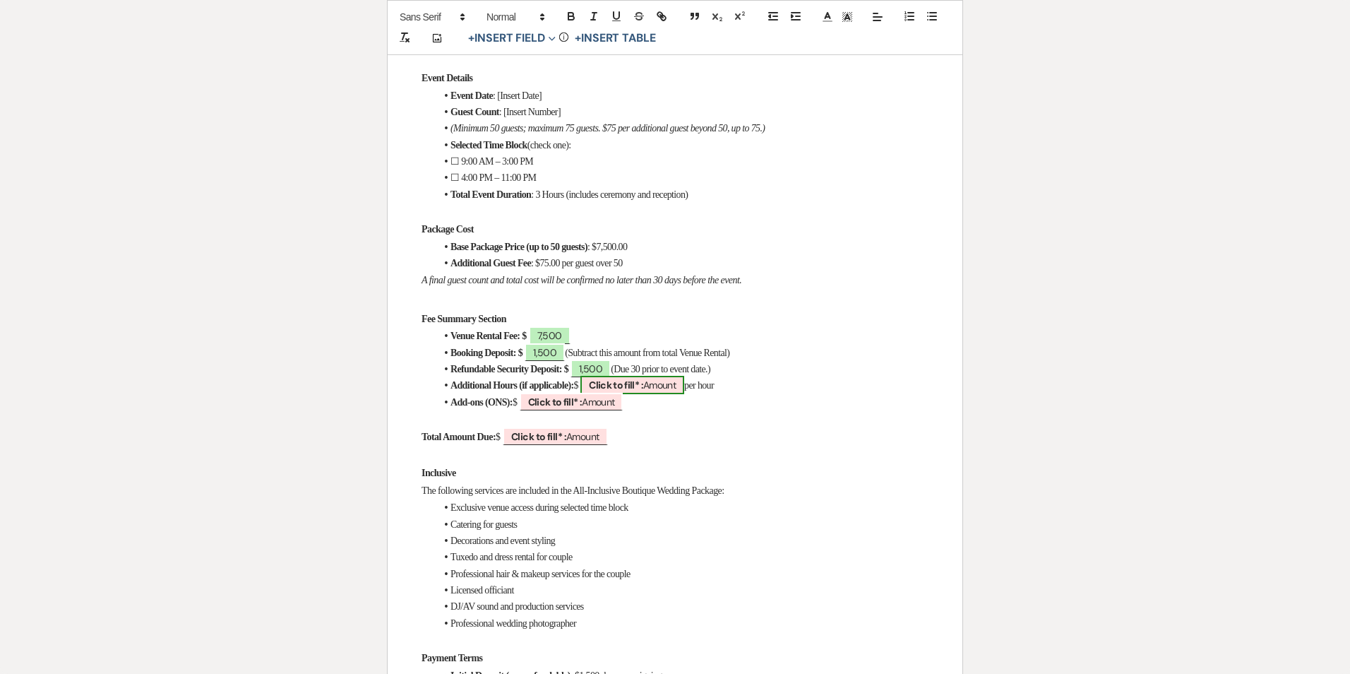
click at [682, 379] on span "Click to fill* : Amount" at bounding box center [632, 385] width 104 height 18
select select "owner"
select select "Amount"
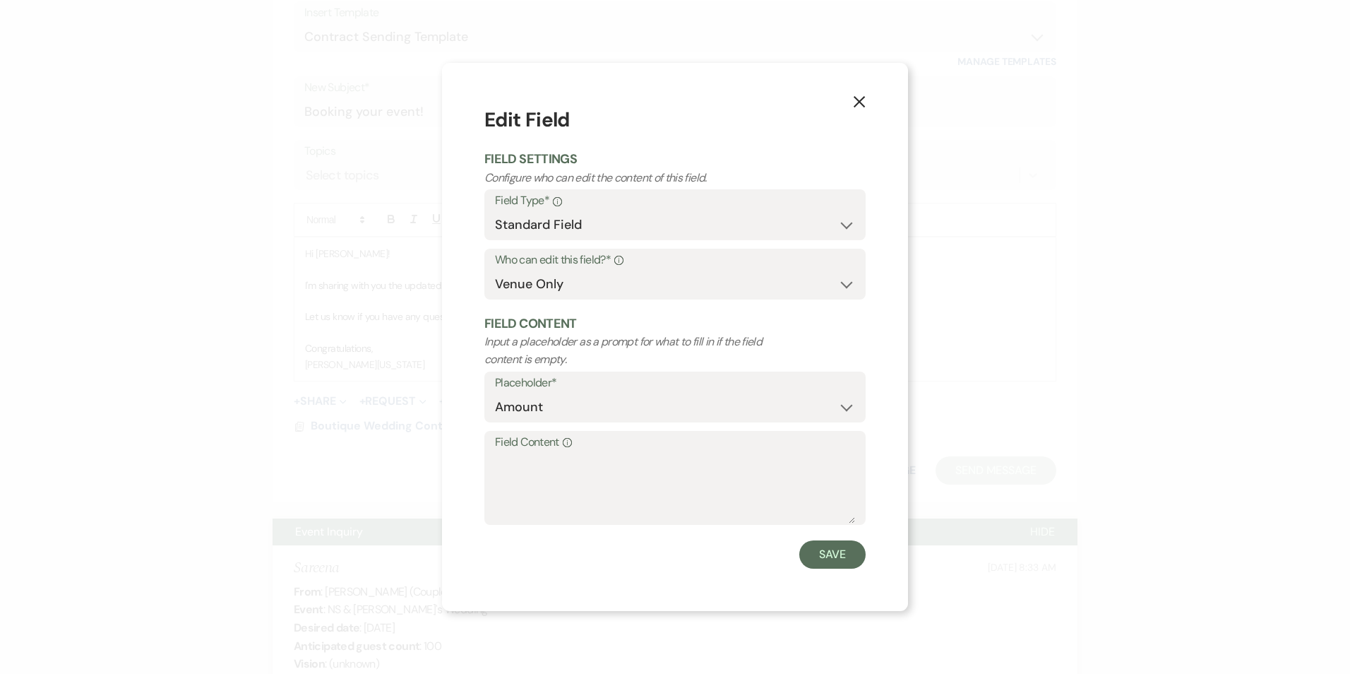
click at [682, 448] on label "Field Content Info" at bounding box center [675, 442] width 360 height 20
click at [682, 453] on textarea "Field Content Info" at bounding box center [675, 488] width 360 height 71
type textarea "N"
type textarea "TBA"
click at [831, 555] on button "Save" at bounding box center [832, 554] width 66 height 28
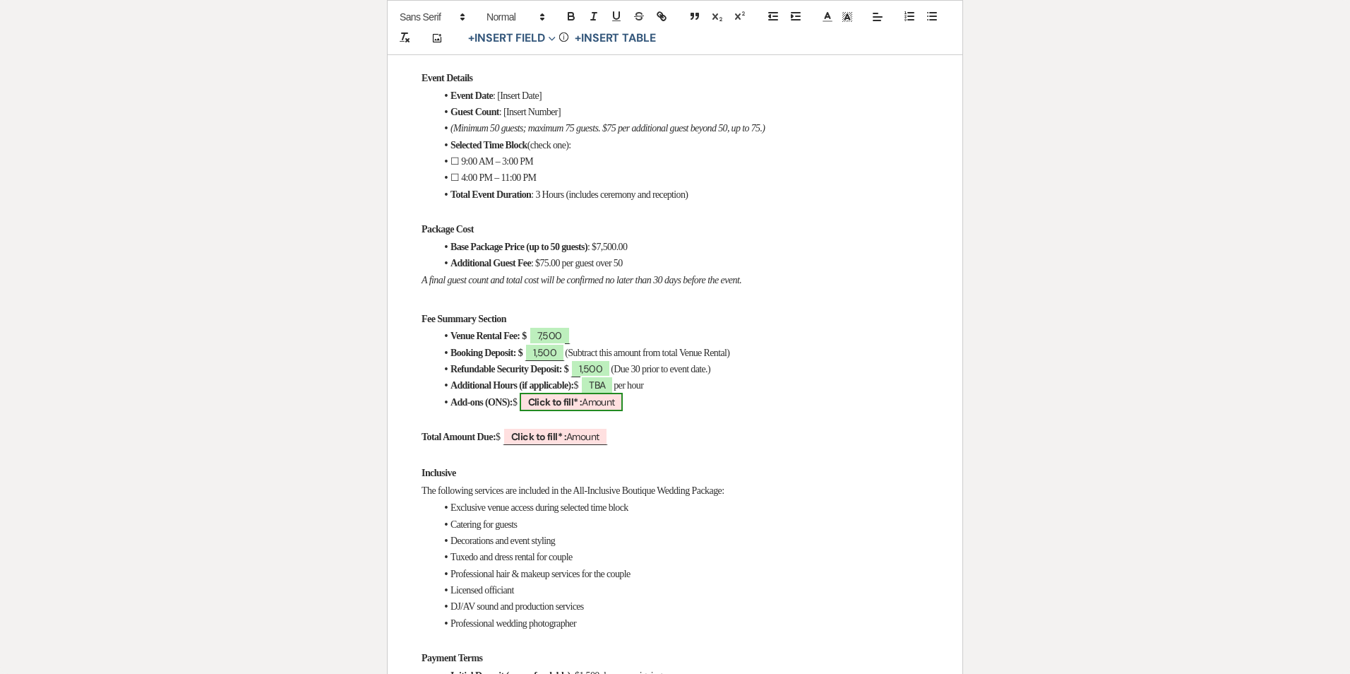
click at [582, 395] on b "Click to fill* :" at bounding box center [555, 401] width 54 height 13
select select "owner"
select select "Amount"
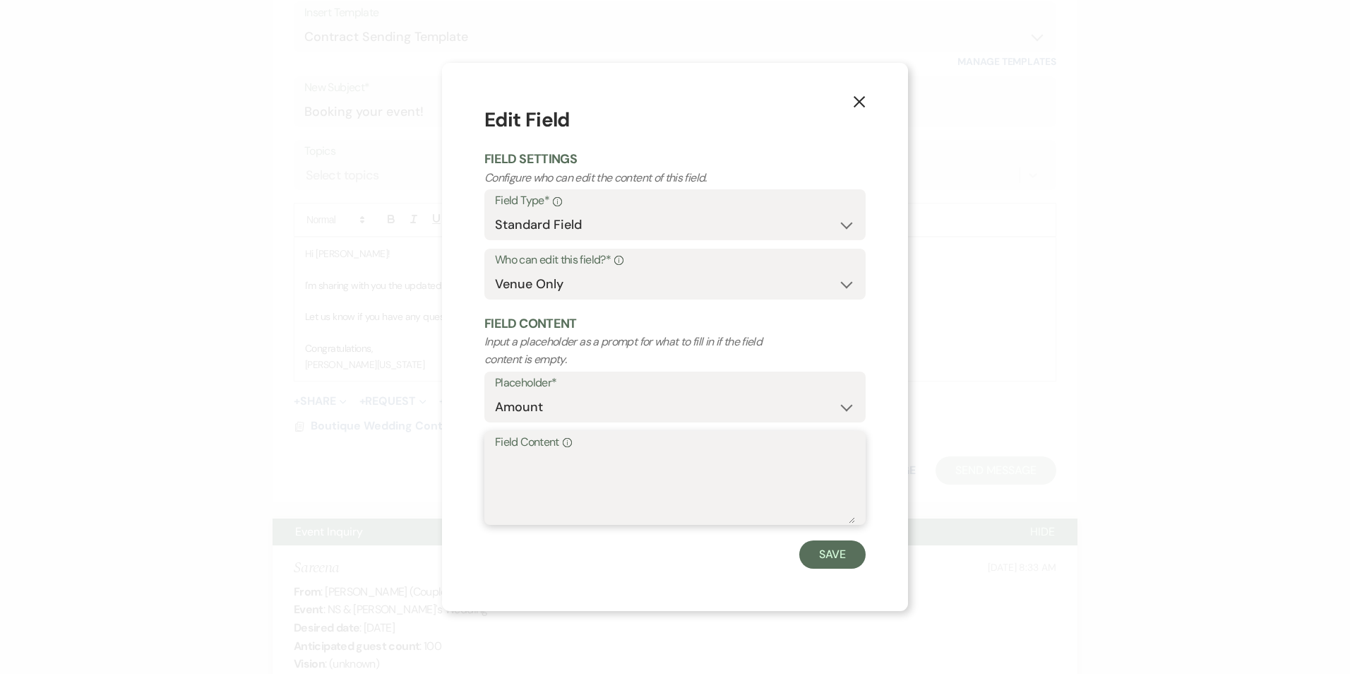
click at [578, 466] on textarea "Field Content Info" at bounding box center [675, 488] width 360 height 71
type textarea "TBA"
click at [801, 552] on button "Save" at bounding box center [832, 554] width 66 height 28
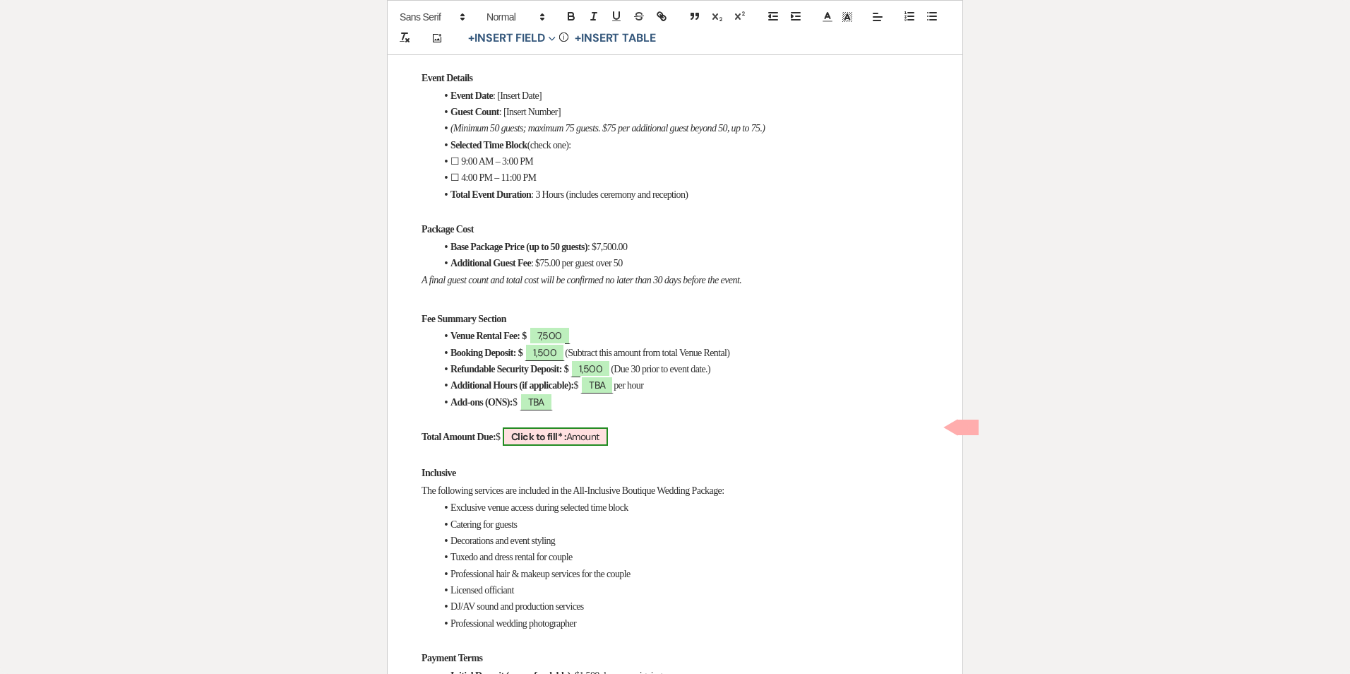
click at [589, 427] on span "Click to fill* : Amount" at bounding box center [555, 436] width 105 height 18
select select "owner"
select select "Amount"
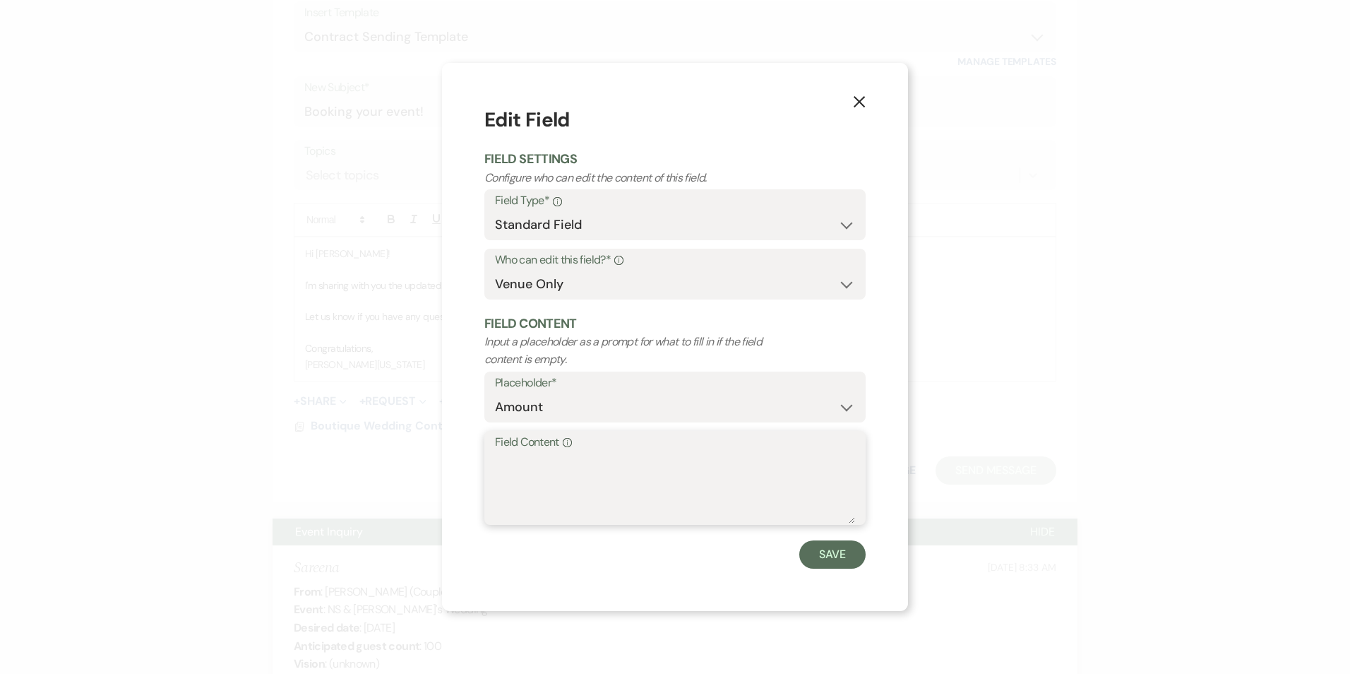
click at [588, 468] on textarea "Field Content Info" at bounding box center [675, 488] width 360 height 71
type textarea "9,000"
click at [853, 556] on button "Save" at bounding box center [832, 554] width 66 height 28
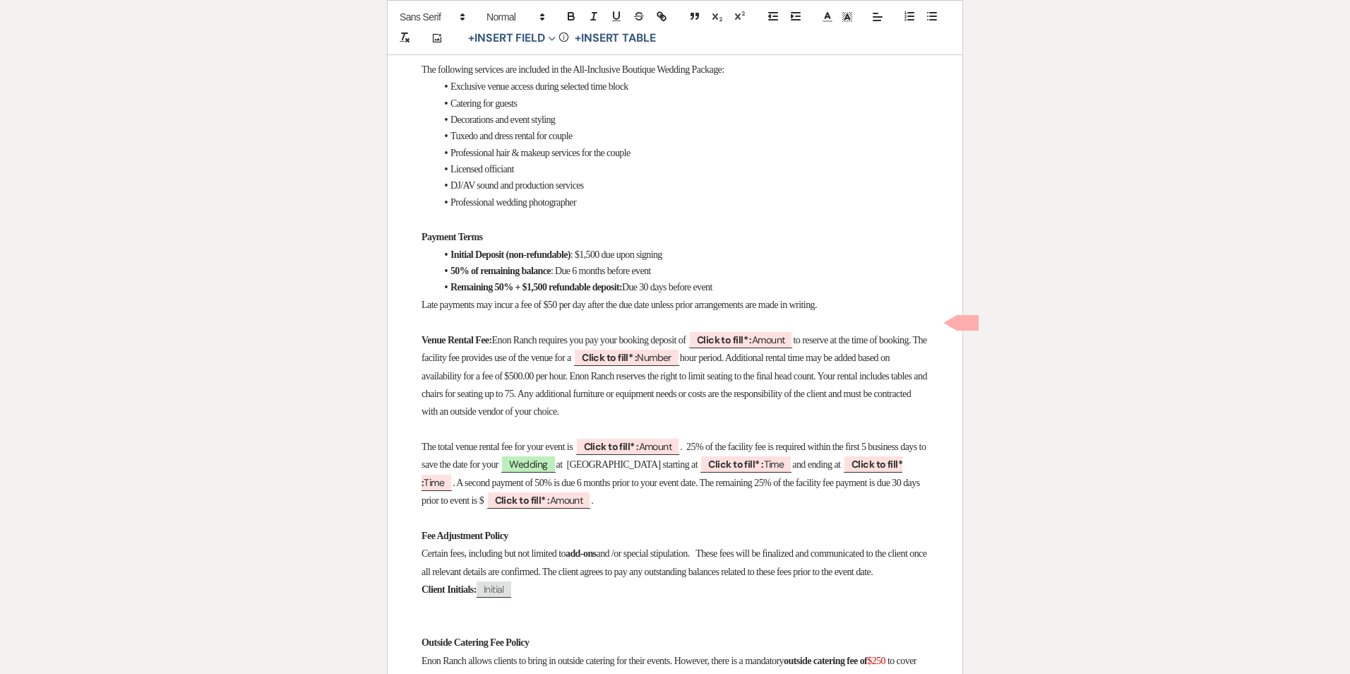
scroll to position [989, 0]
click at [752, 330] on b "Click to fill* :" at bounding box center [724, 336] width 55 height 13
select select "owner"
select select "Amount"
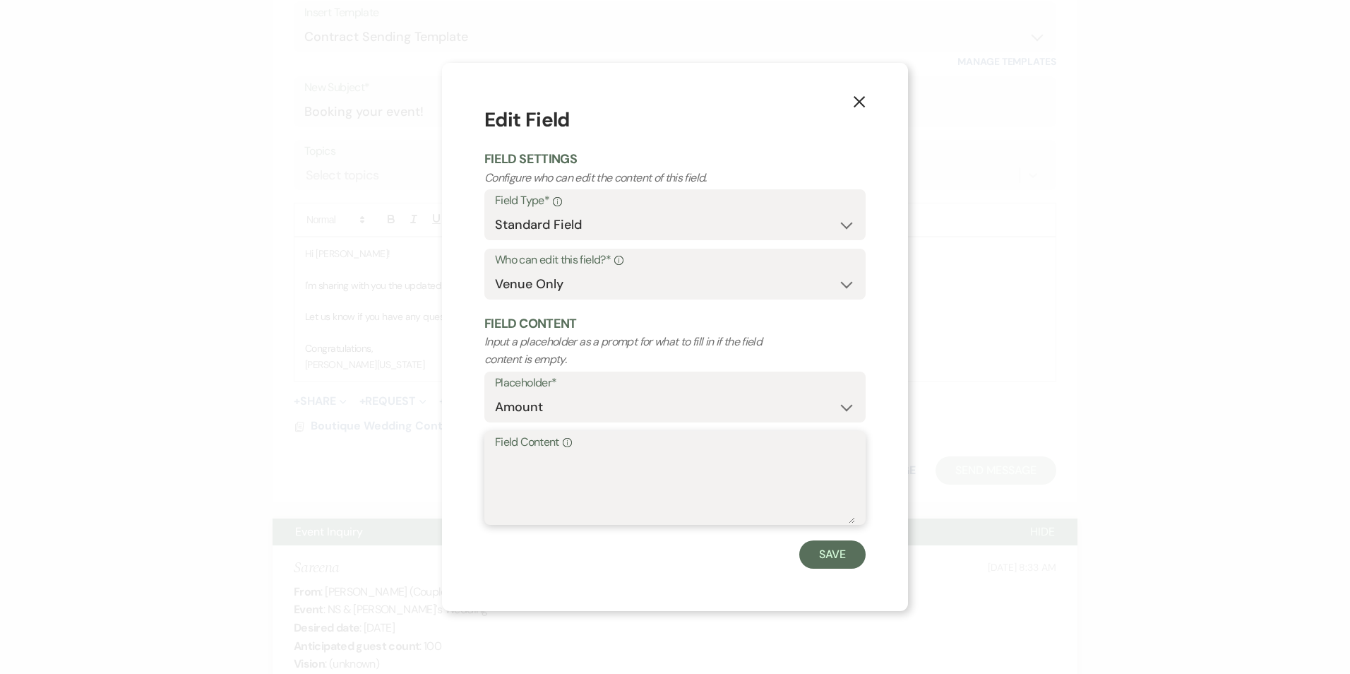
click at [660, 454] on textarea "Field Content Info" at bounding box center [675, 488] width 360 height 71
type textarea "1,500"
click at [852, 560] on button "Save" at bounding box center [832, 554] width 66 height 28
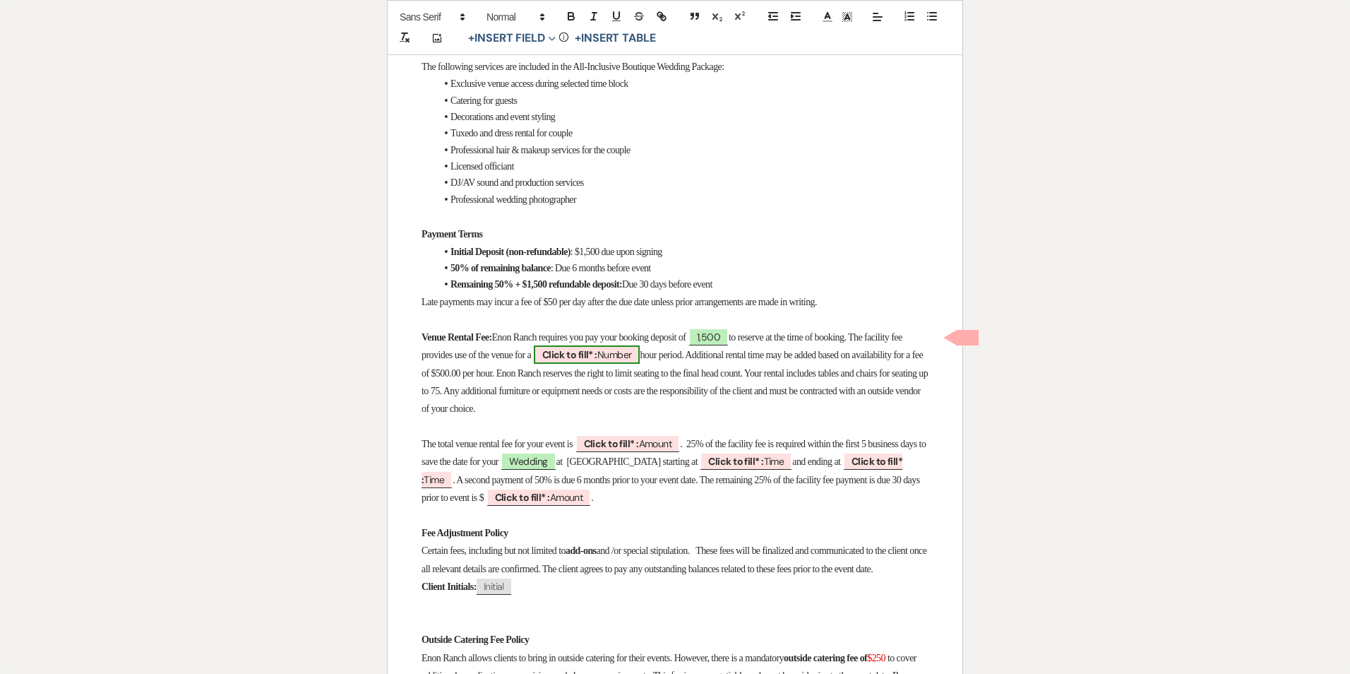
click at [641, 345] on span "Click to fill* : Number" at bounding box center [587, 354] width 107 height 18
select select "owner"
select select "Number"
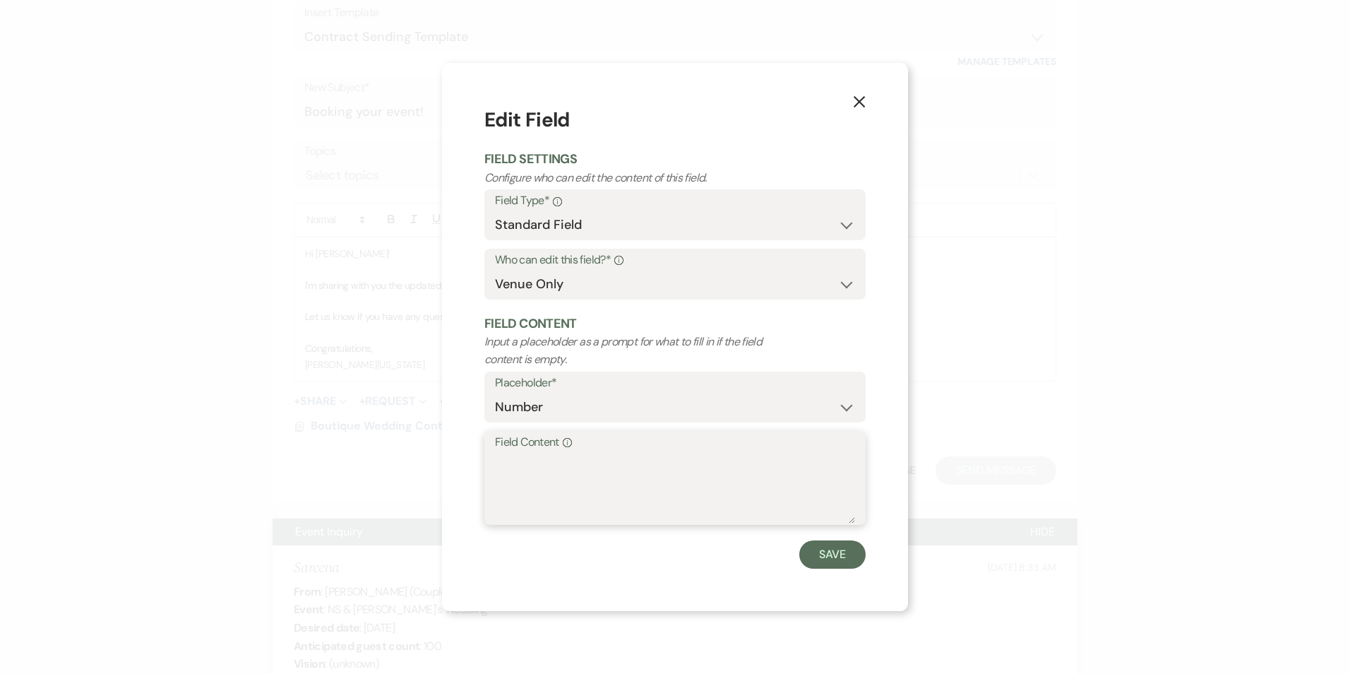
click at [612, 455] on textarea "Field Content Info" at bounding box center [675, 488] width 360 height 71
type textarea "3"
click at [857, 558] on button "Save" at bounding box center [832, 554] width 66 height 28
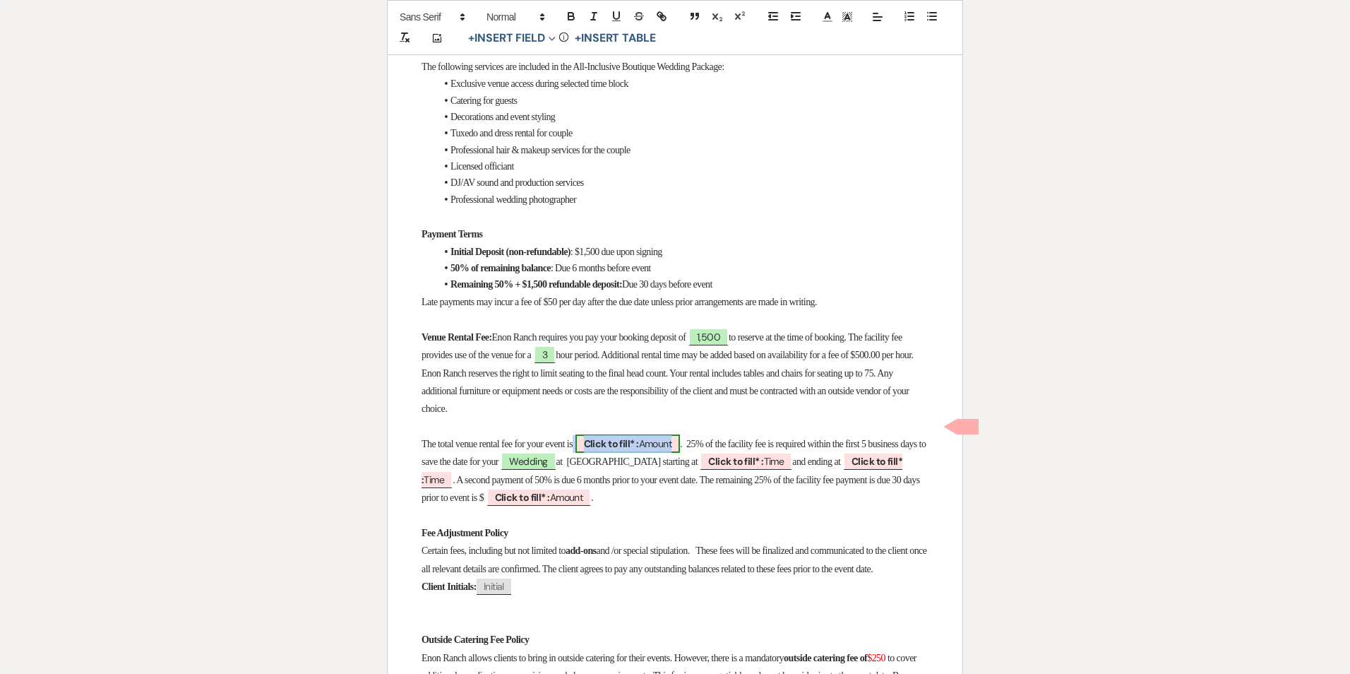
click at [655, 434] on span "Click to fill* : Amount" at bounding box center [628, 443] width 105 height 18
select select "owner"
select select "Amount"
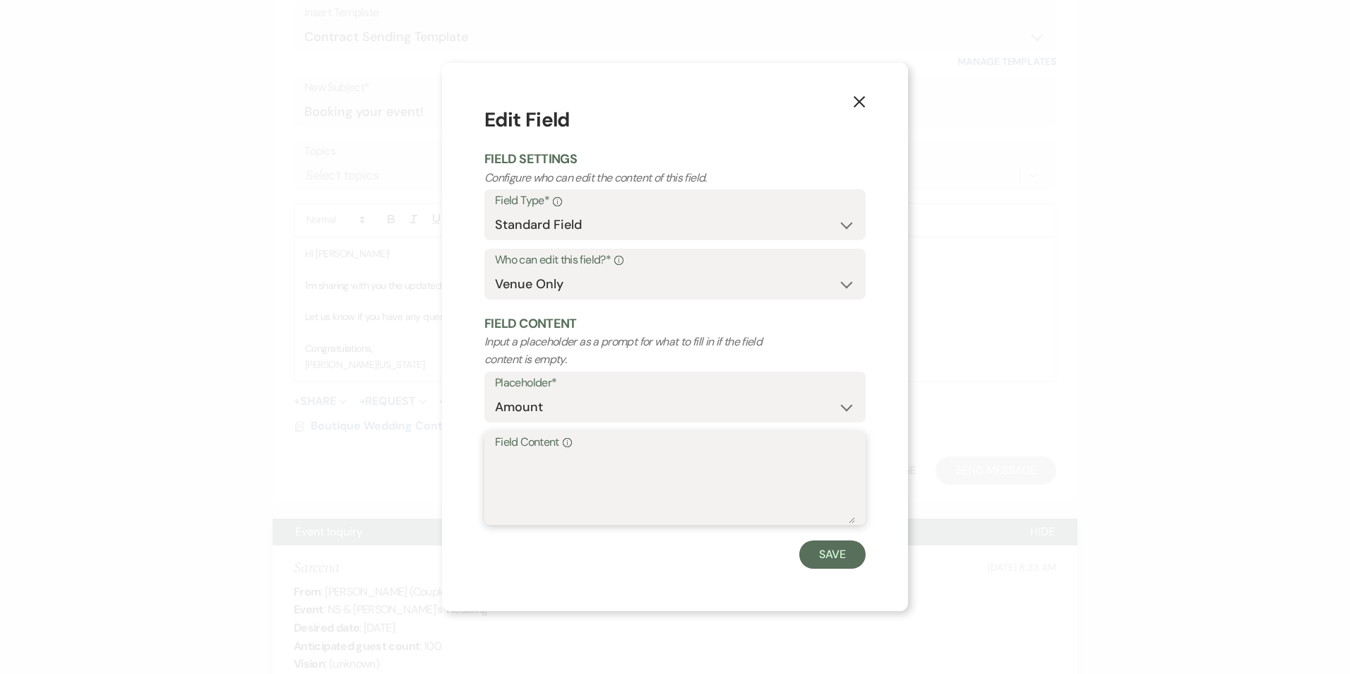
click at [614, 466] on textarea "Field Content Info" at bounding box center [675, 488] width 360 height 71
type textarea "7,500"
click at [830, 561] on button "Save" at bounding box center [832, 554] width 66 height 28
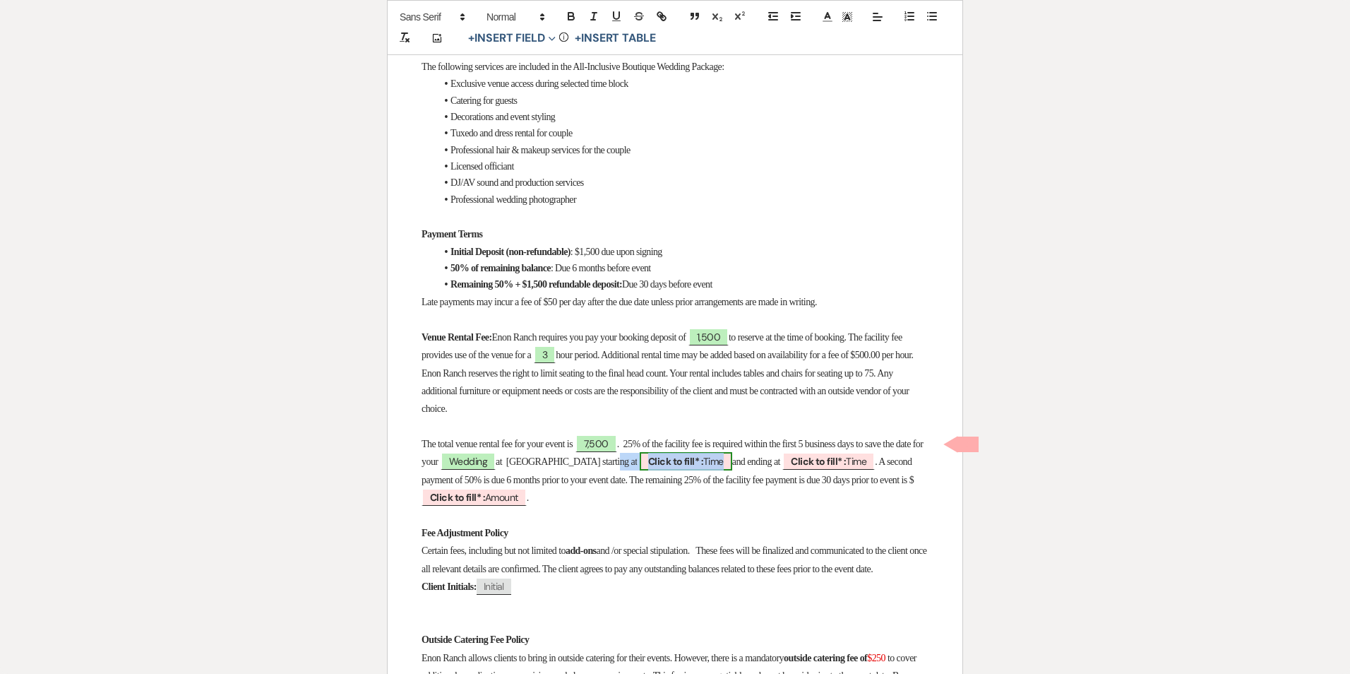
click at [685, 452] on span "Click to fill* : Time" at bounding box center [686, 461] width 93 height 18
select select "owner"
select select "Time"
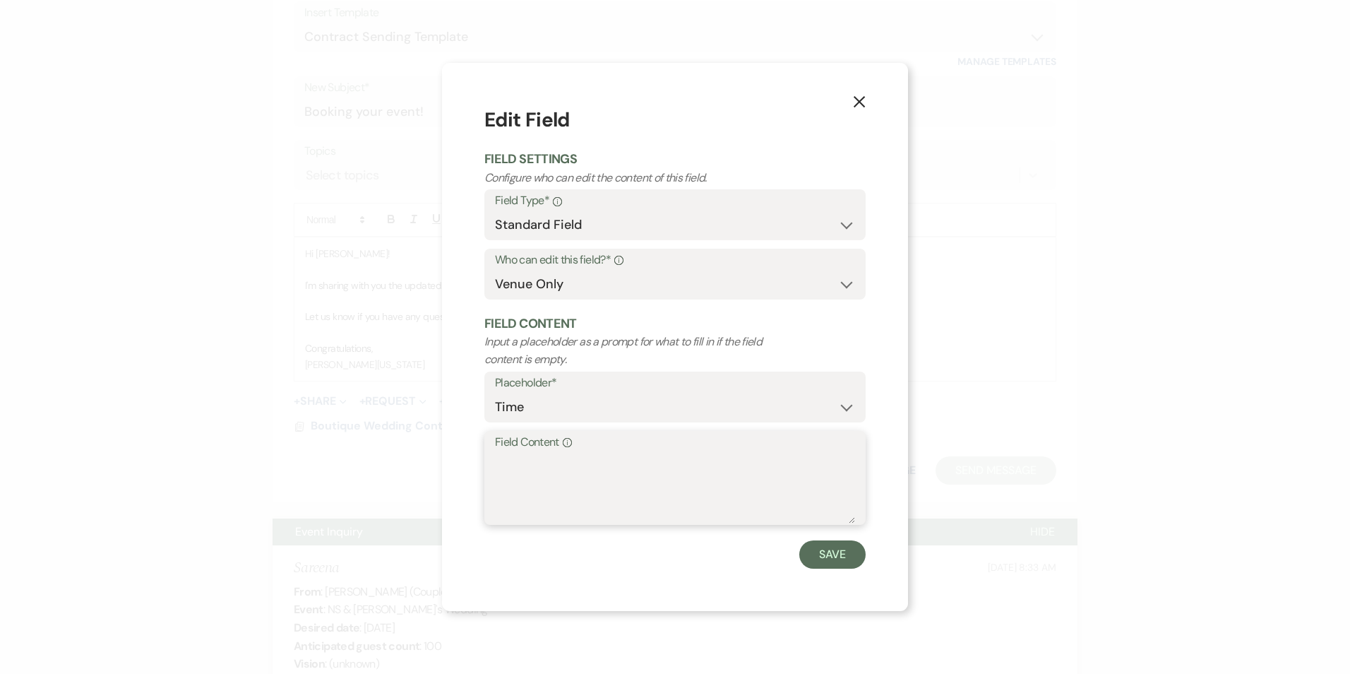
click at [689, 458] on textarea "Field Content Info" at bounding box center [675, 488] width 360 height 71
type textarea "1"
type textarea "TBA"
click at [819, 545] on button "Save" at bounding box center [832, 554] width 66 height 28
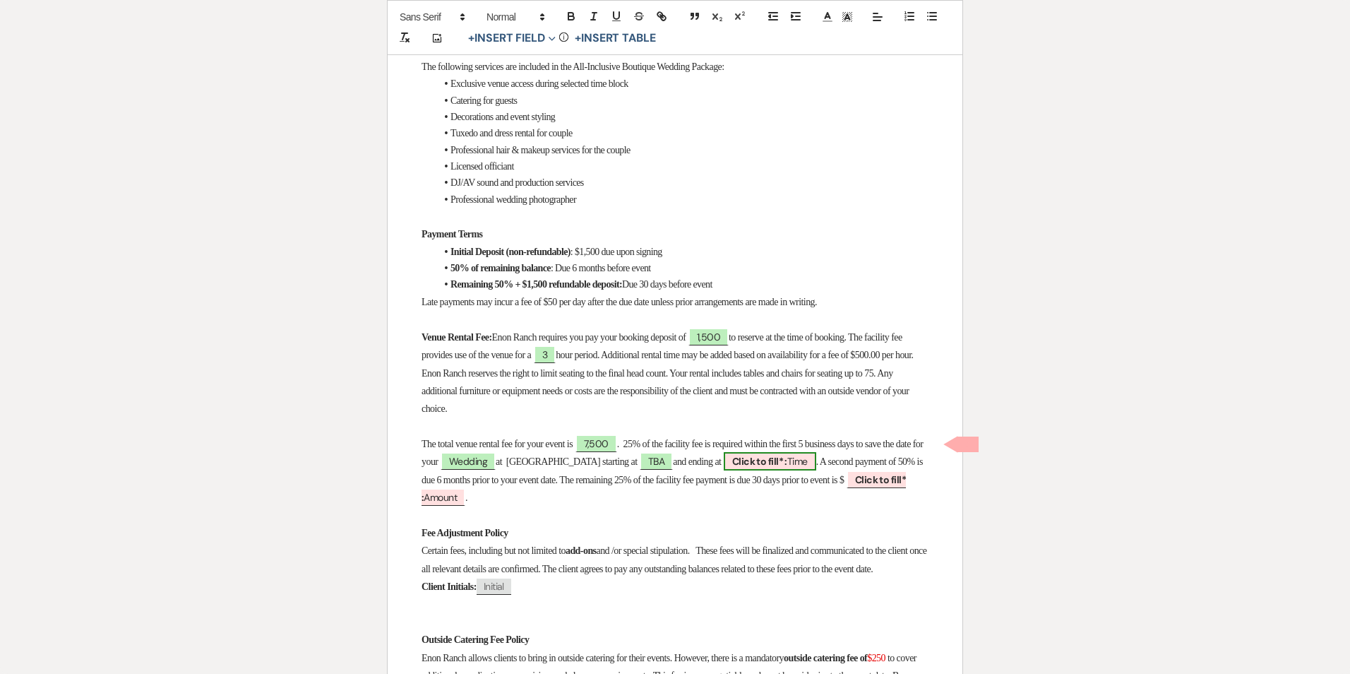
click at [787, 455] on b "Click to fill* :" at bounding box center [759, 461] width 55 height 13
select select "owner"
select select "Time"
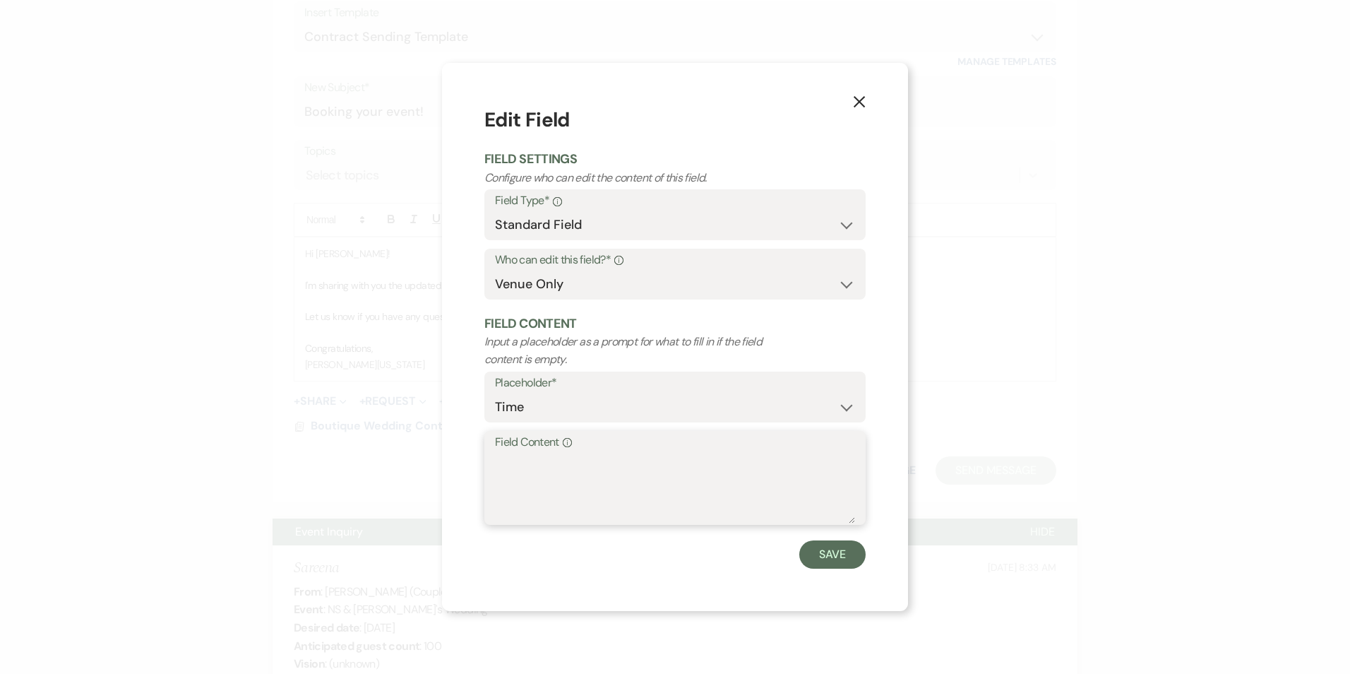
click at [761, 485] on textarea "Field Content Info" at bounding box center [675, 488] width 360 height 71
type textarea "t"
type textarea "TBA"
click at [838, 544] on button "Save" at bounding box center [832, 554] width 66 height 28
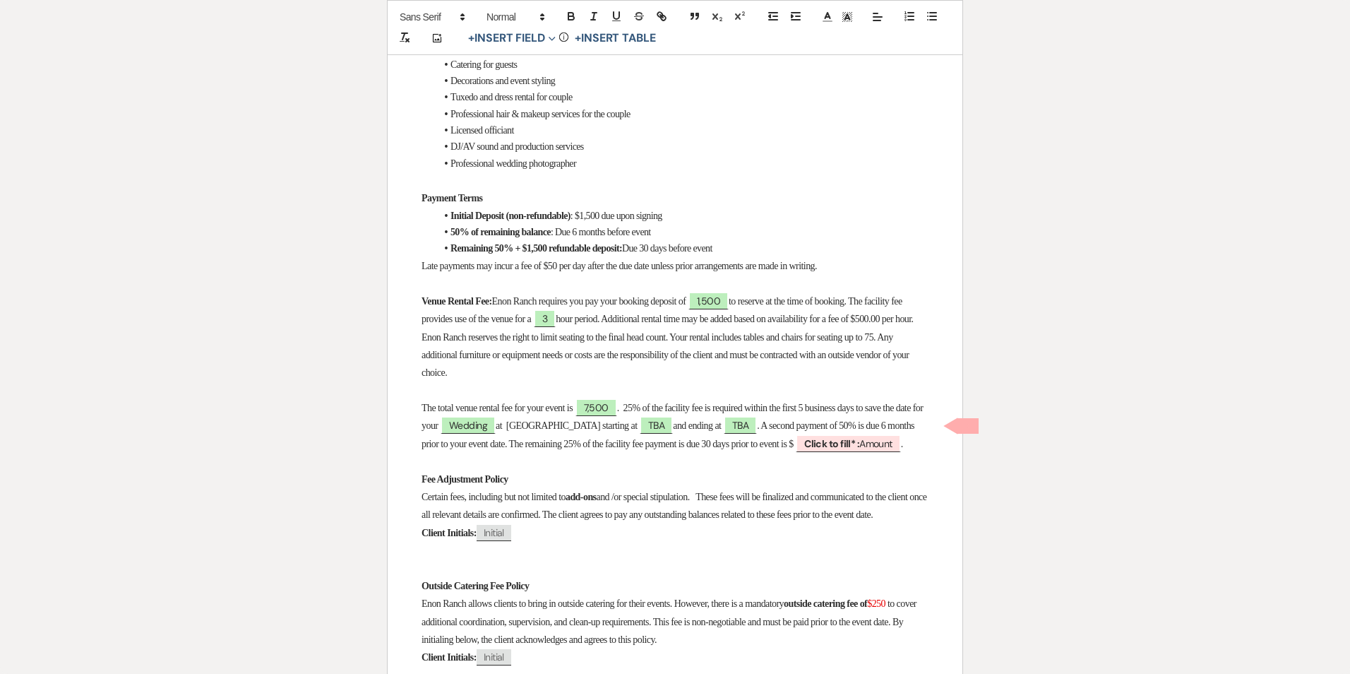
scroll to position [1059, 0]
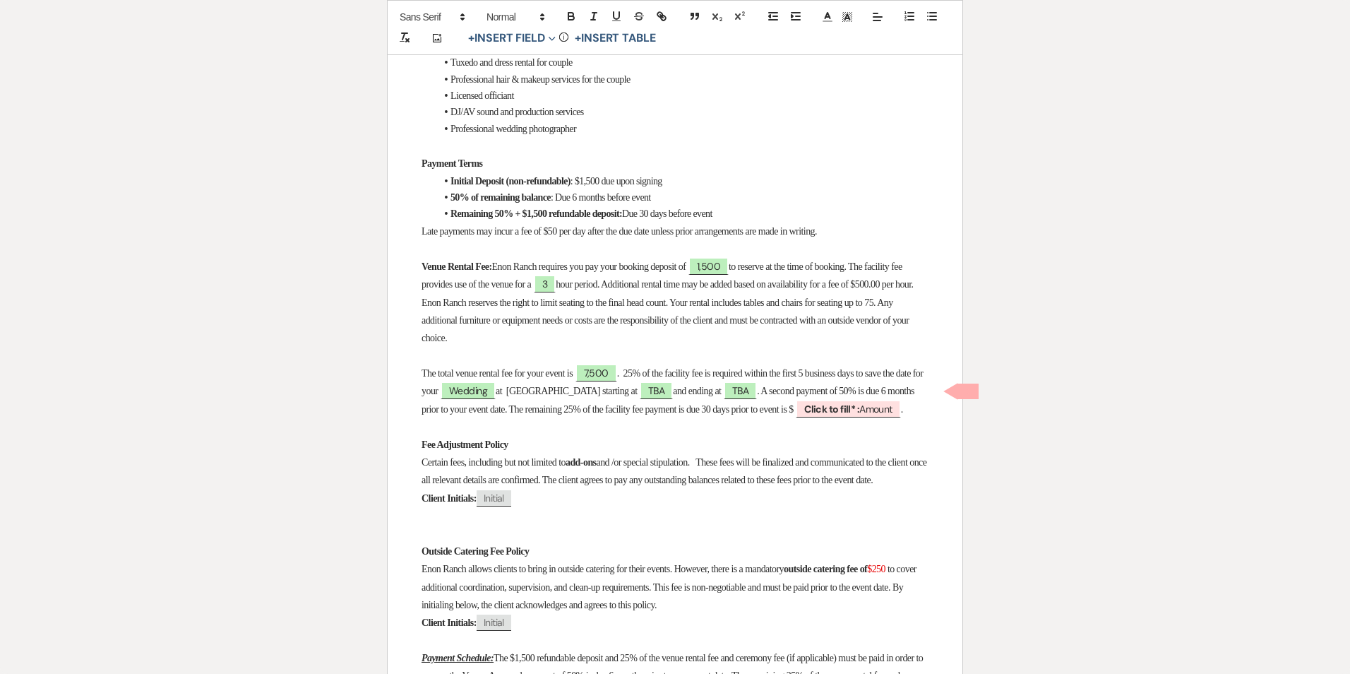
drag, startPoint x: 858, startPoint y: 390, endPoint x: 883, endPoint y: 410, distance: 32.1
click at [883, 410] on p "The total venue rental fee for your event is 7,500 . 25% of the facility fee is…" at bounding box center [675, 391] width 507 height 54
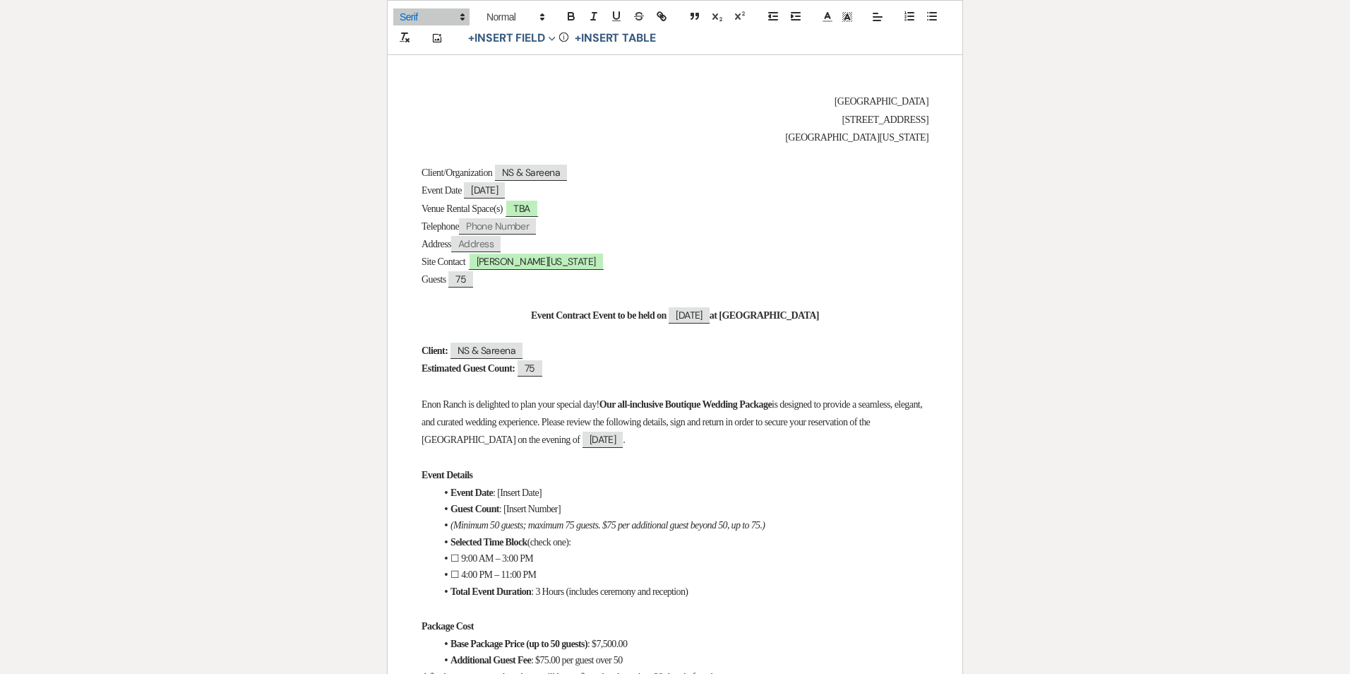
scroll to position [0, 0]
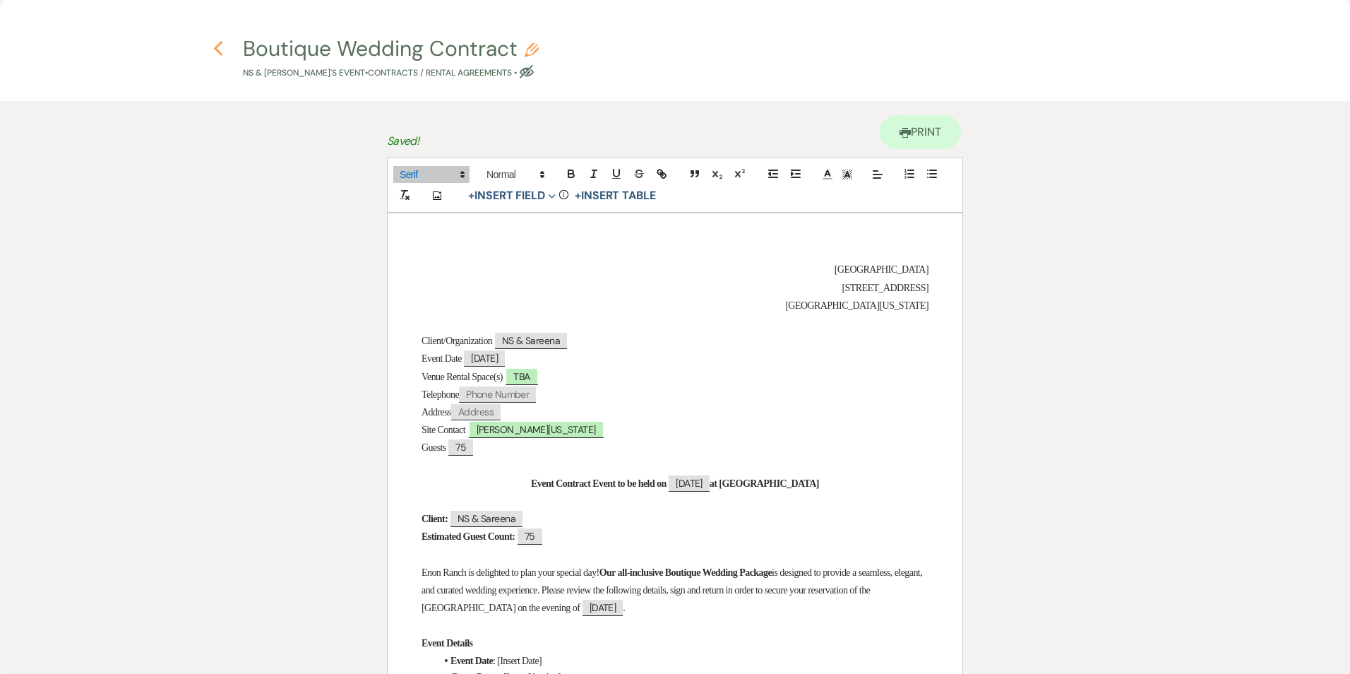
click at [222, 47] on icon "Previous" at bounding box center [218, 48] width 11 height 17
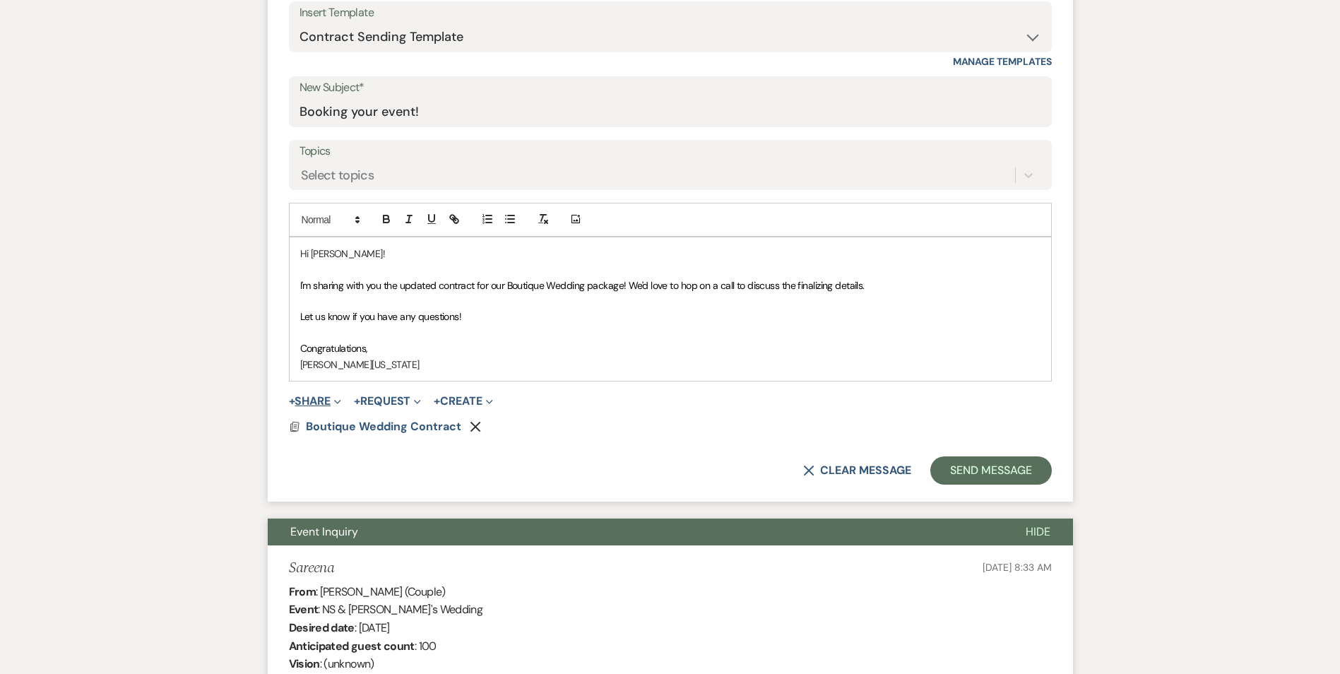
click at [326, 400] on button "+ Share Expand" at bounding box center [315, 400] width 53 height 11
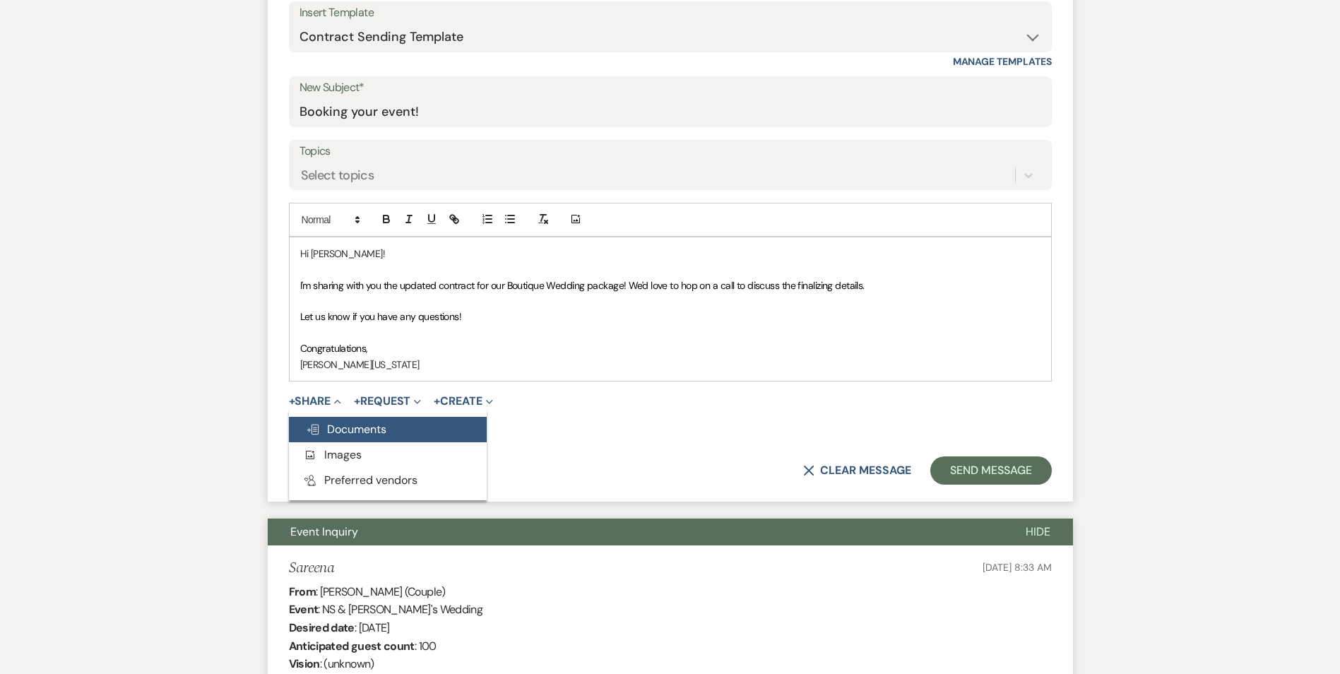
click at [339, 430] on span "Doc Upload Documents" at bounding box center [346, 429] width 81 height 15
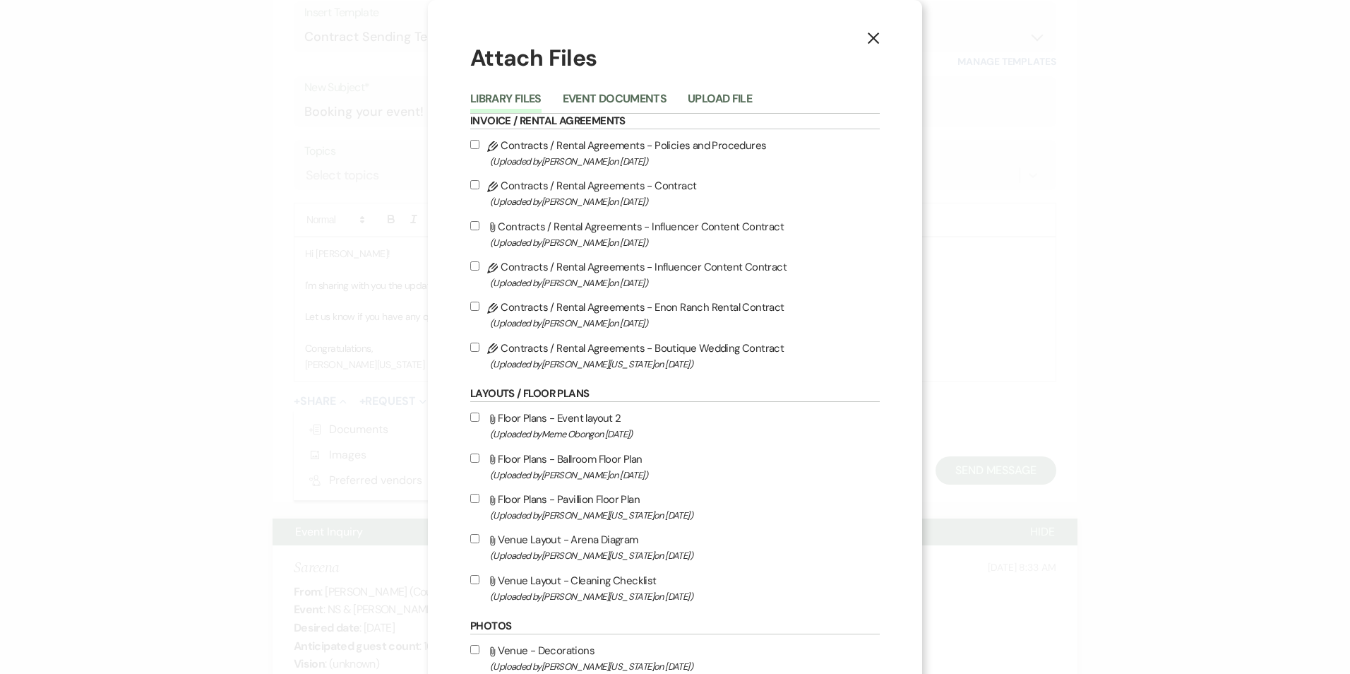
click at [522, 156] on span "(Uploaded by Crystal Carroll on Jan 22nd, 2024 )" at bounding box center [685, 161] width 390 height 16
click at [479, 149] on input "Pencil Contracts / Rental Agreements - Policies and Procedures (Uploaded by Cry…" at bounding box center [474, 144] width 9 height 9
checkbox input "true"
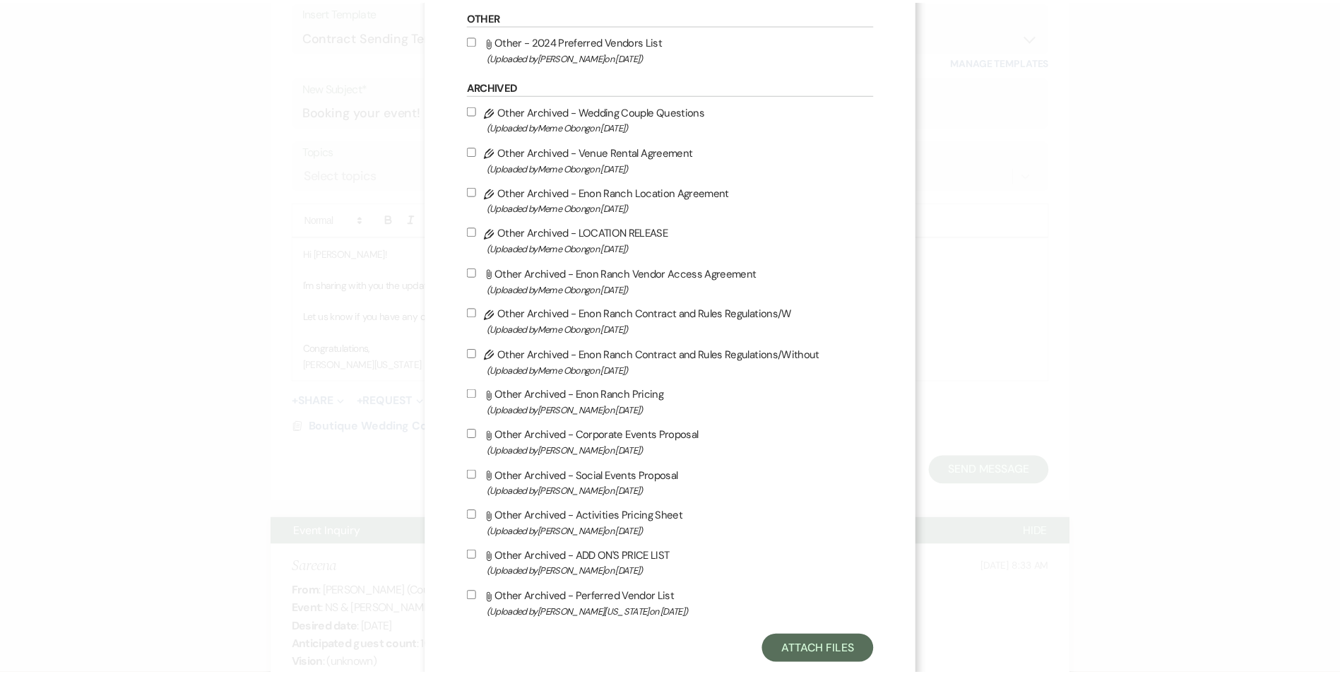
scroll to position [1217, 0]
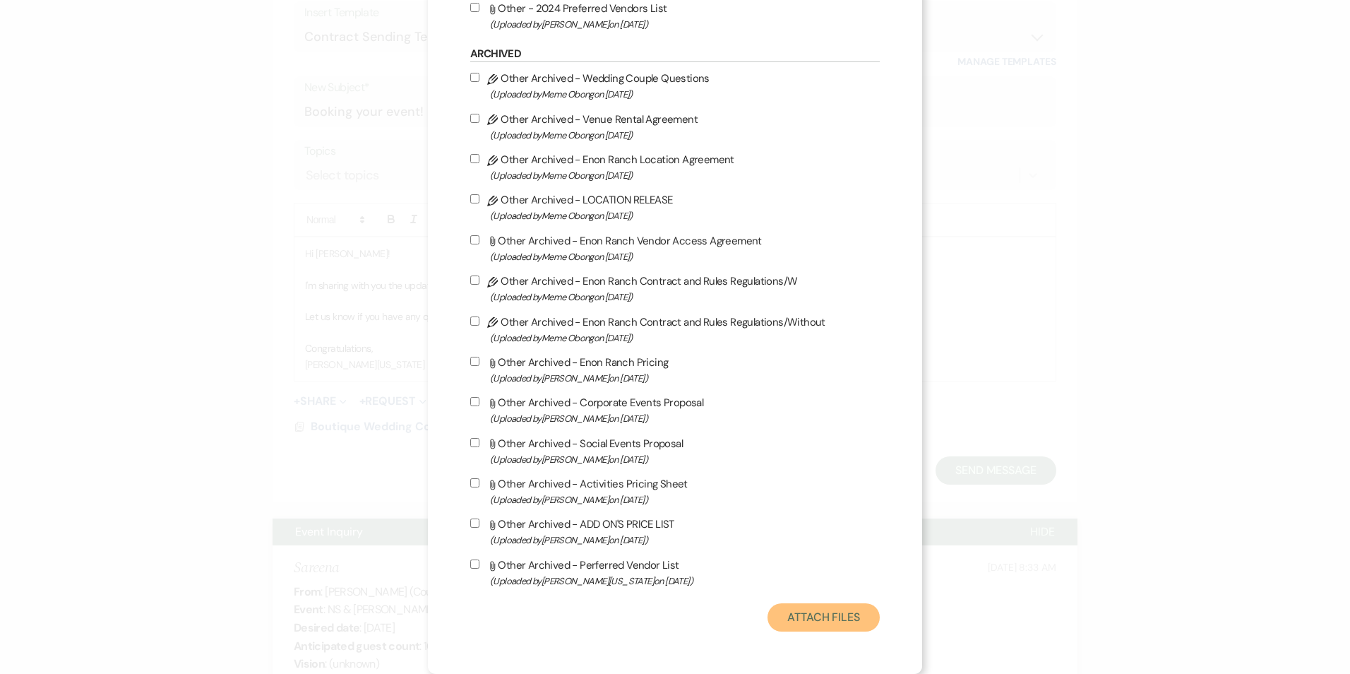
click at [787, 609] on button "Attach Files" at bounding box center [824, 617] width 112 height 28
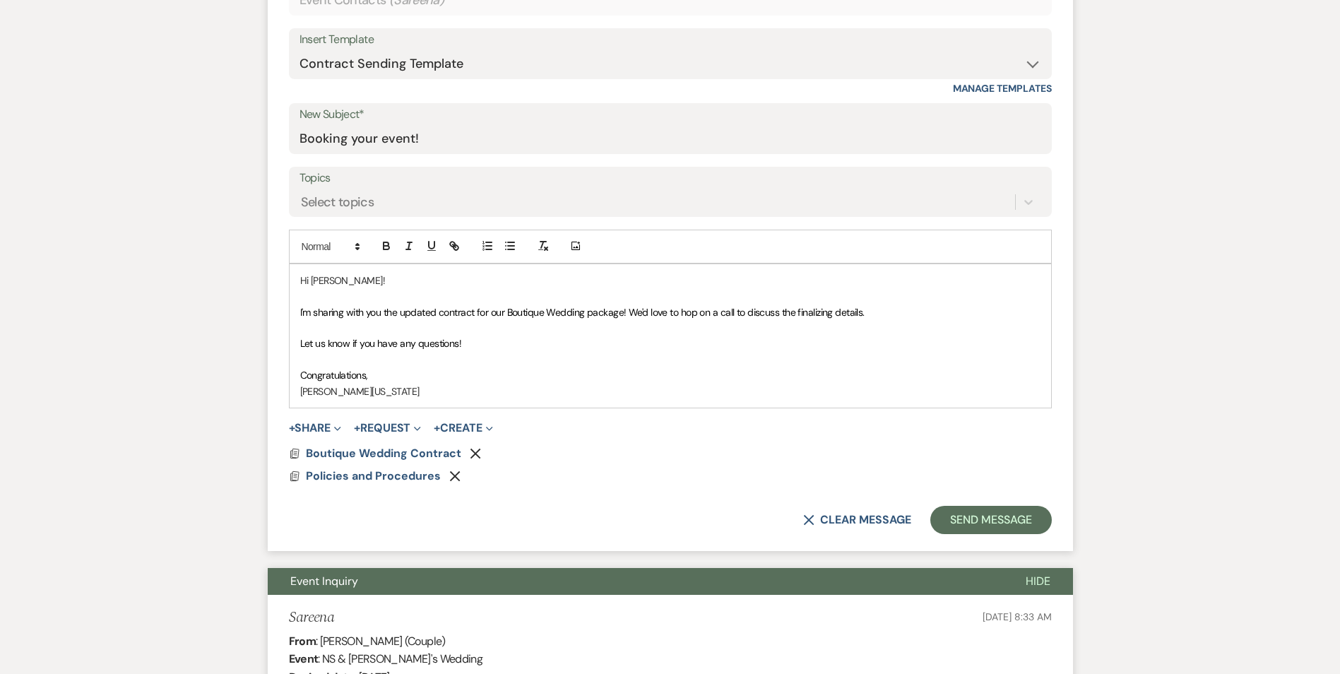
scroll to position [595, 0]
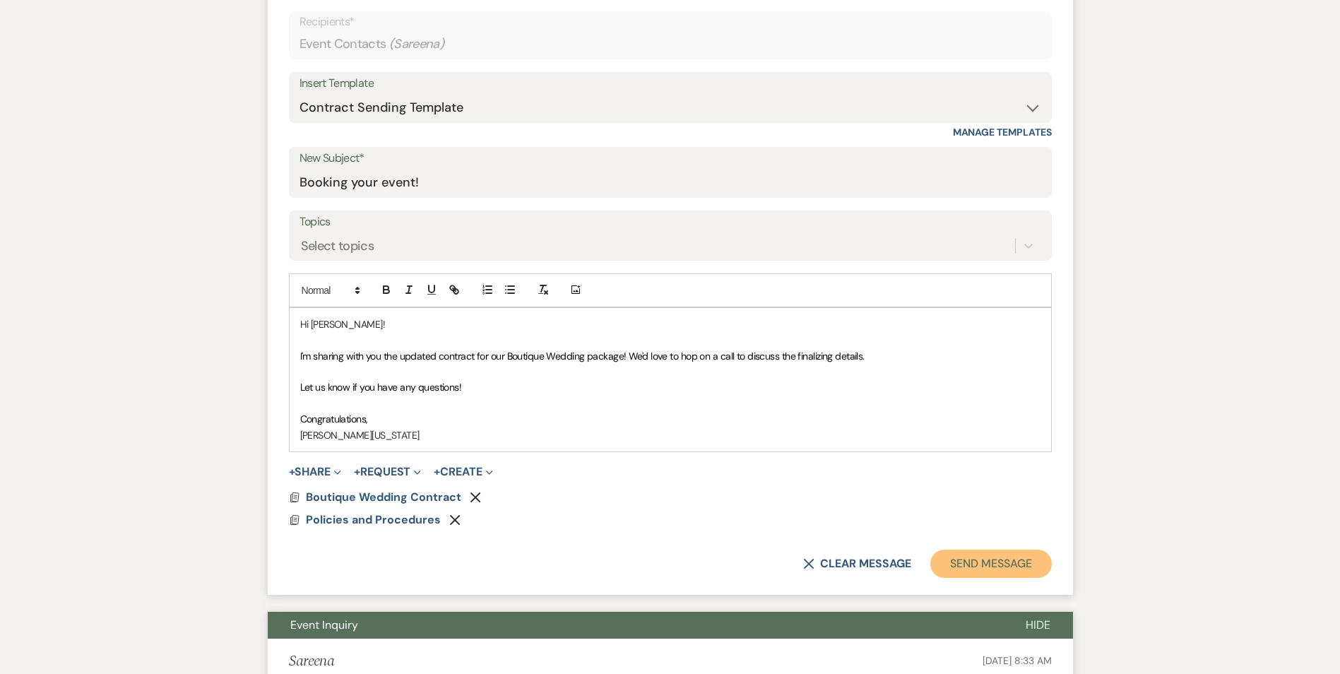
click at [992, 557] on button "Send Message" at bounding box center [990, 563] width 121 height 28
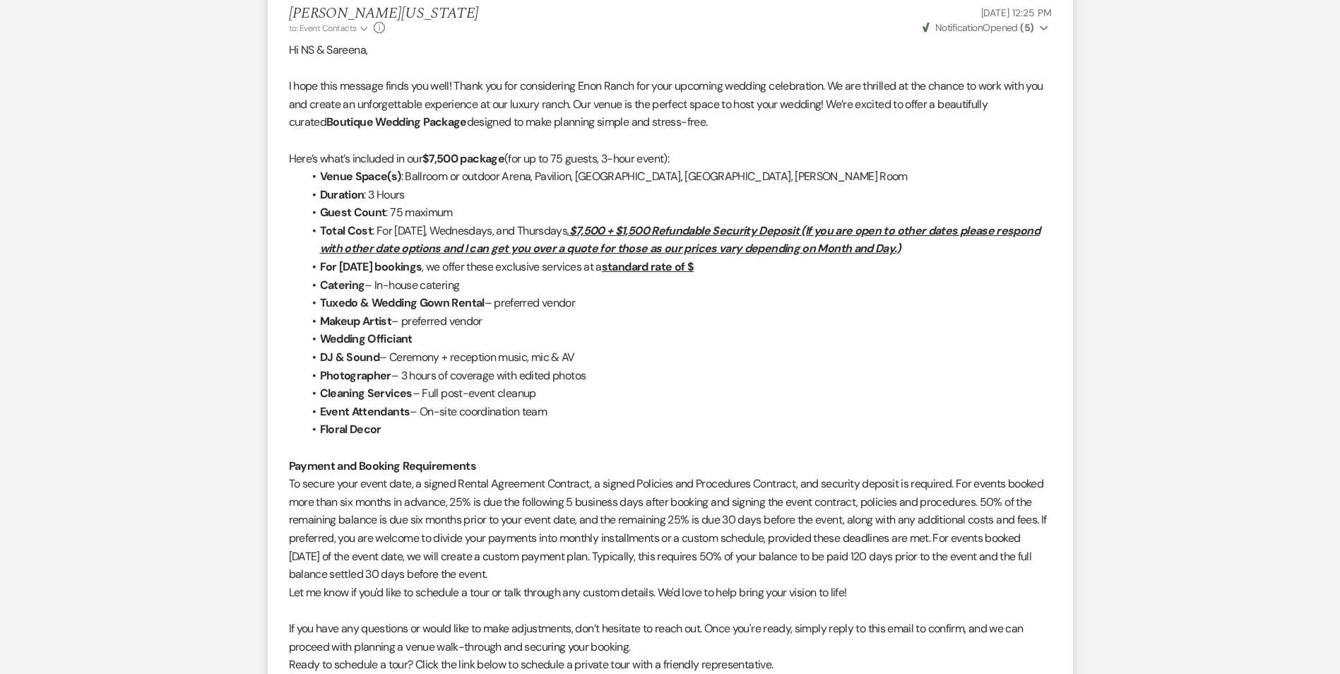
scroll to position [1767, 0]
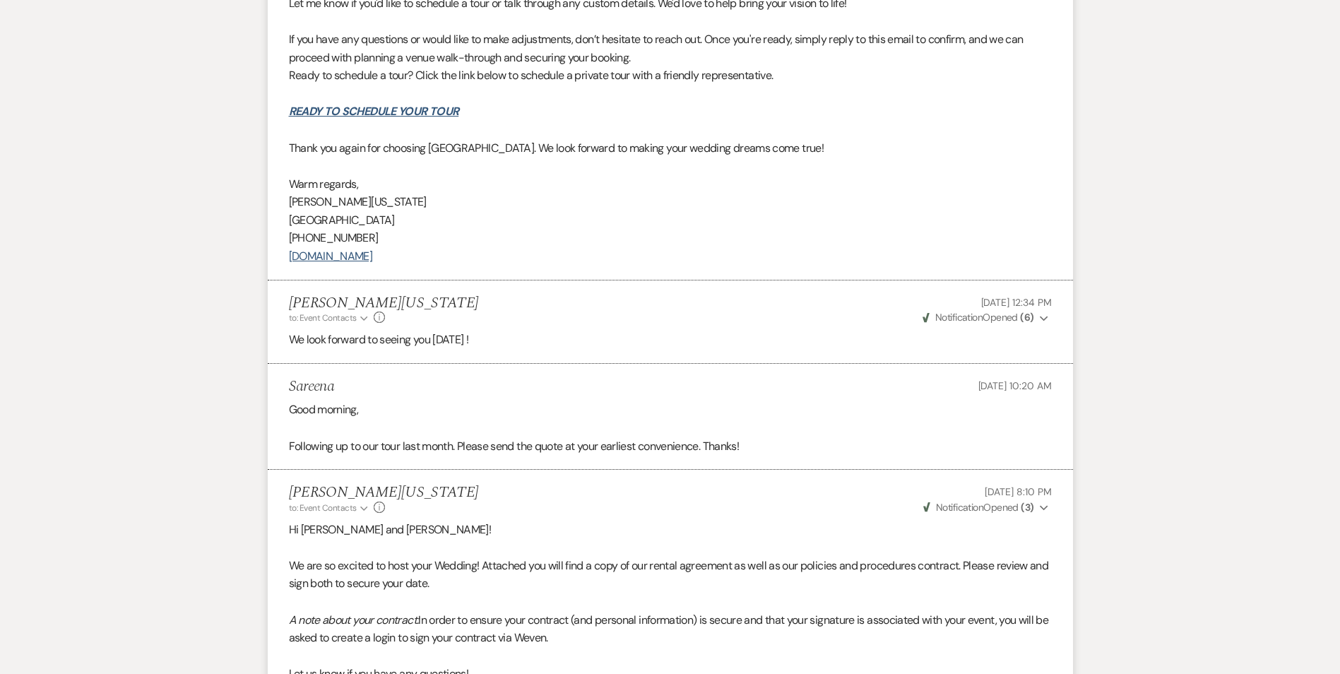
click at [632, 359] on li "Imani Washington to: Event Contacts Expand Info Jul 25, 2025, 12:34 PM Weven Ch…" at bounding box center [670, 321] width 805 height 83
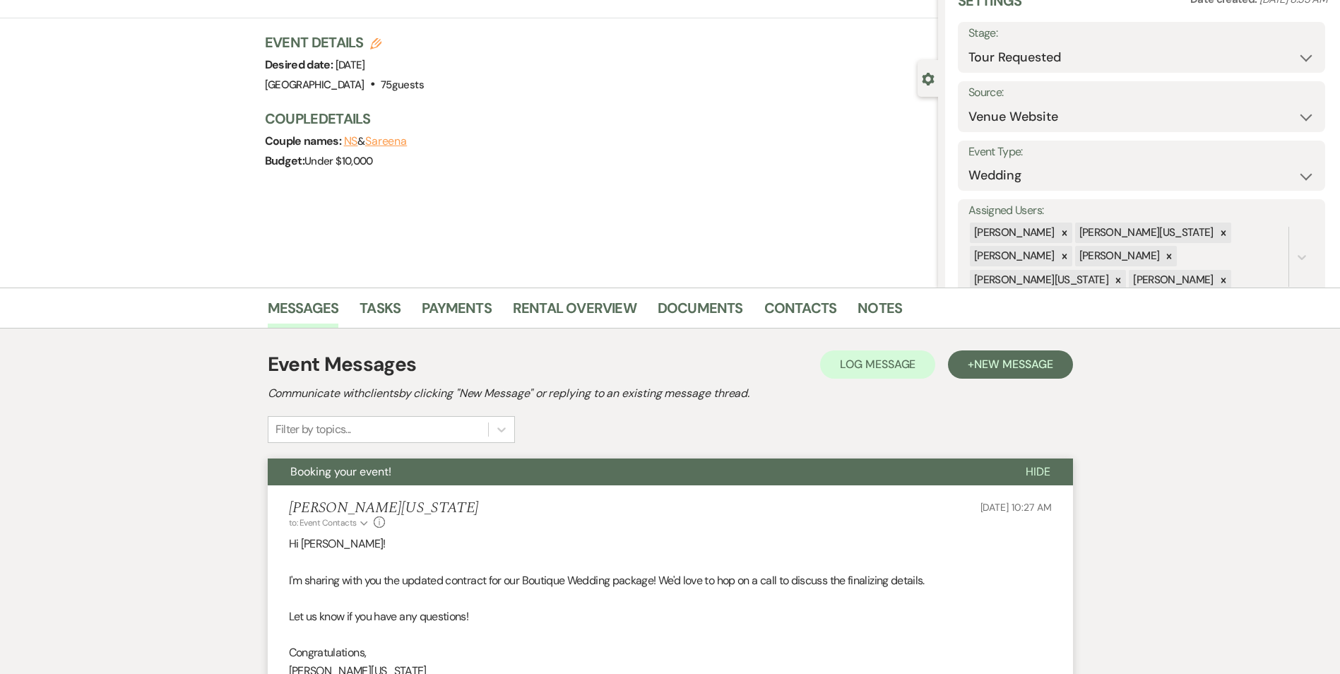
scroll to position [0, 0]
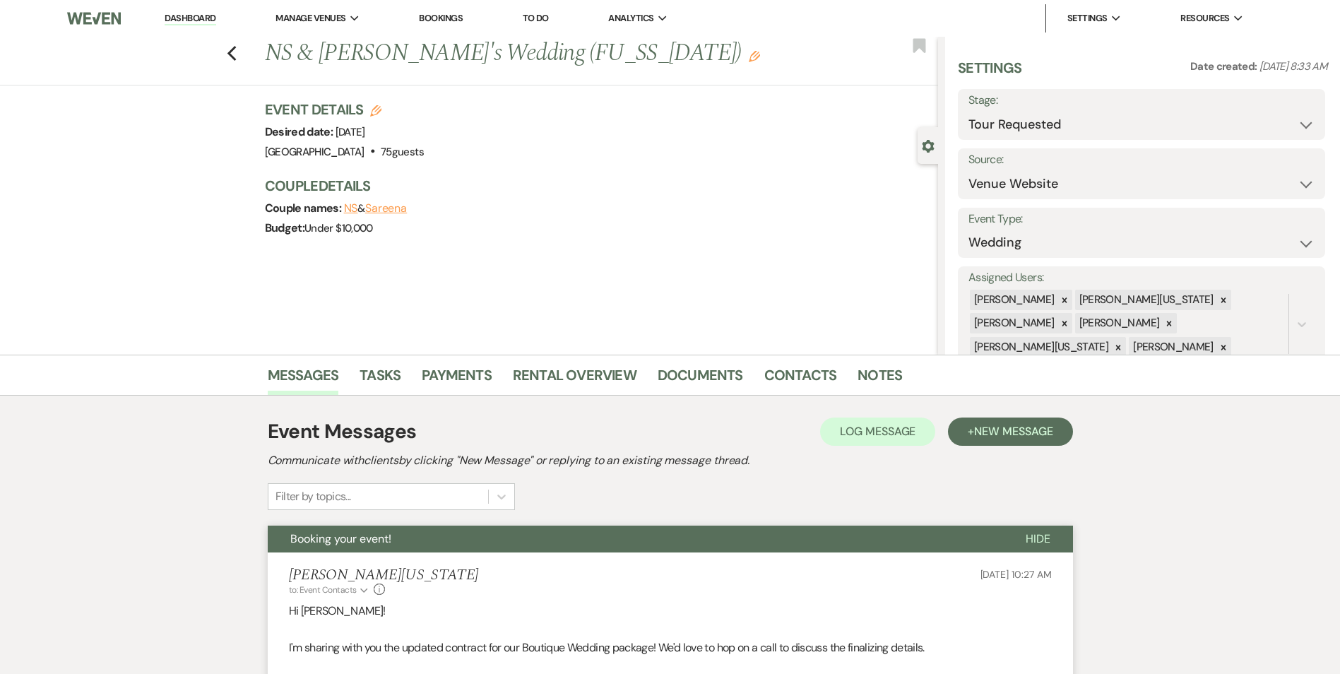
click at [198, 13] on link "Dashboard" at bounding box center [190, 18] width 51 height 13
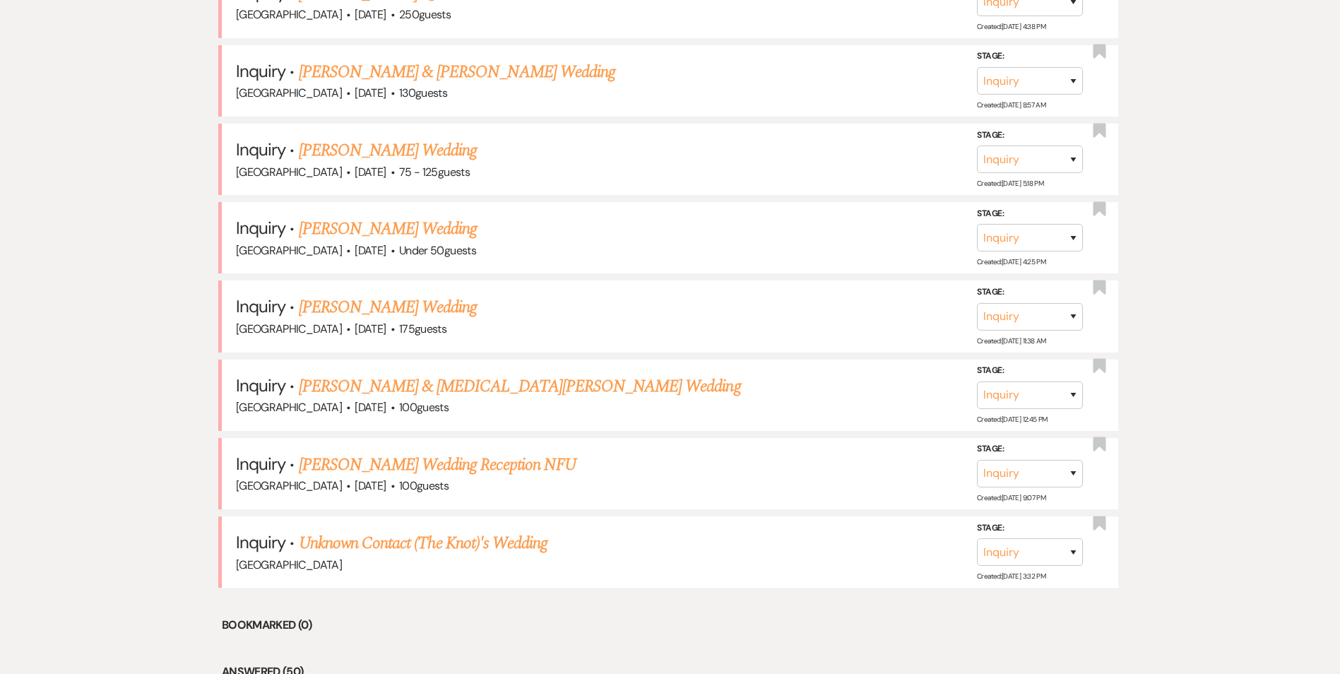
scroll to position [2683, 0]
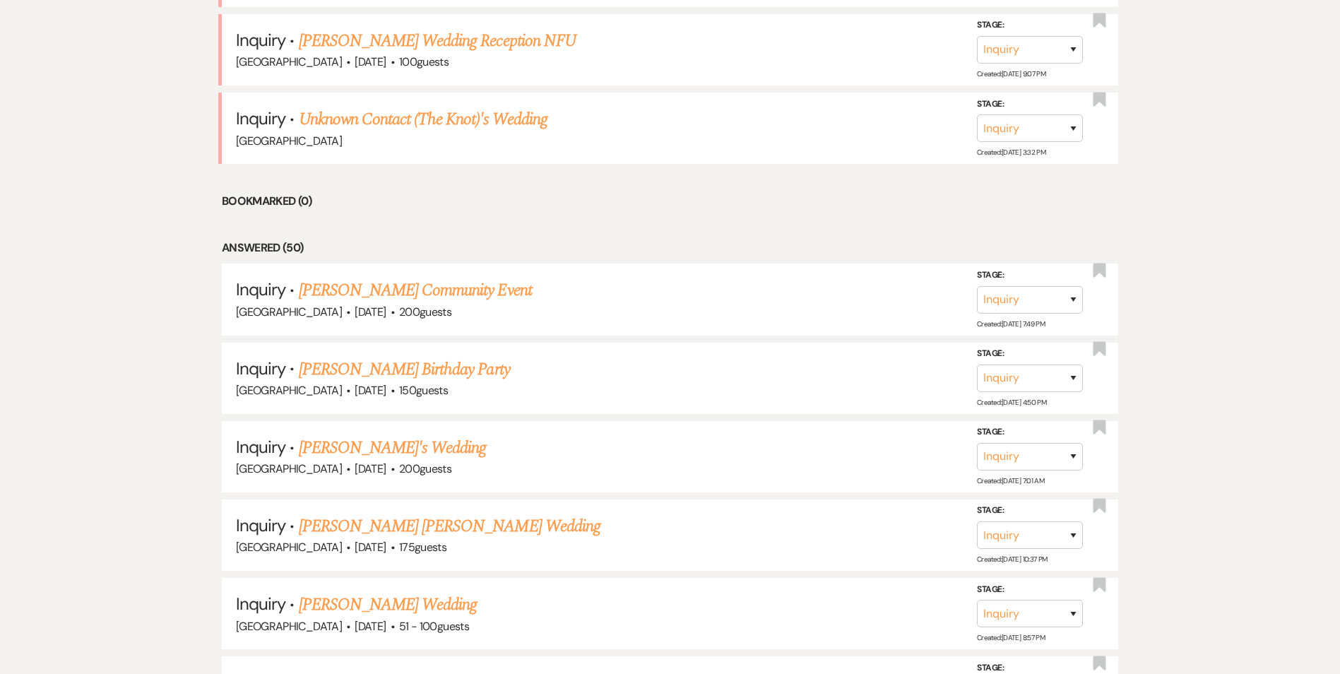
click at [360, 132] on link "Unknown Contact (The Knot)'s Wedding" at bounding box center [423, 119] width 249 height 25
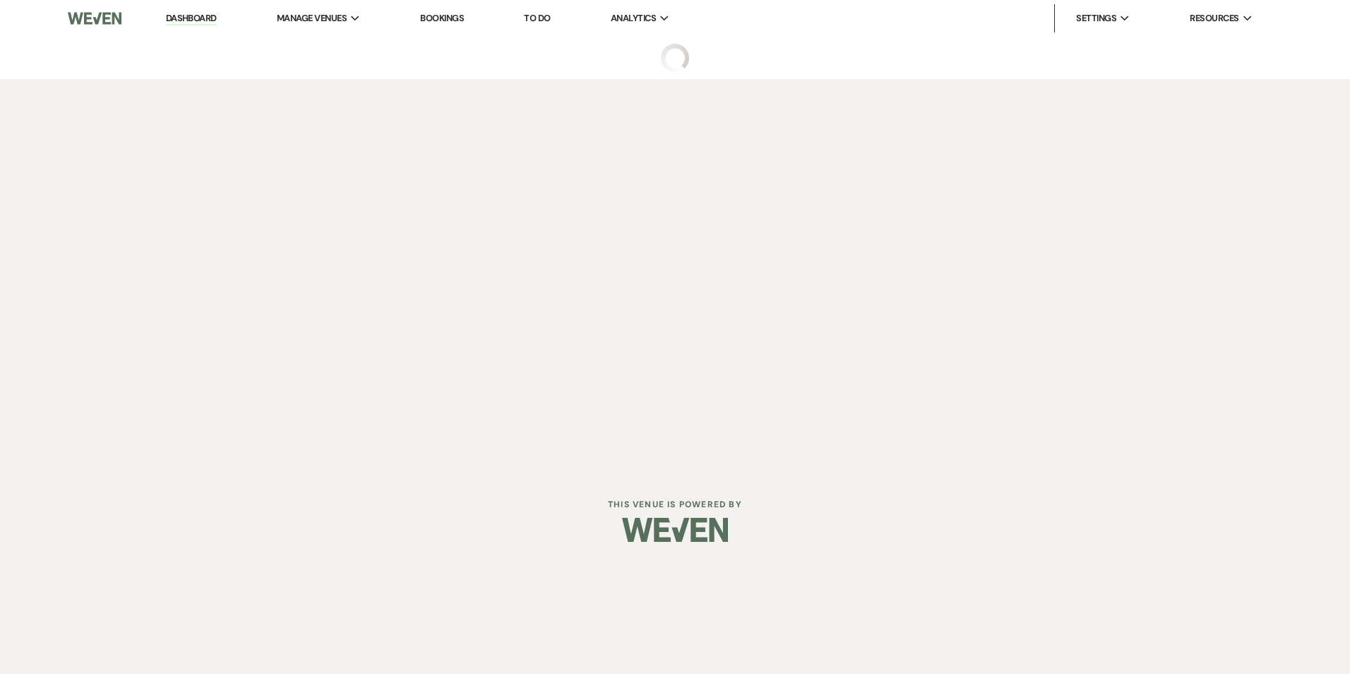
select select "2"
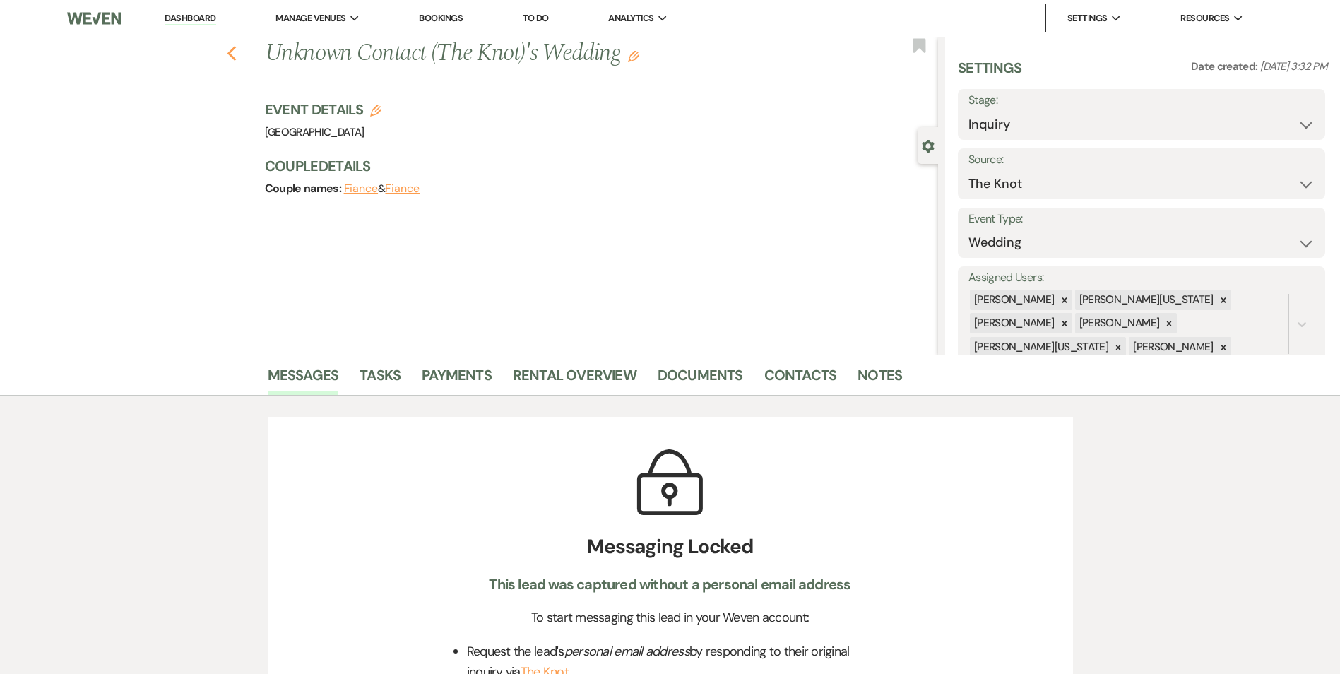
click at [242, 52] on div "Previous Unknown Contact (The Knot)'s Wedding Edit Bookmark" at bounding box center [465, 61] width 945 height 49
click at [236, 58] on use "button" at bounding box center [231, 54] width 9 height 16
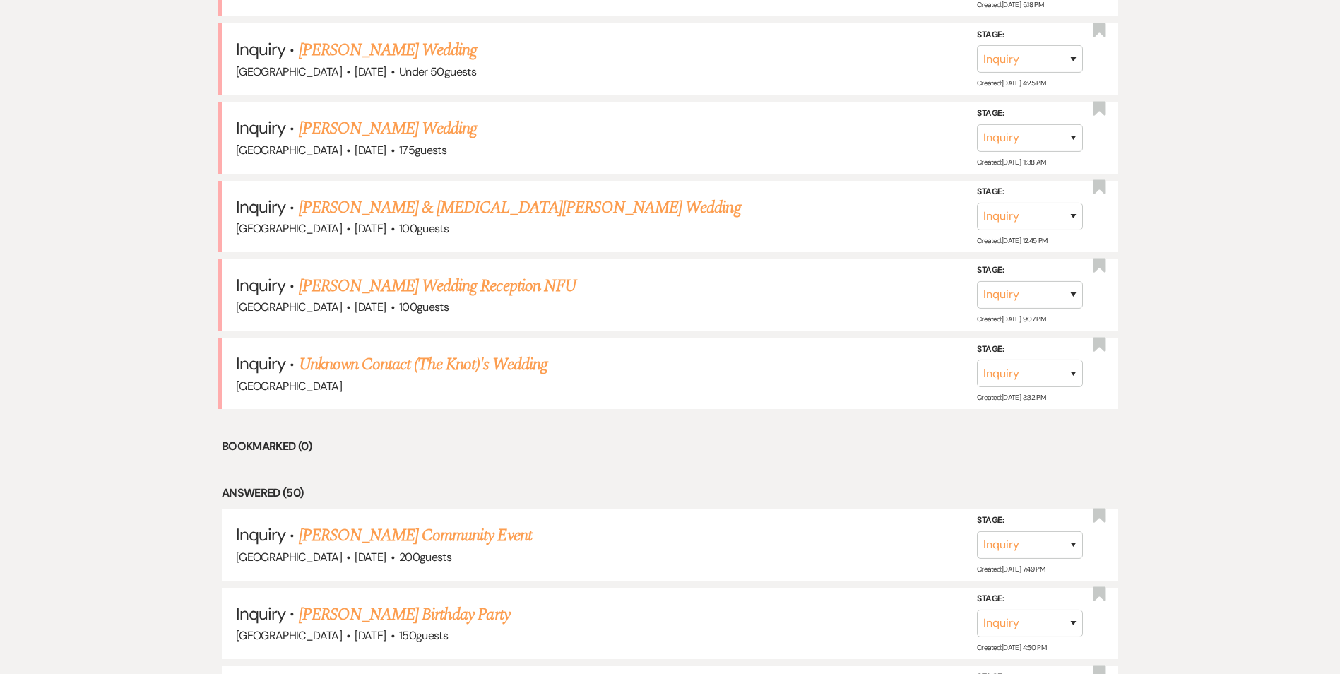
scroll to position [2401, 0]
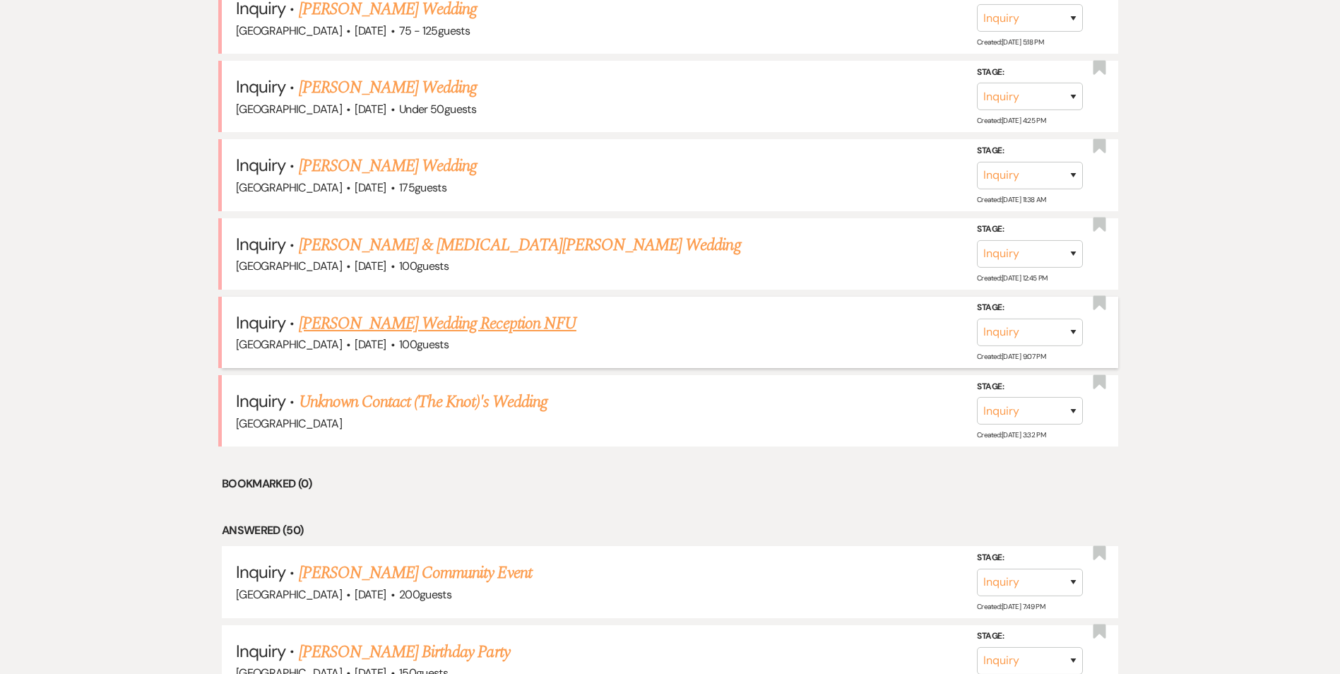
click at [328, 330] on link "Taylor Hodges's Wedding Reception NFU" at bounding box center [438, 323] width 278 height 25
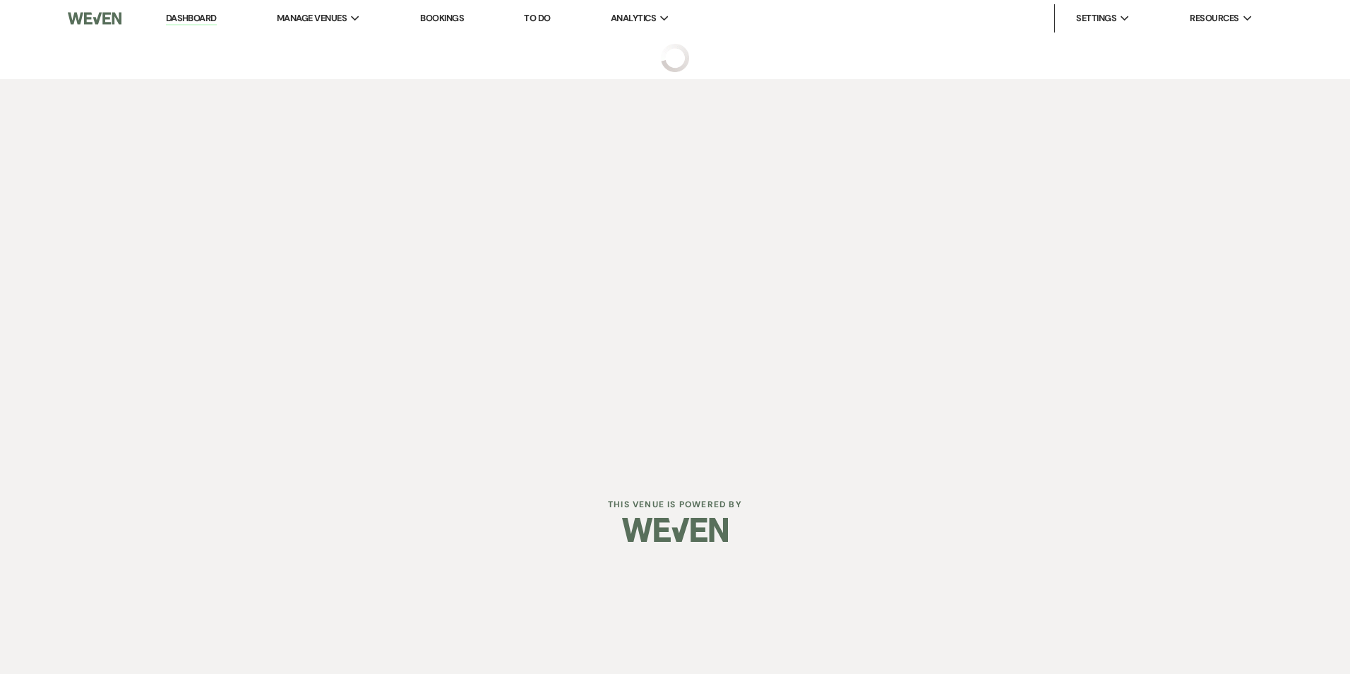
select select "5"
select select "13"
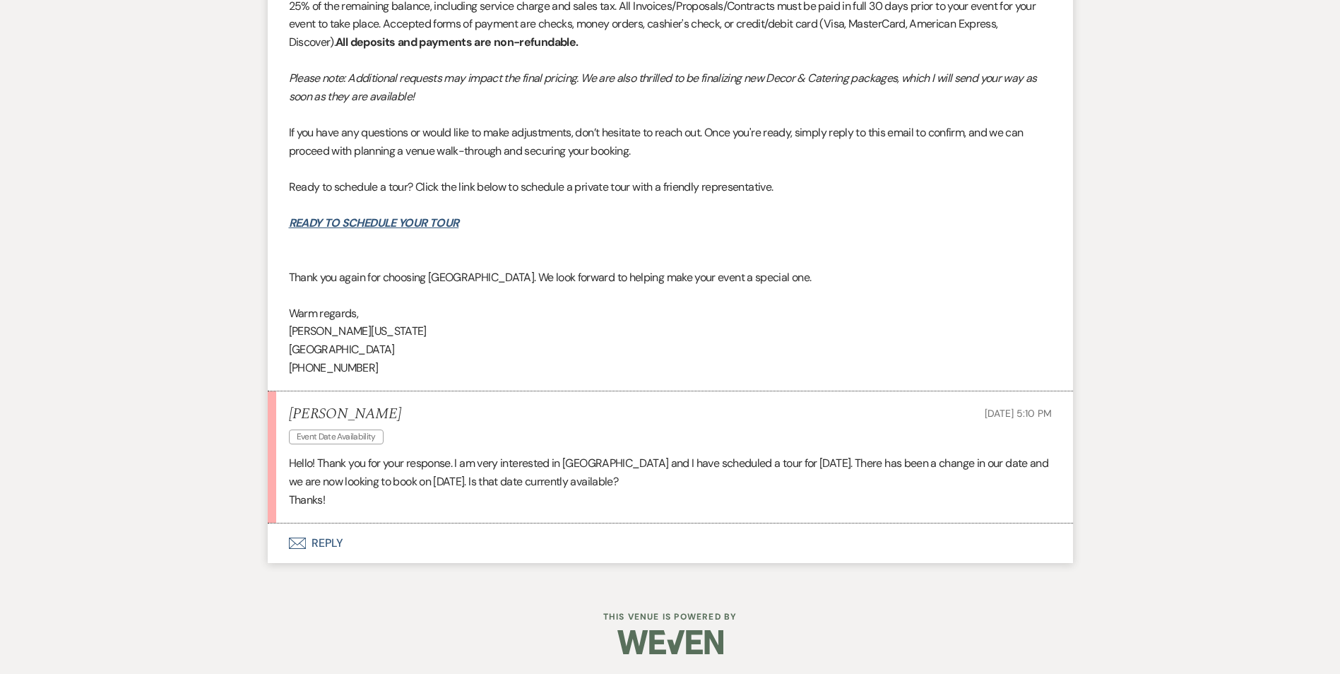
scroll to position [1635, 0]
click at [406, 525] on button "Envelope Reply" at bounding box center [670, 542] width 805 height 40
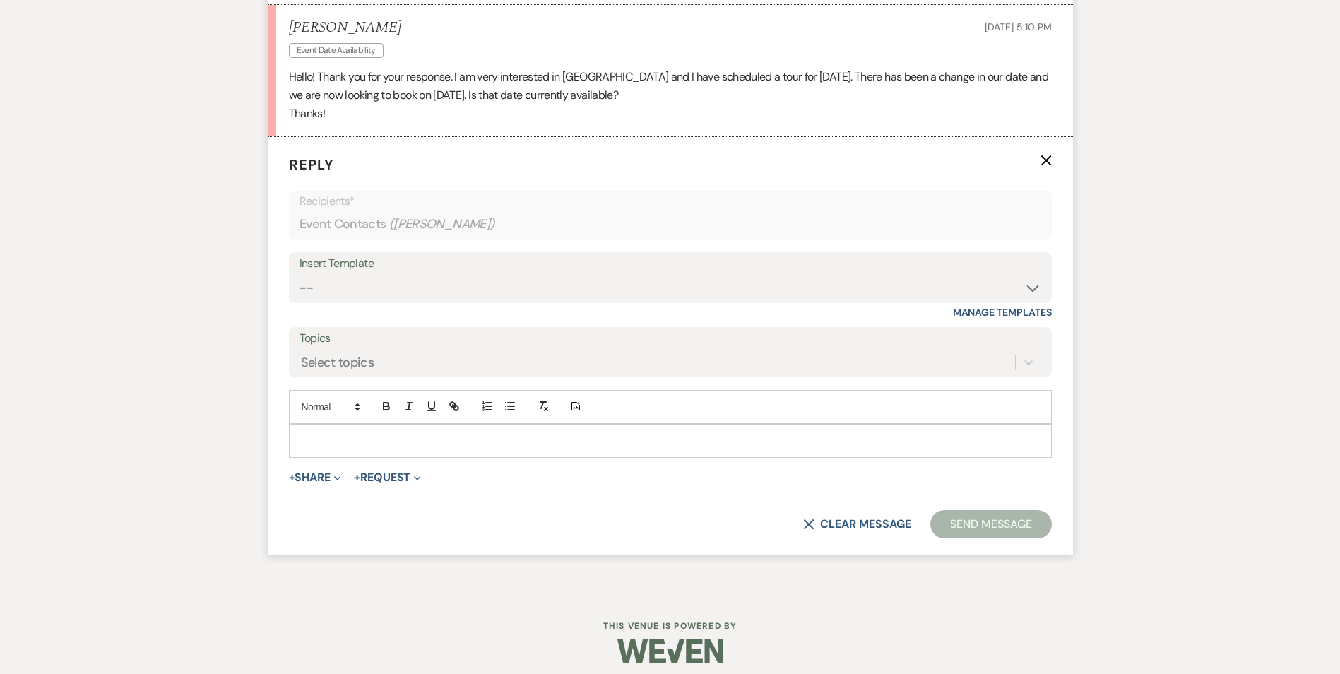
scroll to position [2030, 0]
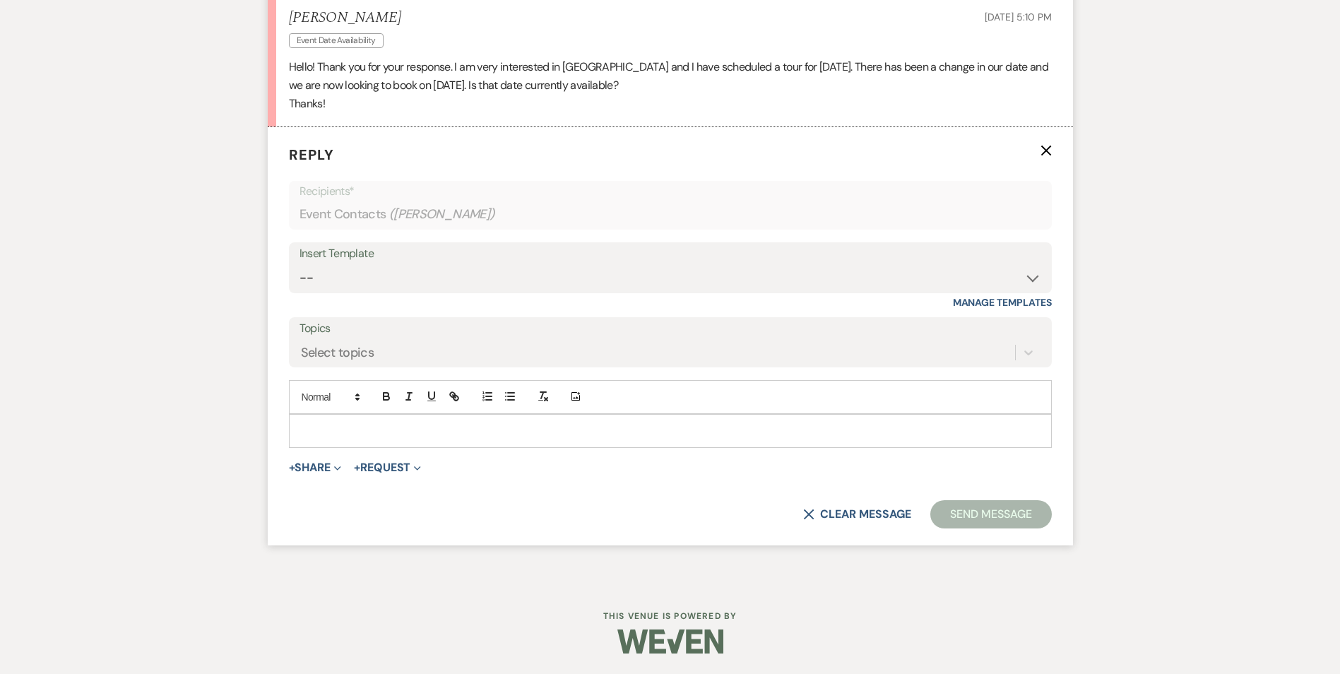
click at [374, 440] on div at bounding box center [670, 431] width 761 height 32
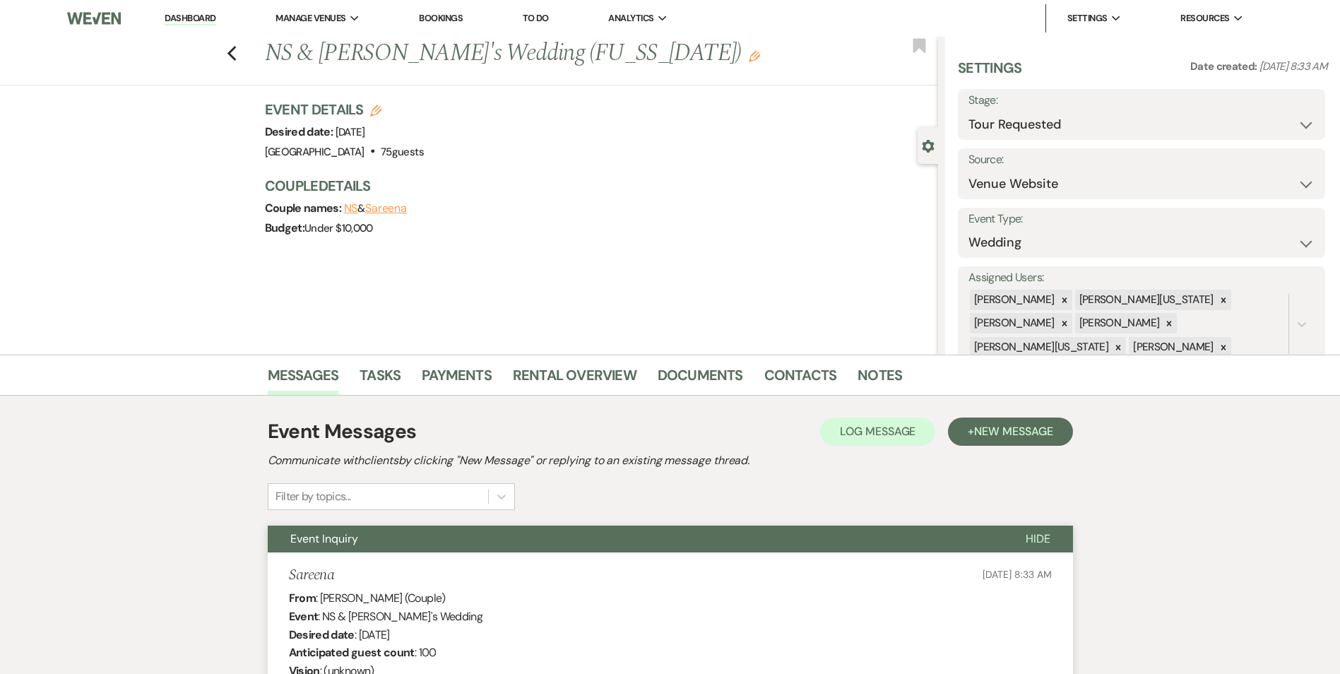
select select "2"
select select "5"
click at [436, 21] on link "Bookings" at bounding box center [441, 18] width 44 height 12
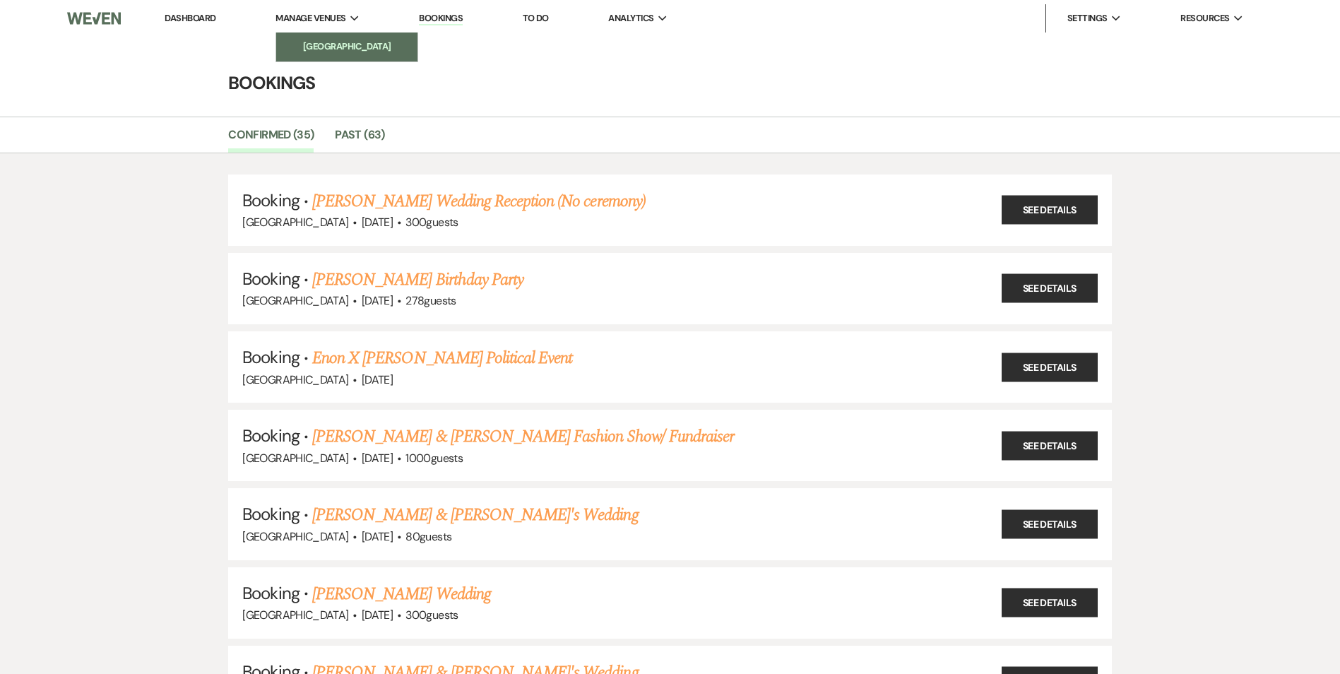
click at [330, 44] on li "[GEOGRAPHIC_DATA]" at bounding box center [346, 47] width 127 height 14
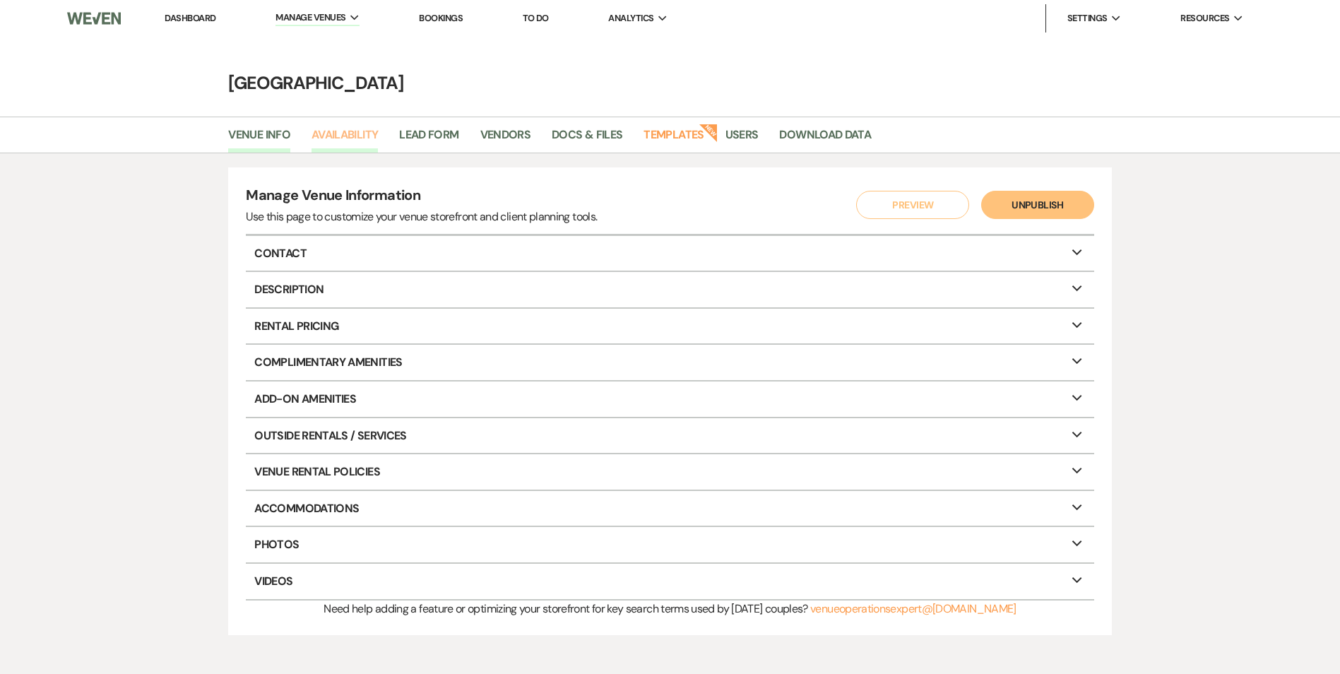
click at [345, 134] on link "Availability" at bounding box center [344, 139] width 66 height 27
select select "2"
select select "2026"
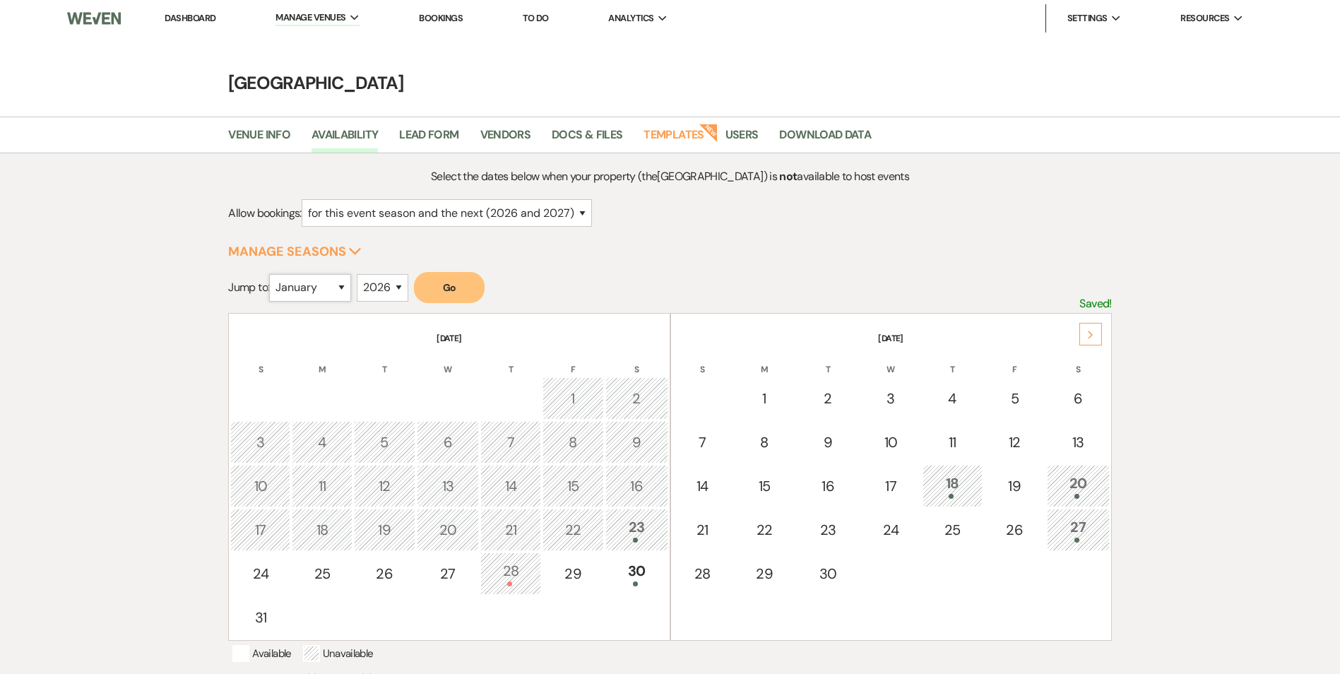
click at [342, 290] on select "January February March April May June July August September October November De…" at bounding box center [310, 288] width 82 height 28
select select "3"
click at [273, 274] on select "January February March April May June July August September October November De…" at bounding box center [310, 288] width 82 height 28
click at [449, 295] on button "Go" at bounding box center [449, 287] width 71 height 31
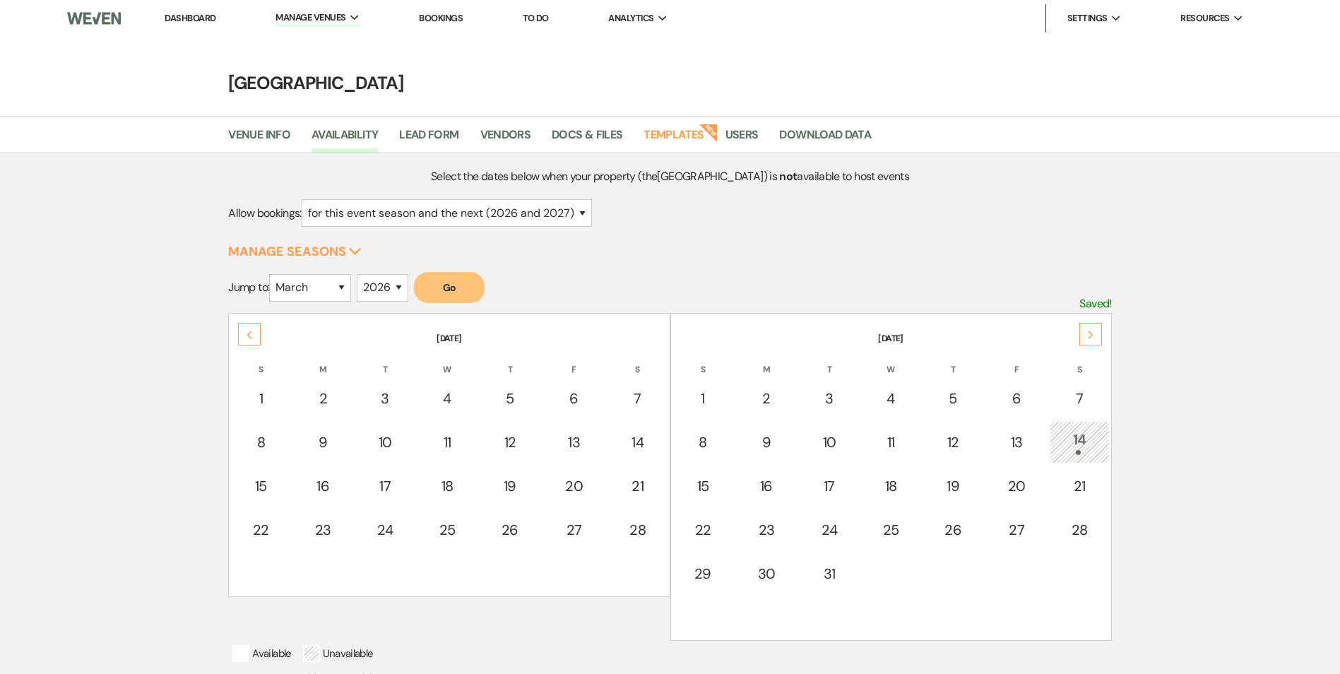
click at [1078, 441] on div "14" at bounding box center [1079, 442] width 44 height 26
click at [318, 11] on span "Manage Venues" at bounding box center [310, 18] width 70 height 14
drag, startPoint x: 318, startPoint y: 11, endPoint x: 300, endPoint y: 51, distance: 43.3
click at [300, 51] on li "[GEOGRAPHIC_DATA]" at bounding box center [346, 47] width 127 height 14
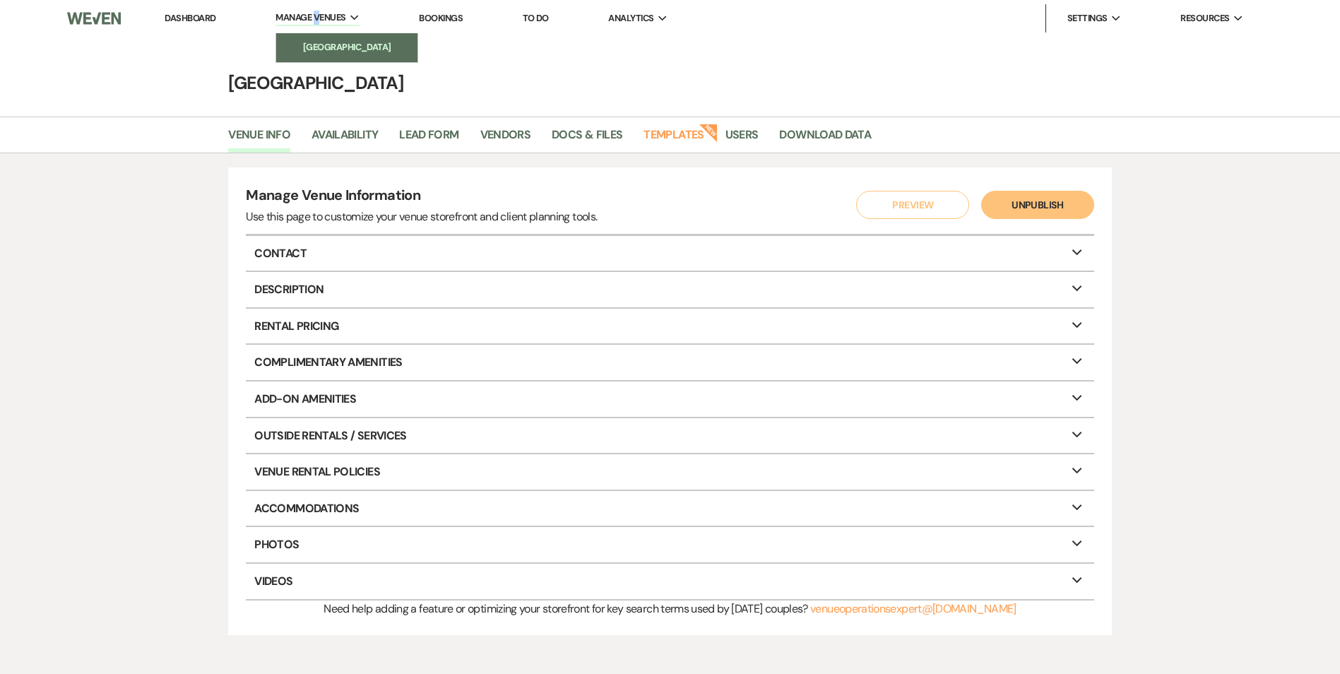
click at [305, 38] on link "[GEOGRAPHIC_DATA]" at bounding box center [346, 47] width 141 height 28
click at [330, 135] on link "Availability" at bounding box center [344, 139] width 66 height 27
select select "2"
select select "2026"
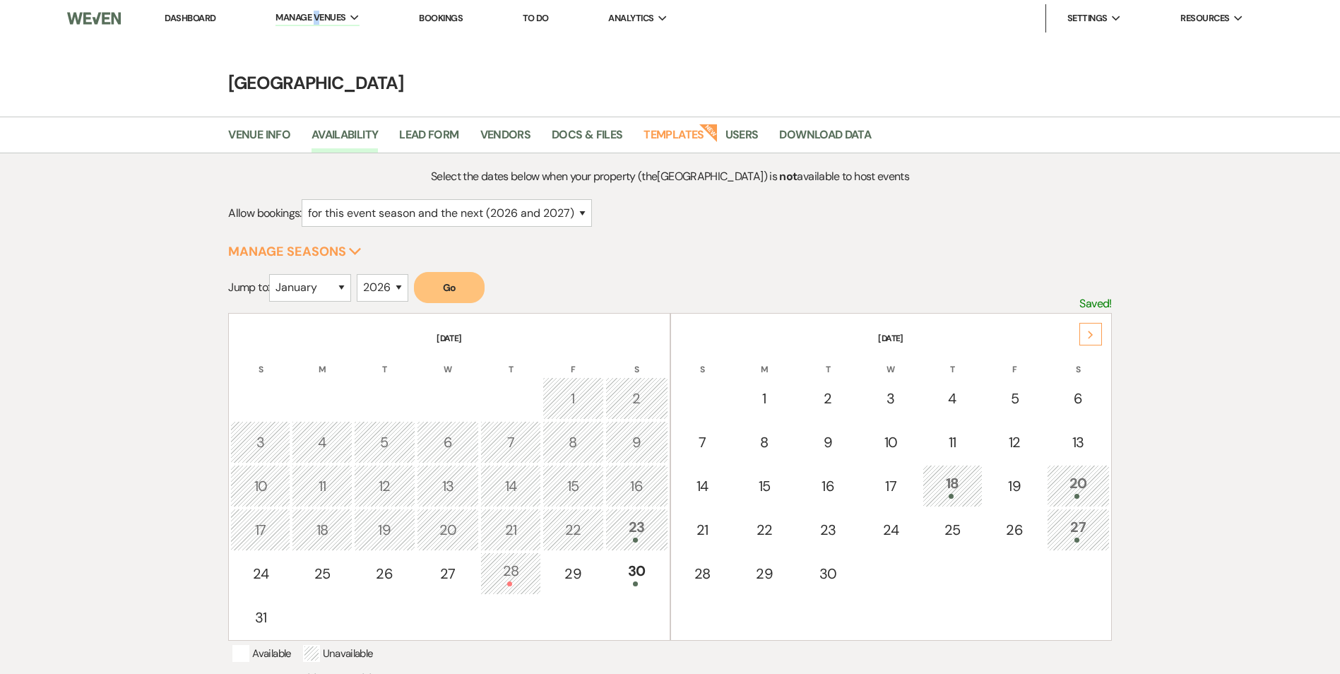
click at [199, 18] on link "Dashboard" at bounding box center [190, 18] width 51 height 12
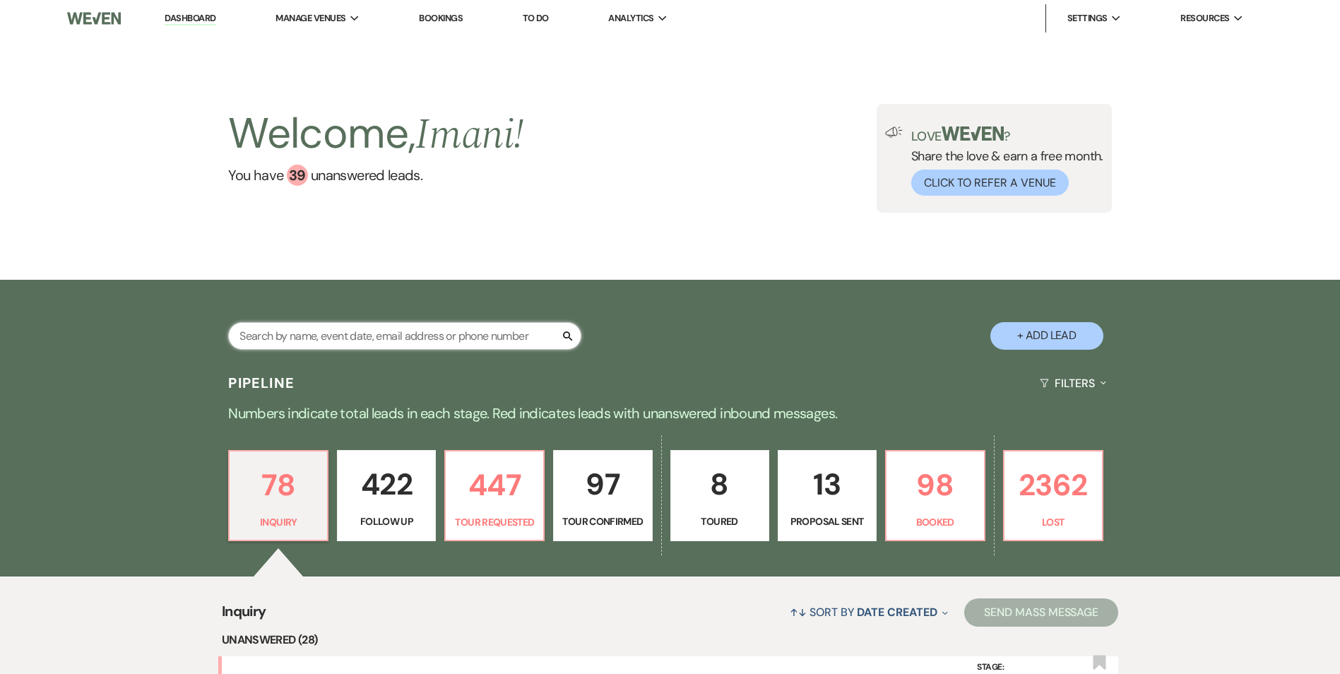
click at [338, 335] on input "text" at bounding box center [404, 336] width 353 height 28
type input "sareena"
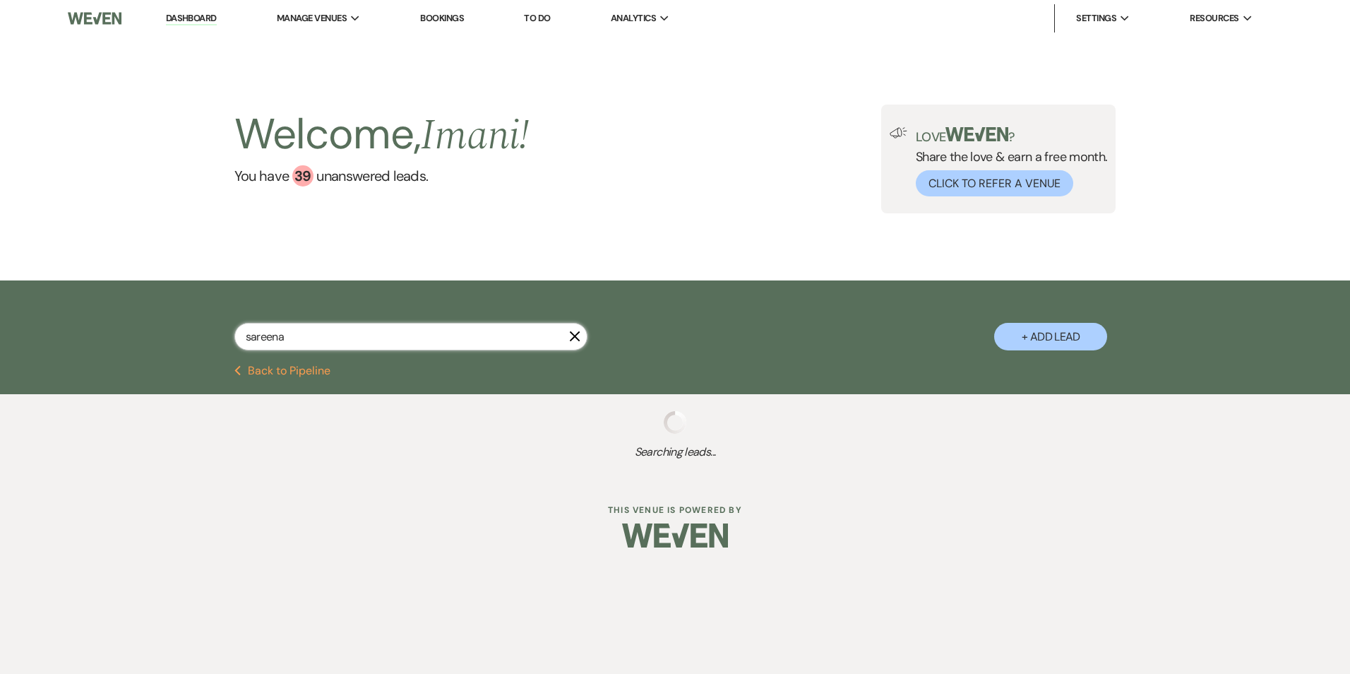
select select "2"
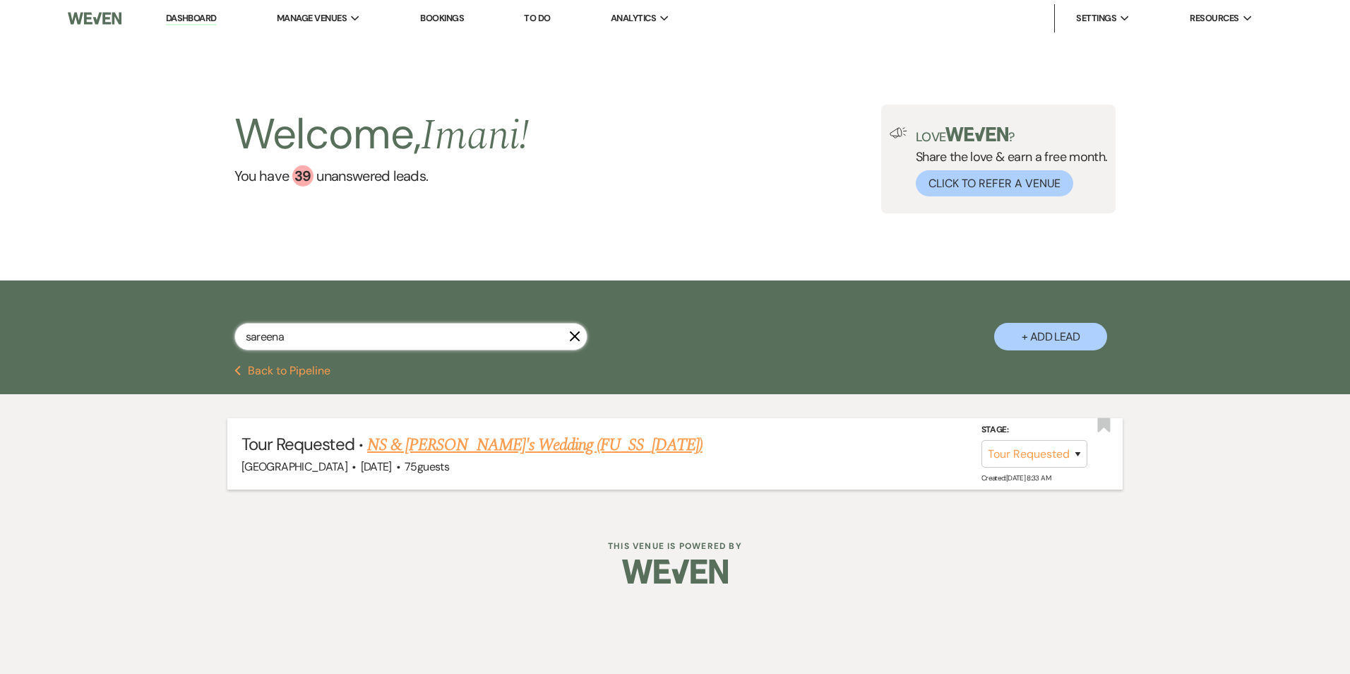
type input "sareena"
click at [437, 446] on link "NS & Sareena's Wedding (FU_SS_7/25/25)" at bounding box center [534, 444] width 335 height 25
select select "2"
select select "5"
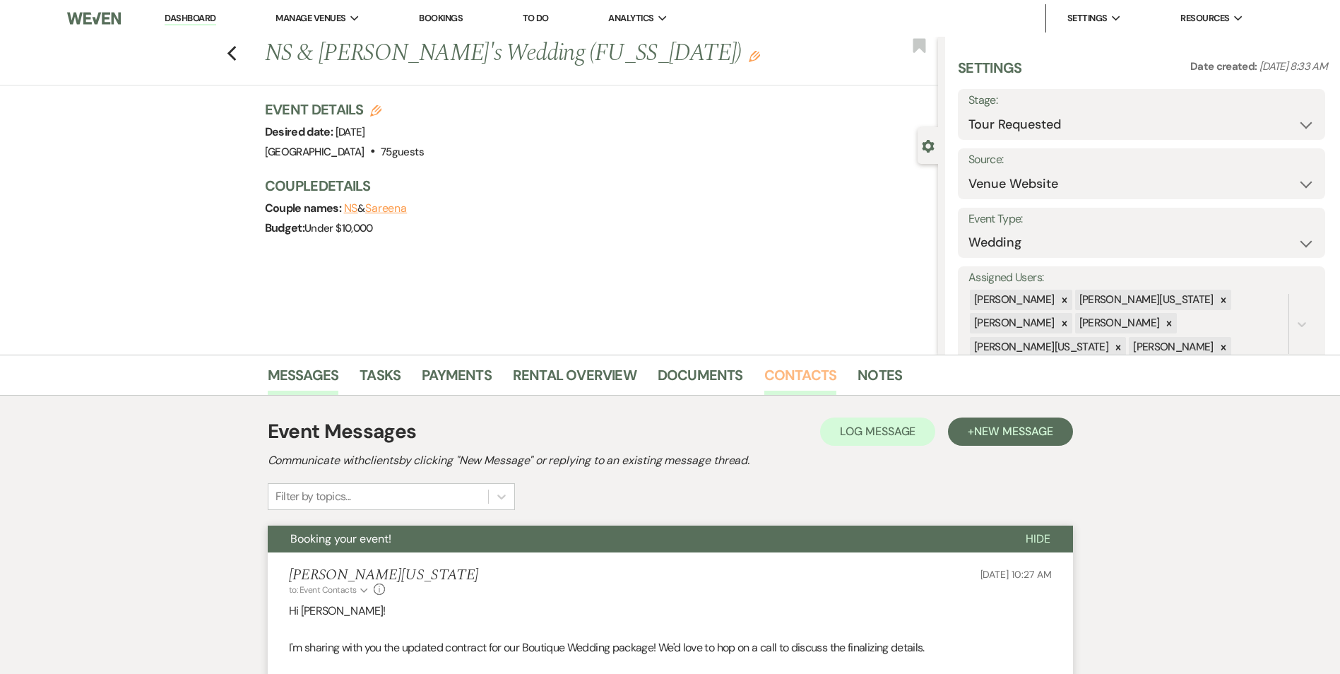
click at [802, 364] on link "Contacts" at bounding box center [800, 379] width 73 height 31
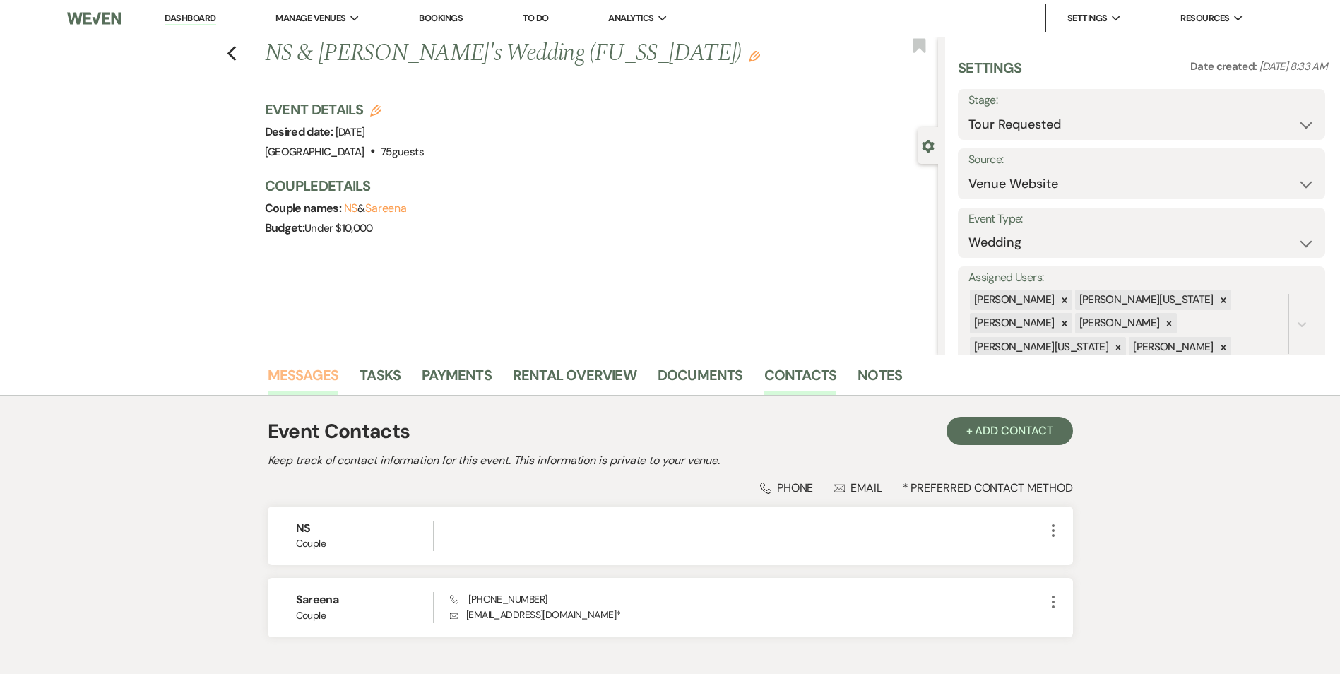
click at [310, 365] on link "Messages" at bounding box center [303, 379] width 71 height 31
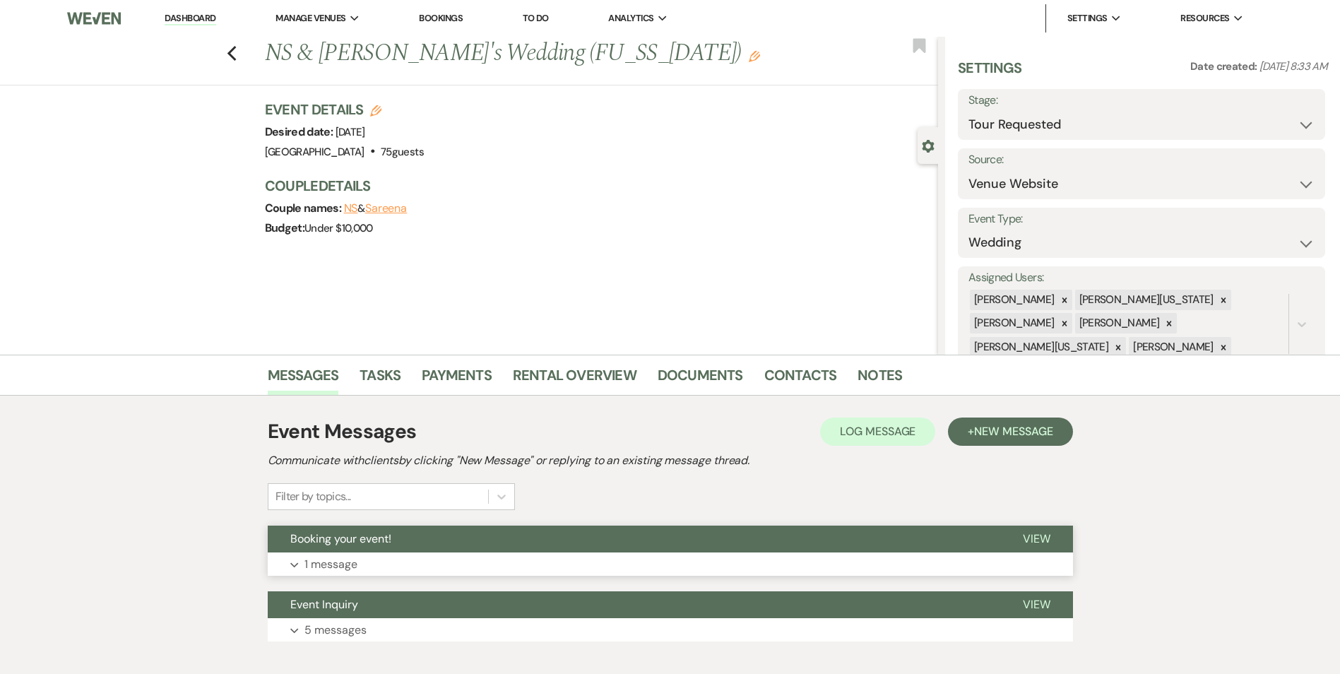
click at [473, 544] on button "Booking your event!" at bounding box center [634, 538] width 732 height 27
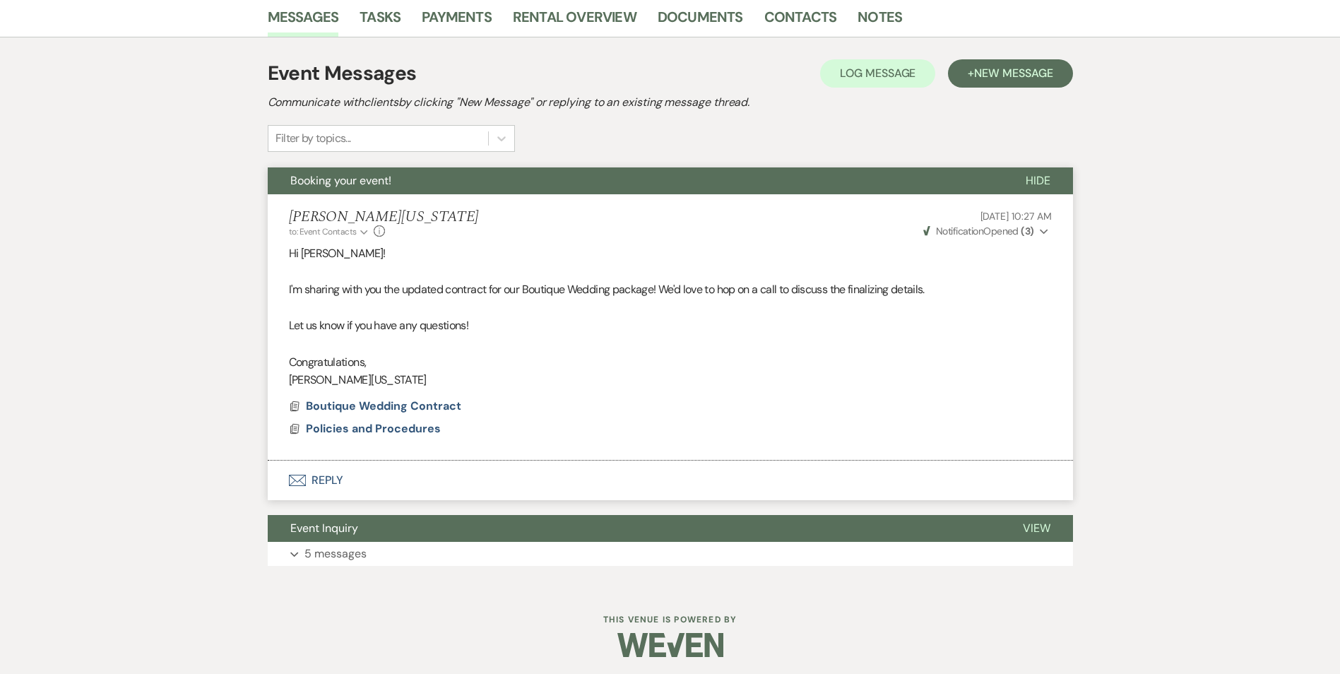
scroll to position [362, 0]
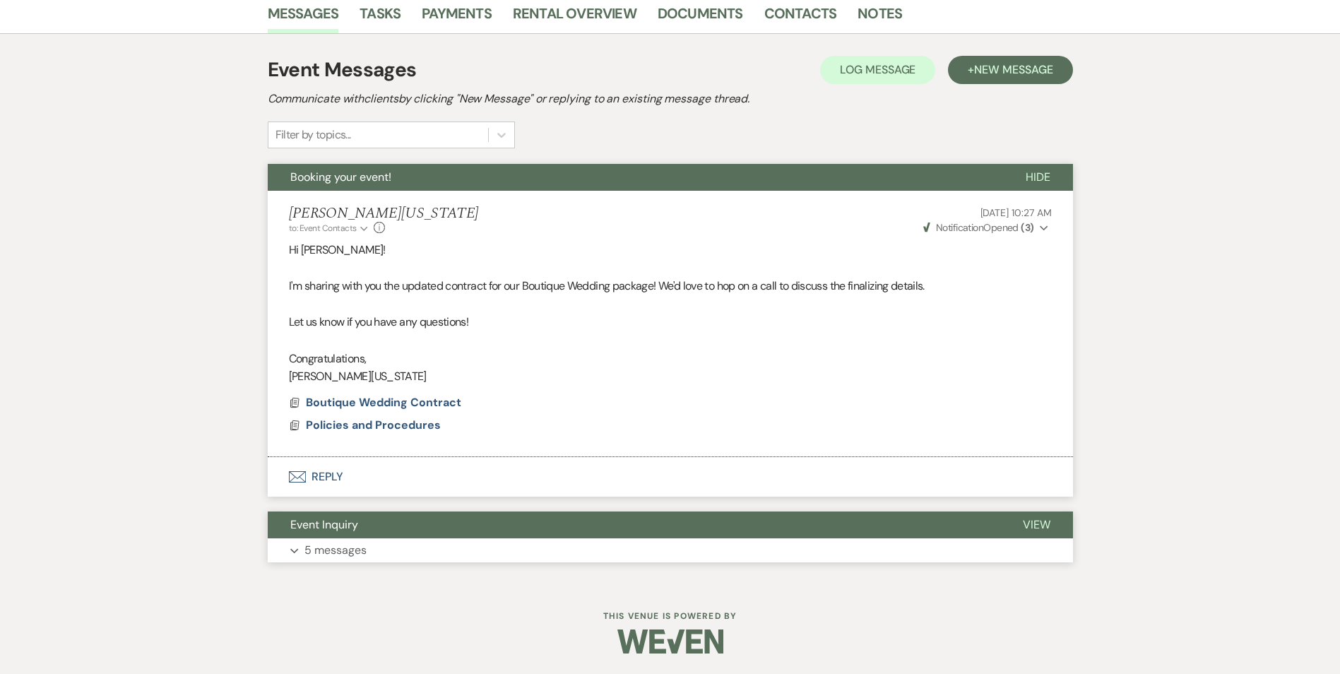
click at [478, 530] on button "Event Inquiry" at bounding box center [634, 524] width 732 height 27
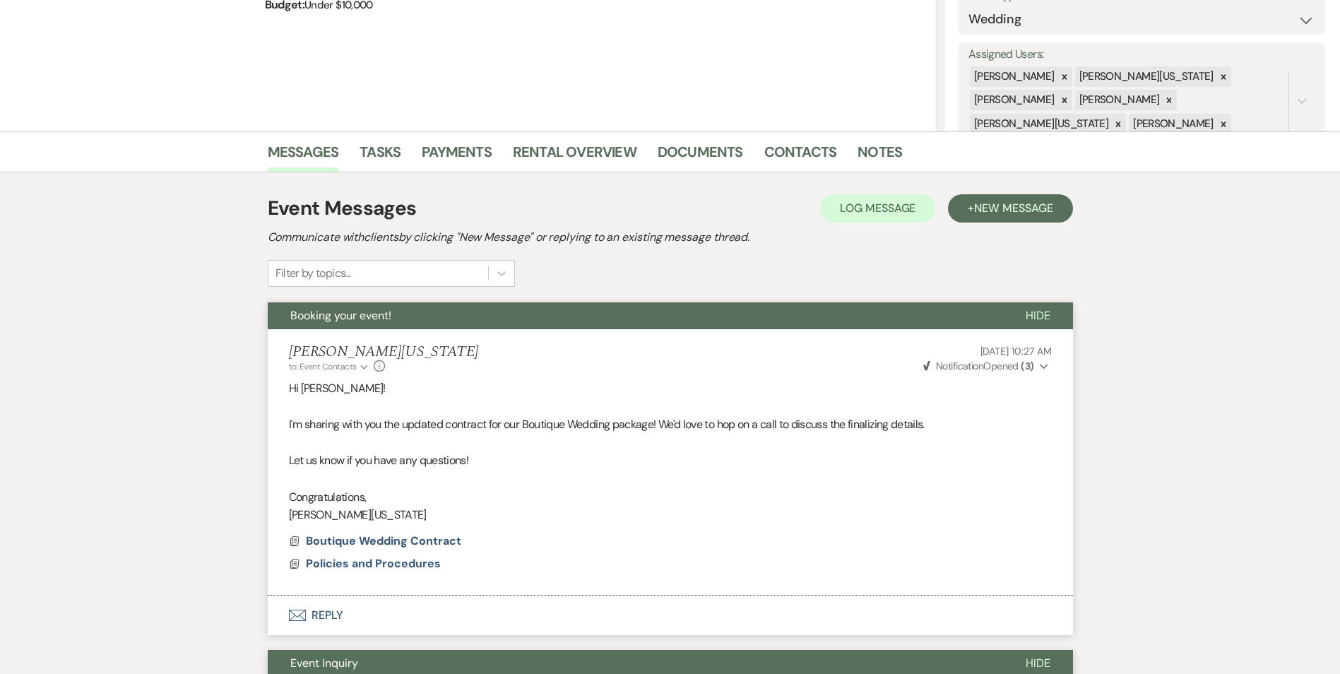
scroll to position [220, 0]
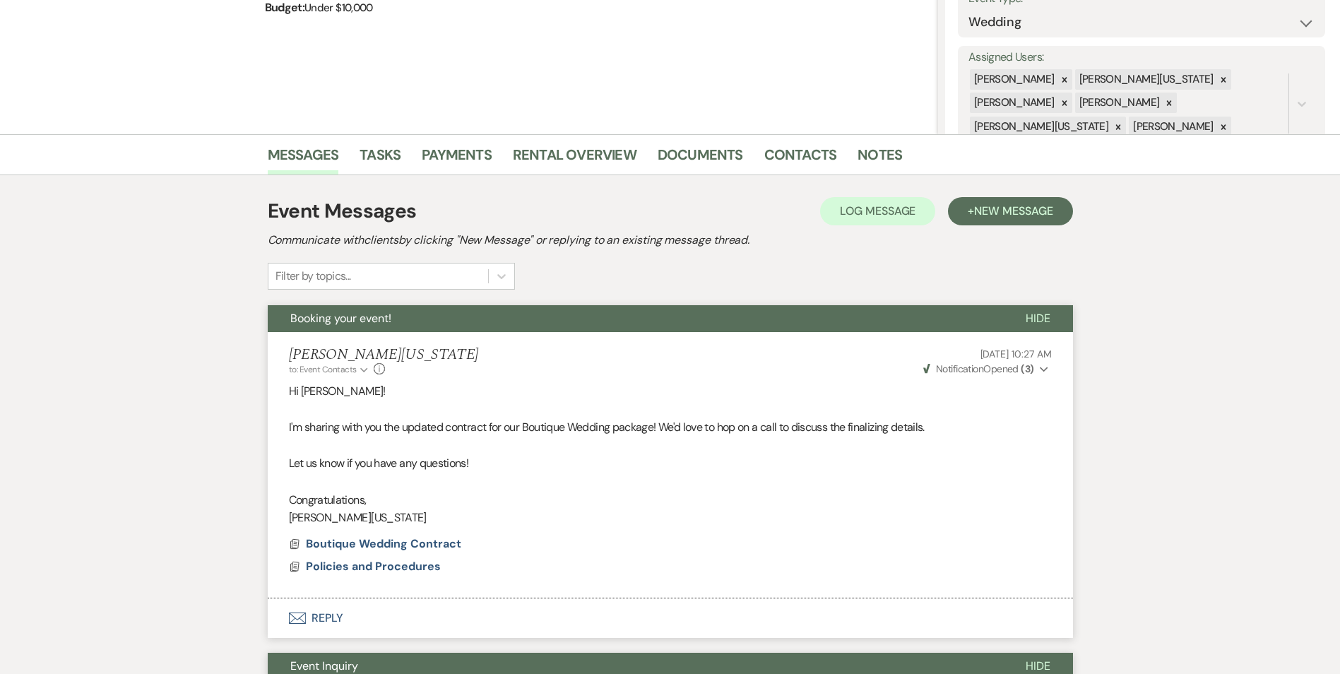
click at [1028, 369] on strong "( 3 )" at bounding box center [1026, 368] width 13 height 13
click at [1021, 372] on strong "( 3 )" at bounding box center [1026, 368] width 13 height 13
click at [956, 442] on p at bounding box center [670, 445] width 763 height 18
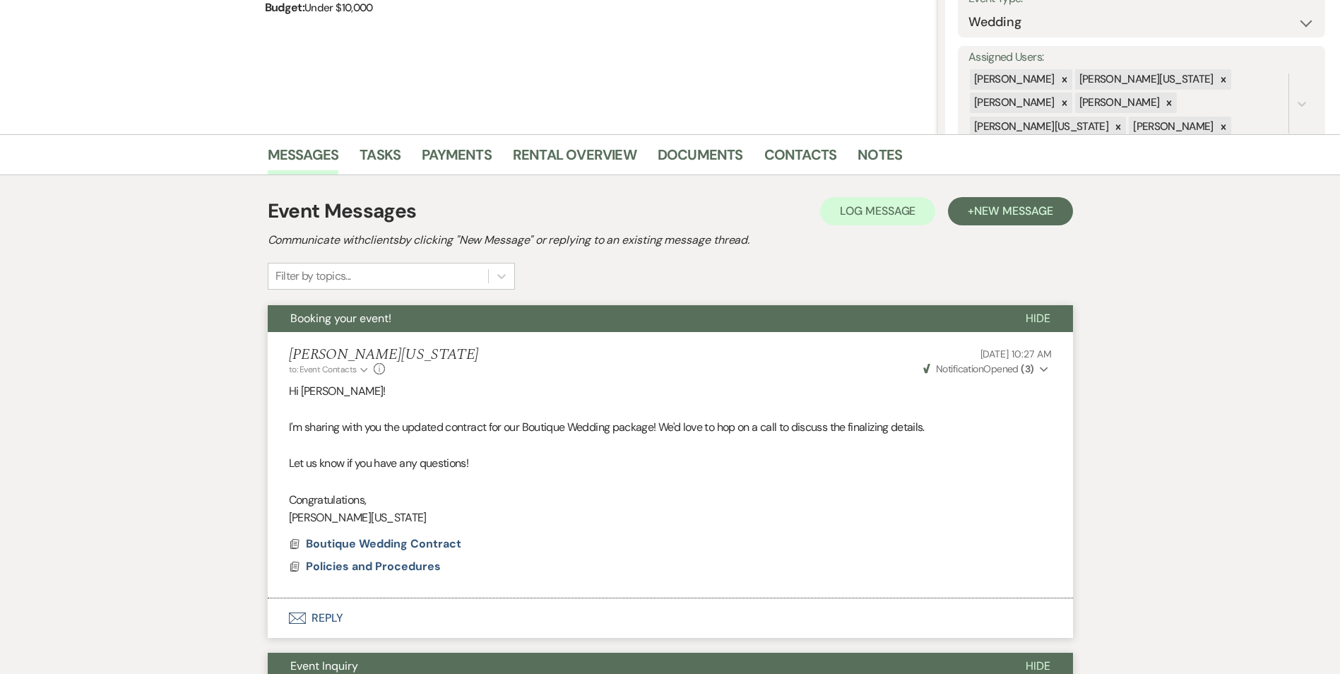
click at [984, 371] on span "Weven Check Notification Opened ( 3 )" at bounding box center [978, 368] width 111 height 13
click at [976, 449] on p at bounding box center [670, 445] width 763 height 18
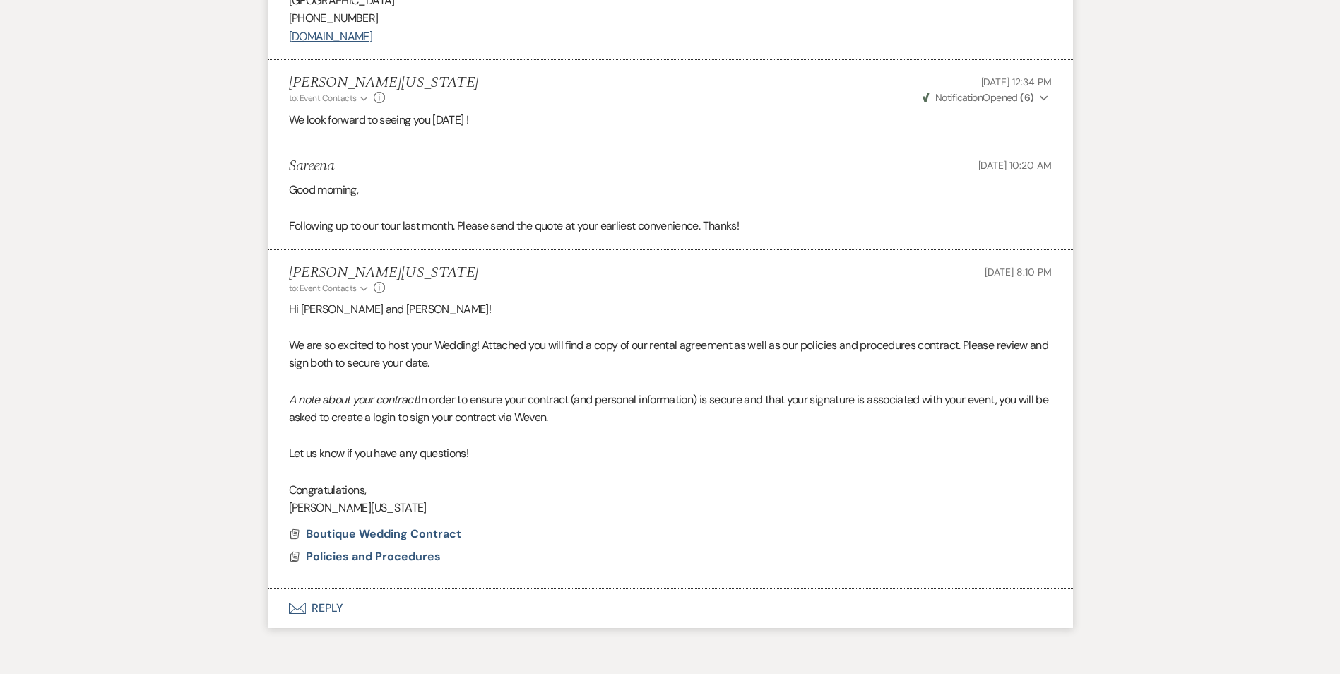
scroll to position [2054, 0]
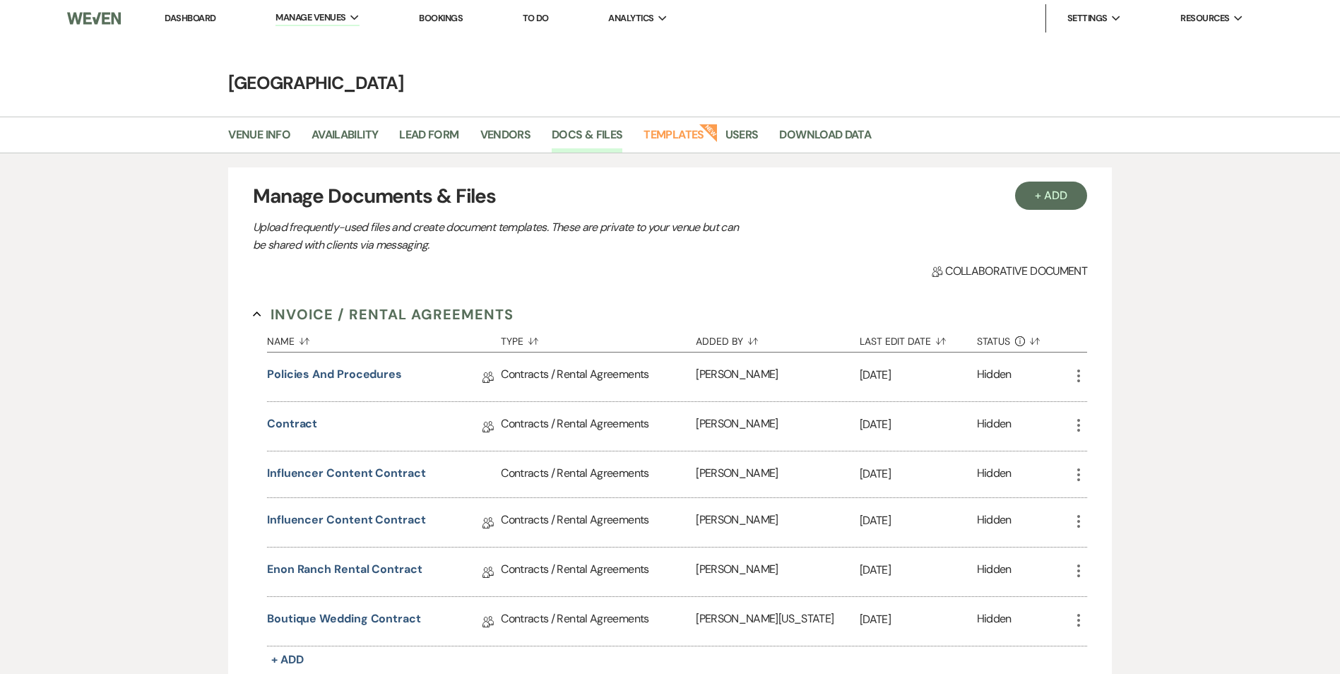
click at [477, 89] on h4 "[GEOGRAPHIC_DATA]" at bounding box center [670, 83] width 1017 height 25
